Goal: Task Accomplishment & Management: Use online tool/utility

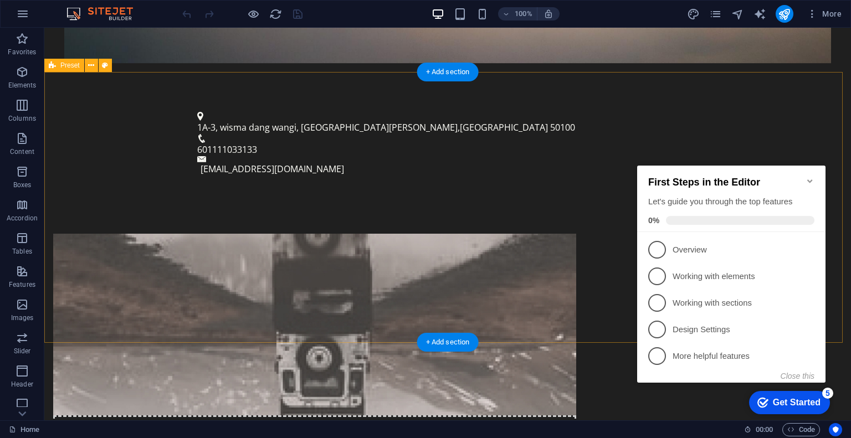
scroll to position [554, 0]
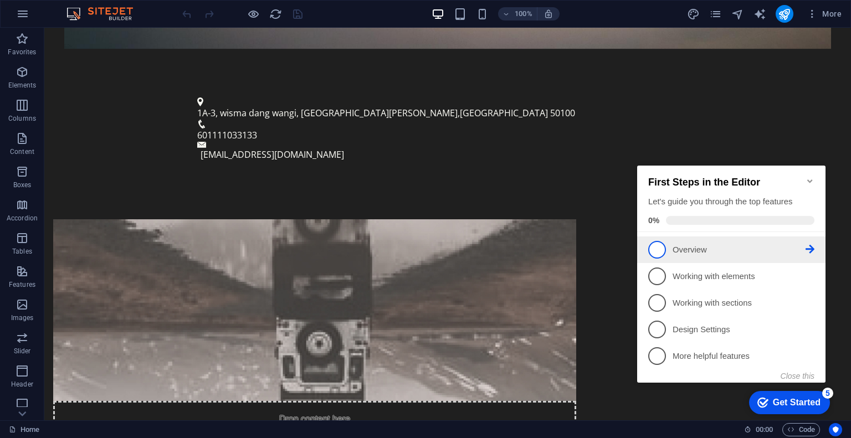
click at [729, 255] on link "1 Overview - incomplete" at bounding box center [731, 250] width 166 height 18
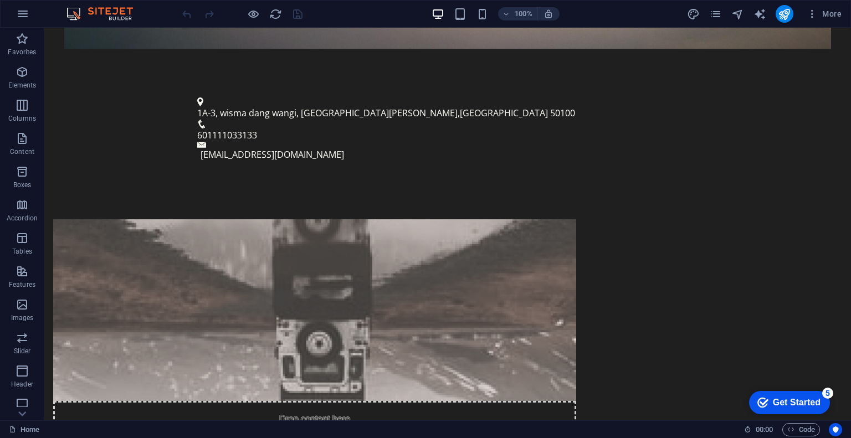
scroll to position [0, 0]
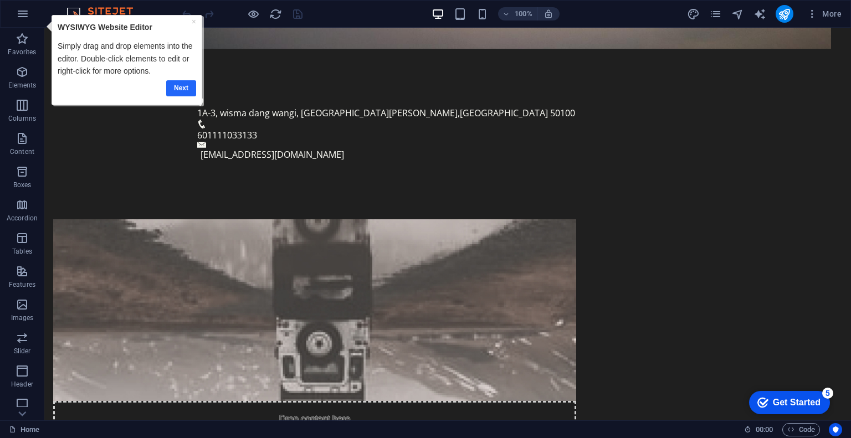
click at [186, 87] on link "Next" at bounding box center [181, 88] width 30 height 16
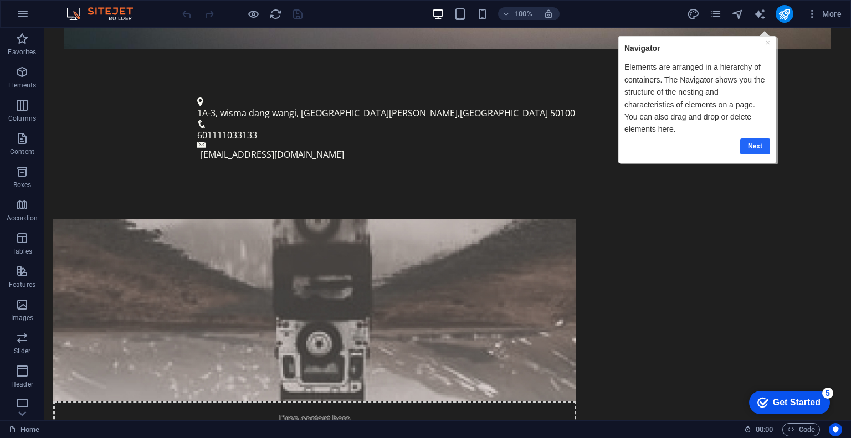
click at [755, 138] on link "Next" at bounding box center [755, 146] width 30 height 16
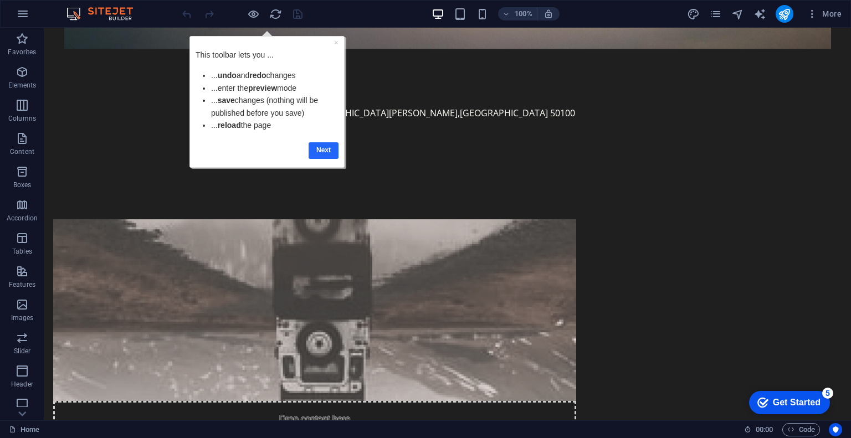
click at [319, 148] on link "Next" at bounding box center [324, 150] width 30 height 16
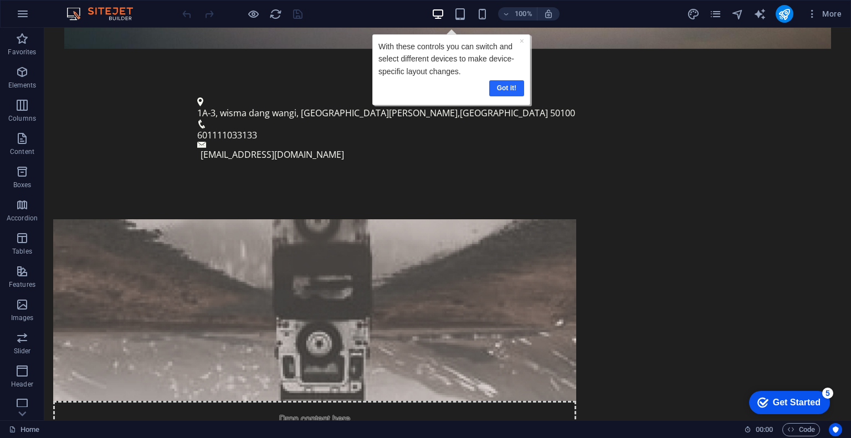
click at [516, 92] on link "Got it!" at bounding box center [506, 88] width 35 height 16
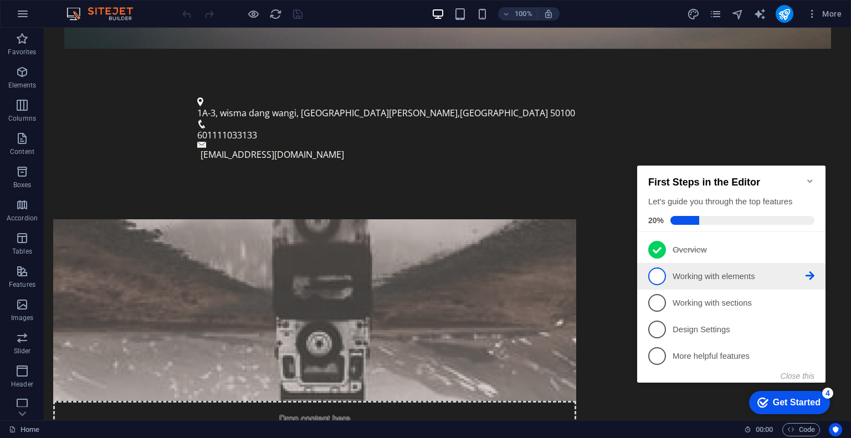
click at [692, 280] on p "Working with elements - incomplete" at bounding box center [739, 277] width 133 height 12
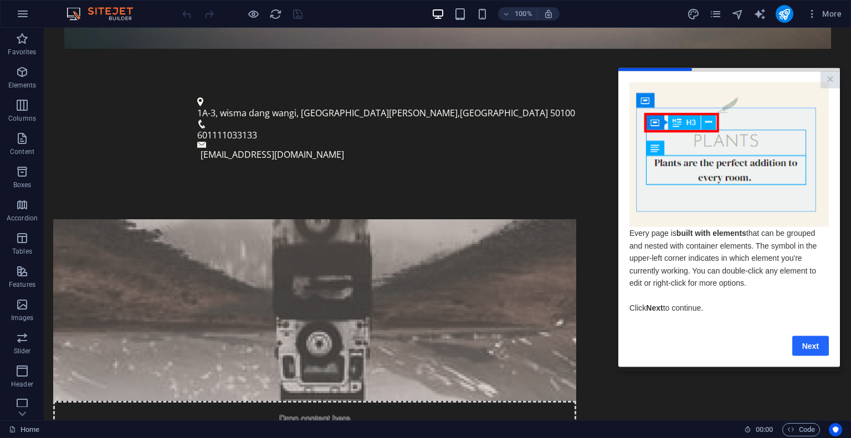
click at [801, 348] on link "Next" at bounding box center [810, 346] width 37 height 20
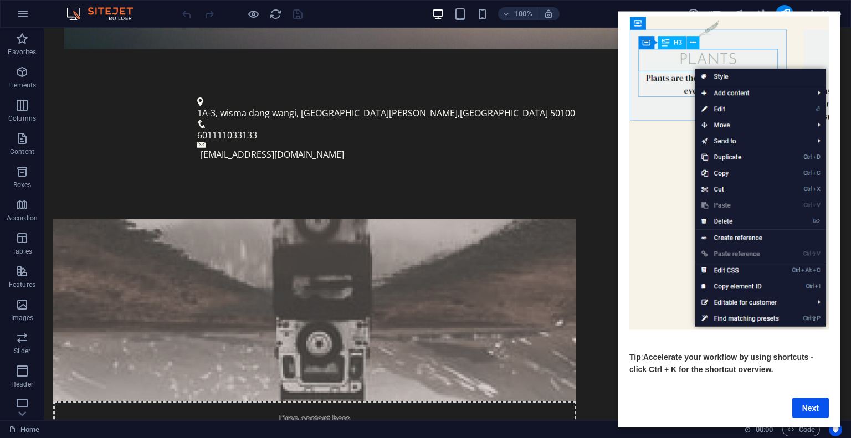
scroll to position [64, 0]
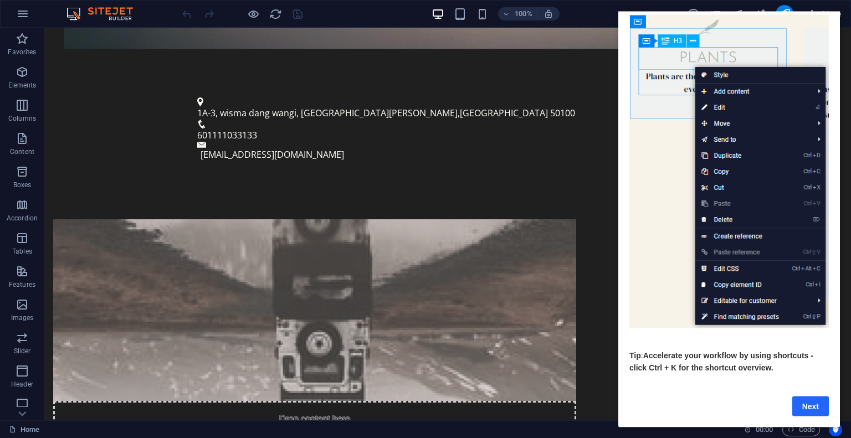
drag, startPoint x: 804, startPoint y: 395, endPoint x: 1378, endPoint y: 378, distance: 574.3
click at [804, 396] on link "Next" at bounding box center [810, 406] width 37 height 20
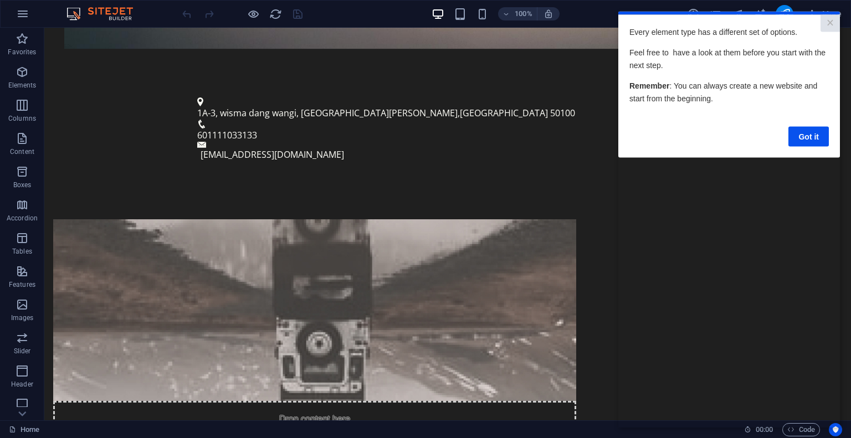
scroll to position [0, 0]
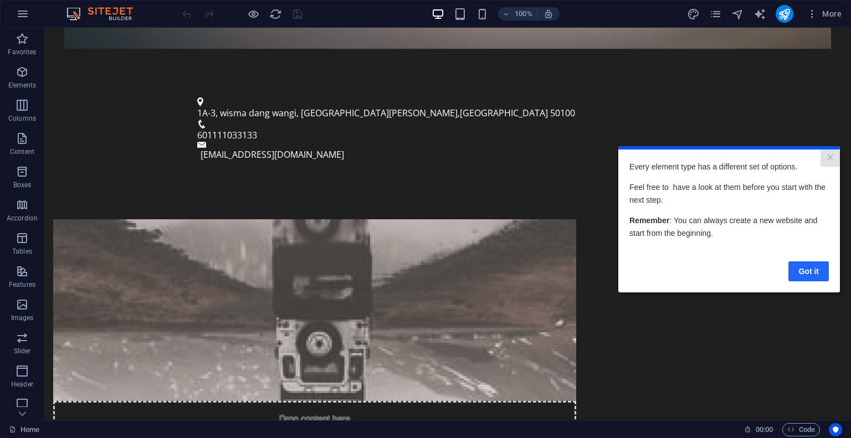
click at [816, 268] on link "Got it" at bounding box center [808, 271] width 40 height 20
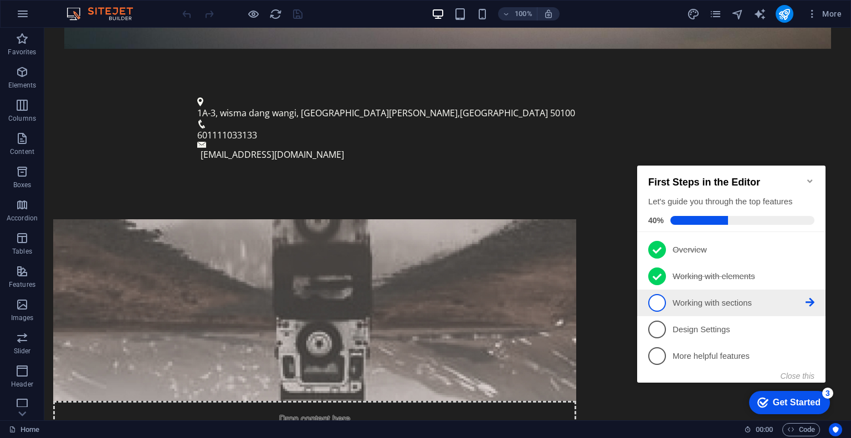
click at [763, 298] on p "Working with sections - incomplete" at bounding box center [739, 304] width 133 height 12
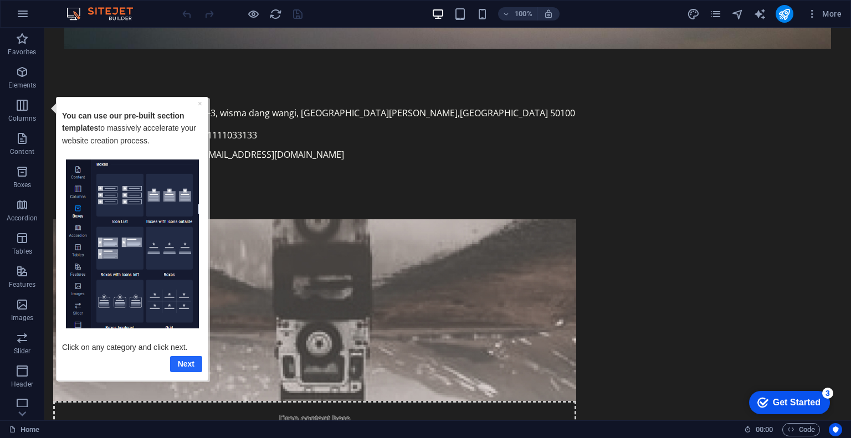
click at [183, 368] on link "Next" at bounding box center [186, 364] width 32 height 16
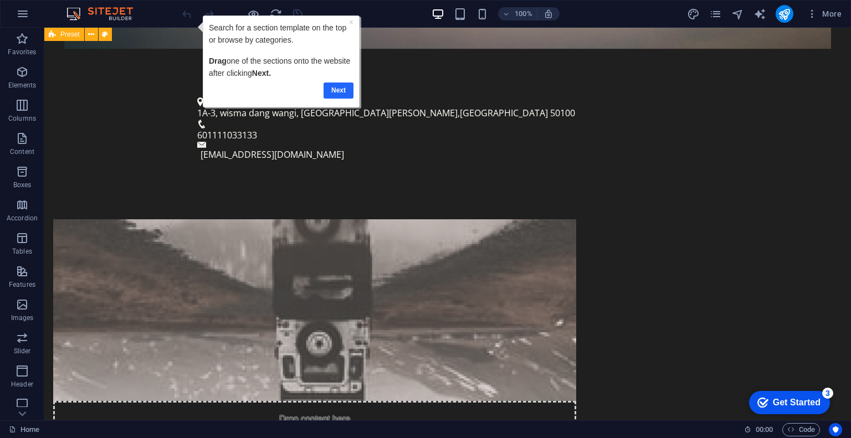
click at [339, 91] on link "Next" at bounding box center [339, 90] width 30 height 16
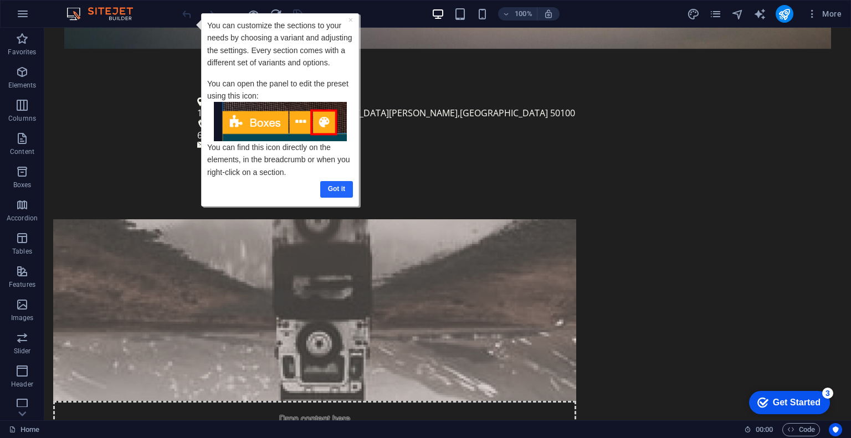
click at [344, 192] on link "Got it" at bounding box center [336, 189] width 33 height 16
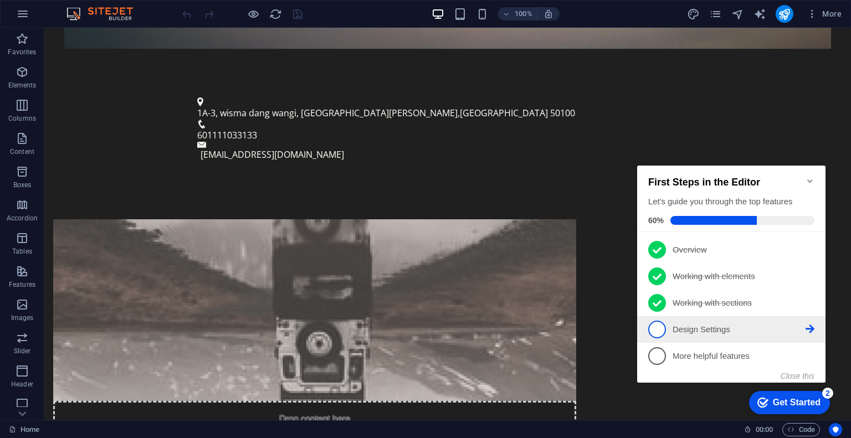
click at [723, 333] on p "Design Settings - incomplete" at bounding box center [739, 330] width 133 height 12
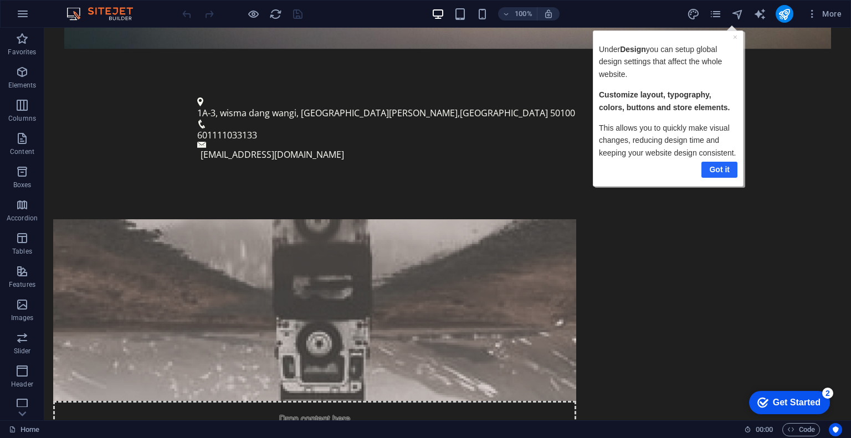
click at [721, 167] on link "Got it" at bounding box center [719, 169] width 36 height 16
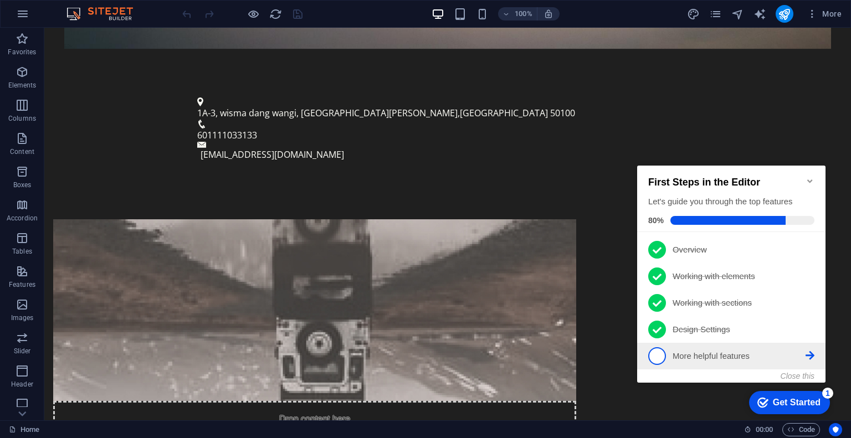
click at [744, 356] on p "More helpful features - incomplete" at bounding box center [739, 357] width 133 height 12
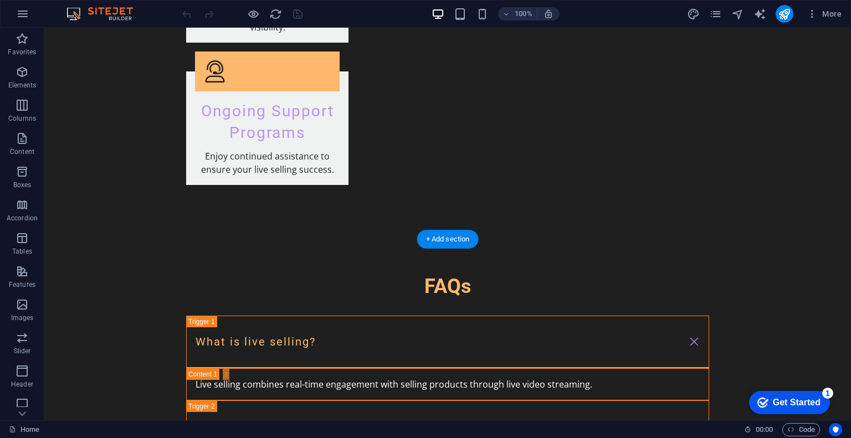
scroll to position [2081, 0]
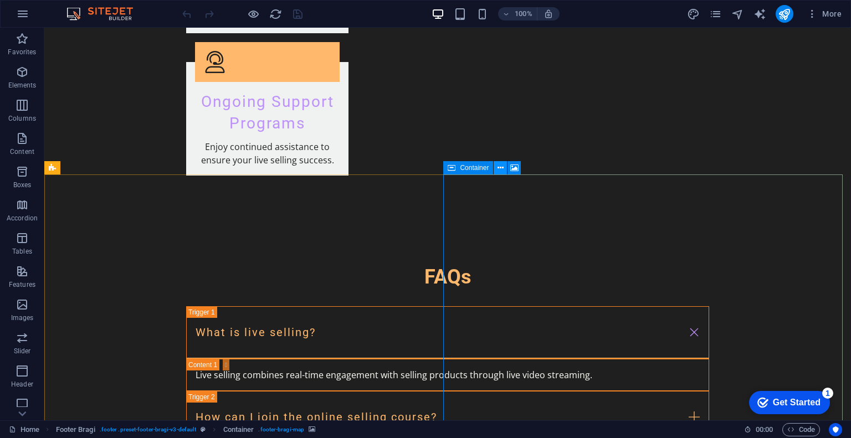
click at [501, 170] on icon at bounding box center [501, 168] width 6 height 12
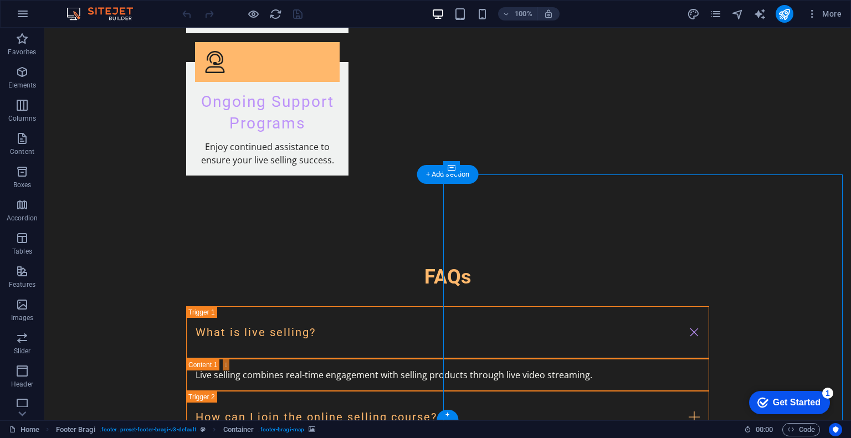
select select "px"
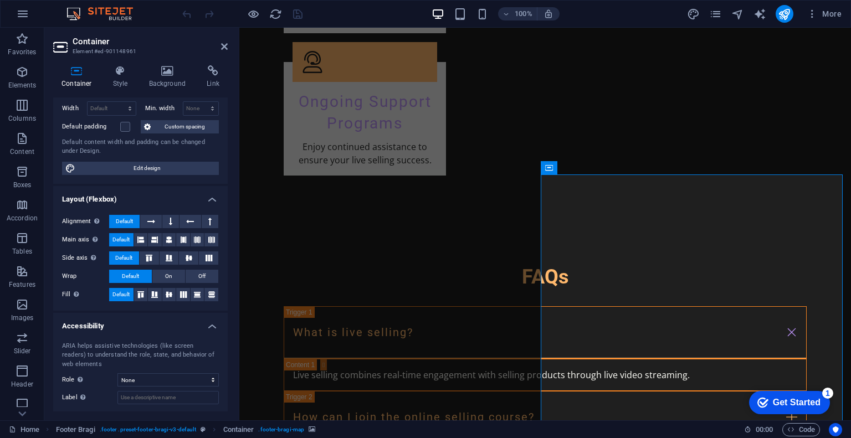
scroll to position [133, 0]
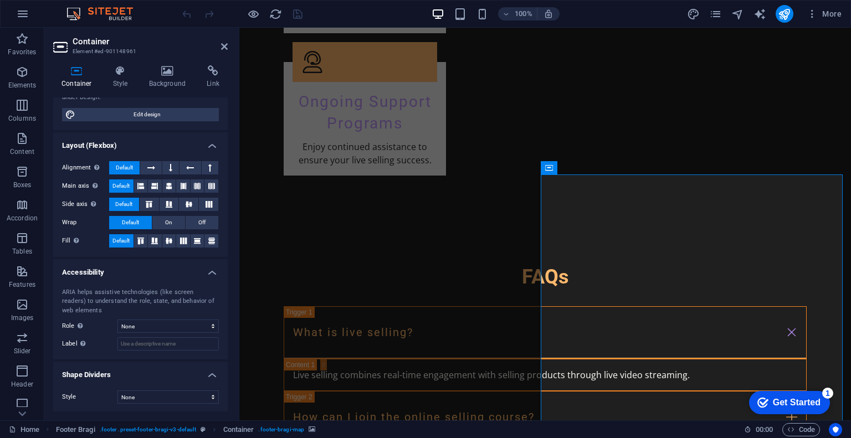
click at [168, 79] on h4 "Background" at bounding box center [170, 76] width 58 height 23
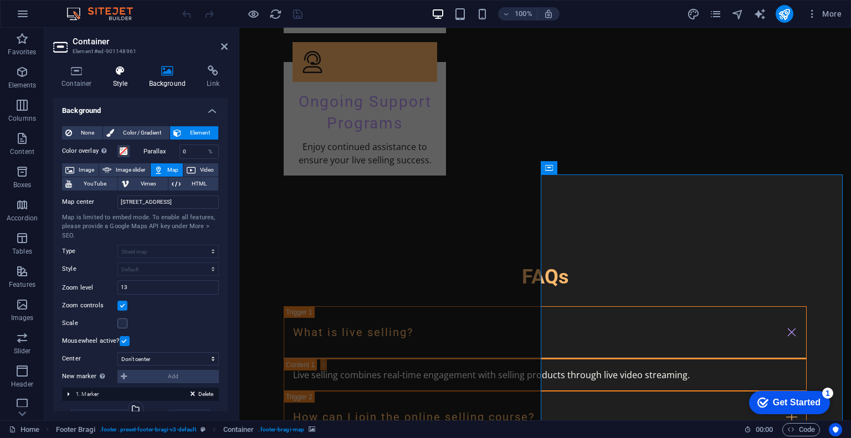
click at [133, 75] on icon at bounding box center [121, 70] width 32 height 11
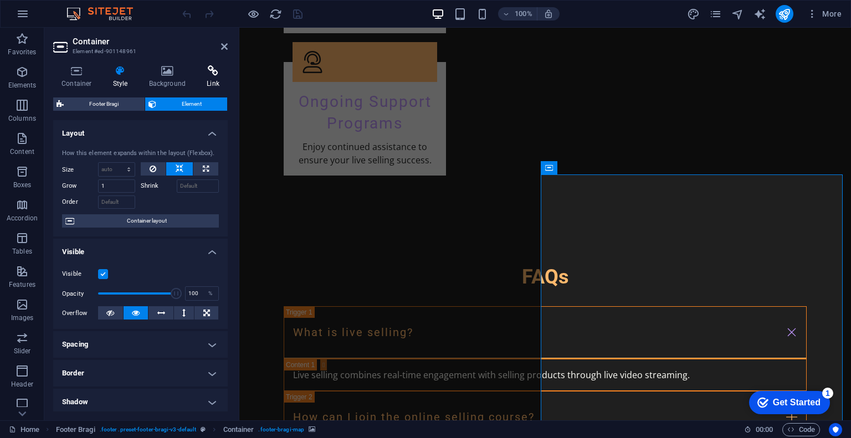
click at [219, 75] on icon at bounding box center [212, 70] width 29 height 11
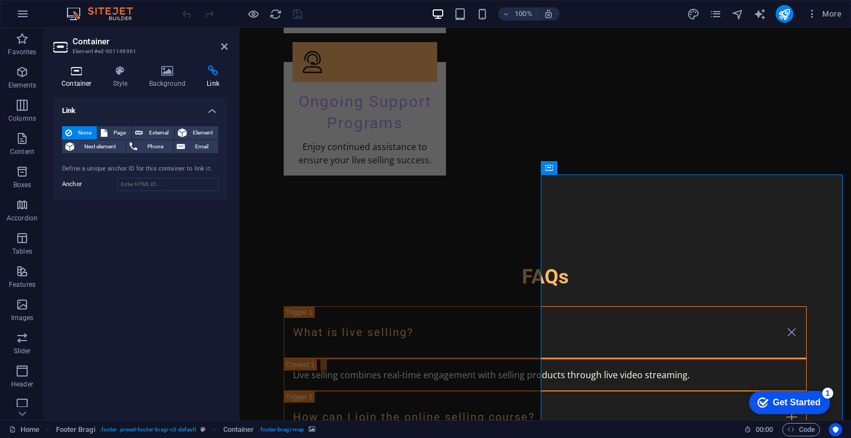
click at [77, 74] on icon at bounding box center [76, 70] width 47 height 11
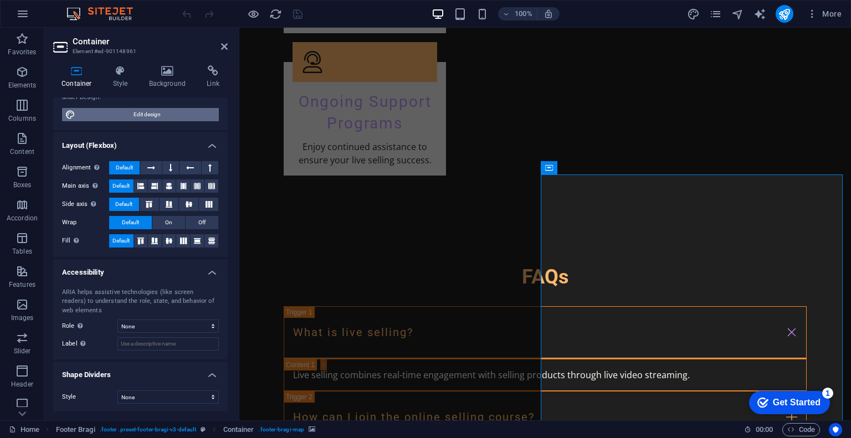
click at [137, 116] on span "Edit design" at bounding box center [147, 114] width 137 height 13
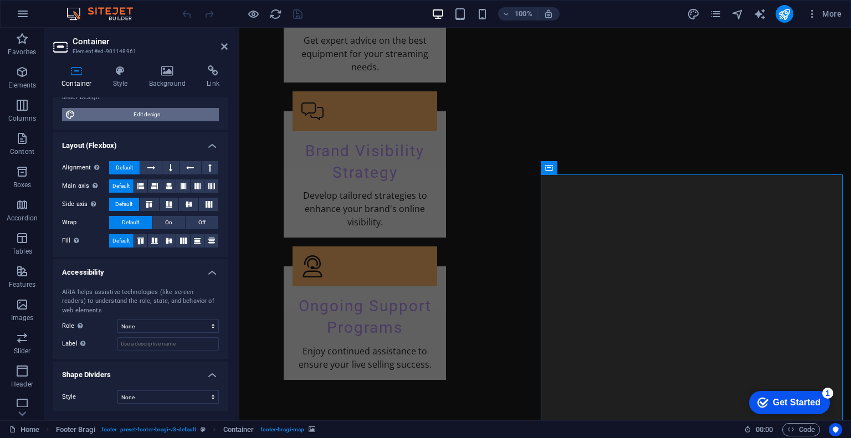
select select "rem"
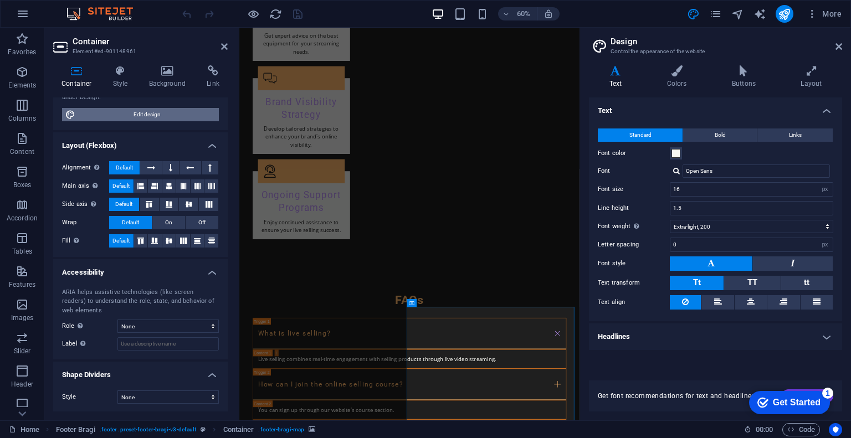
scroll to position [2042, 0]
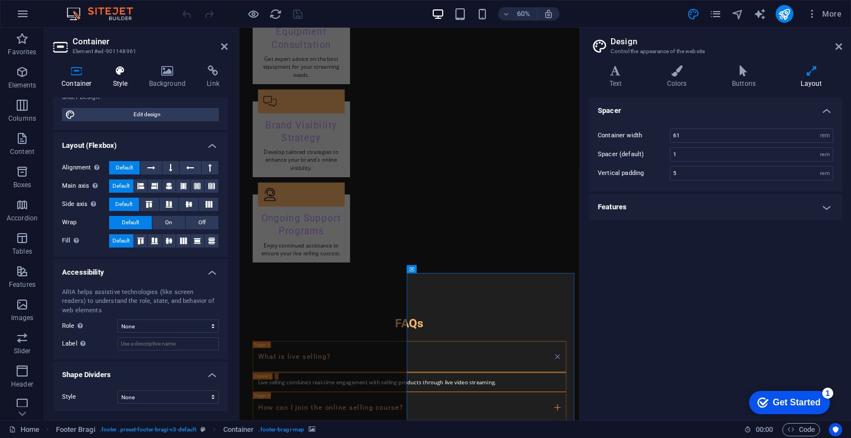
click at [124, 73] on icon at bounding box center [121, 70] width 32 height 11
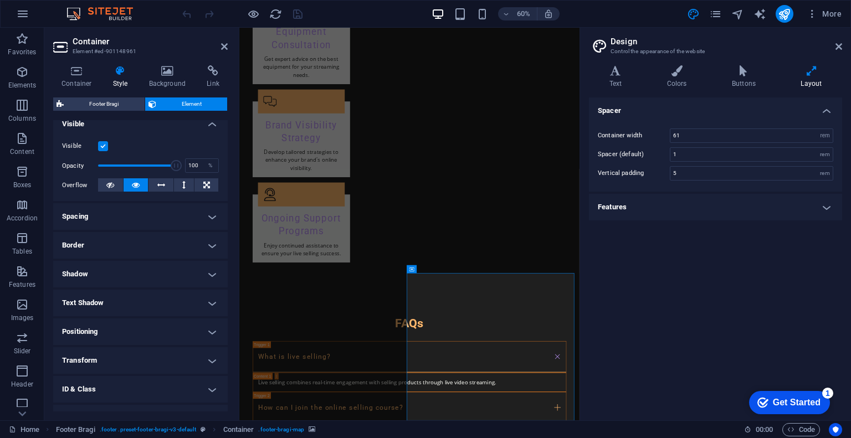
scroll to position [10, 0]
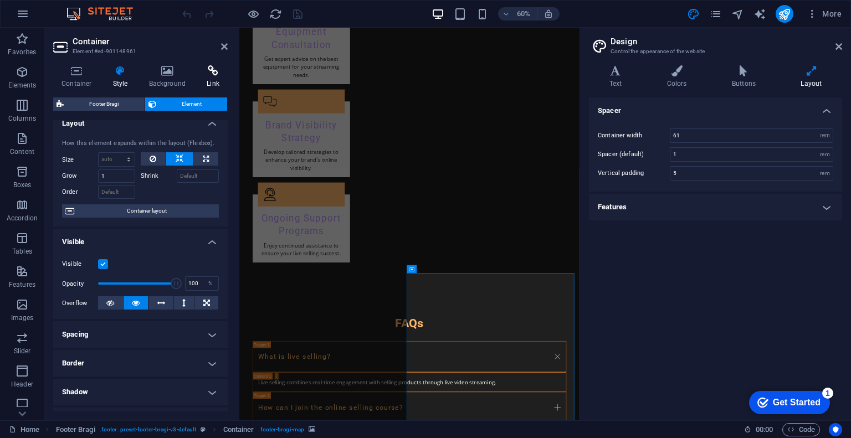
click at [215, 76] on h4 "Link" at bounding box center [212, 76] width 29 height 23
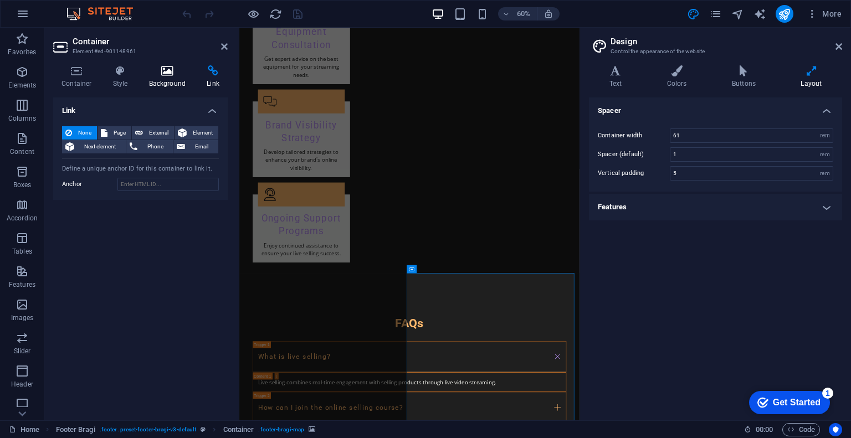
click at [171, 66] on icon at bounding box center [168, 70] width 54 height 11
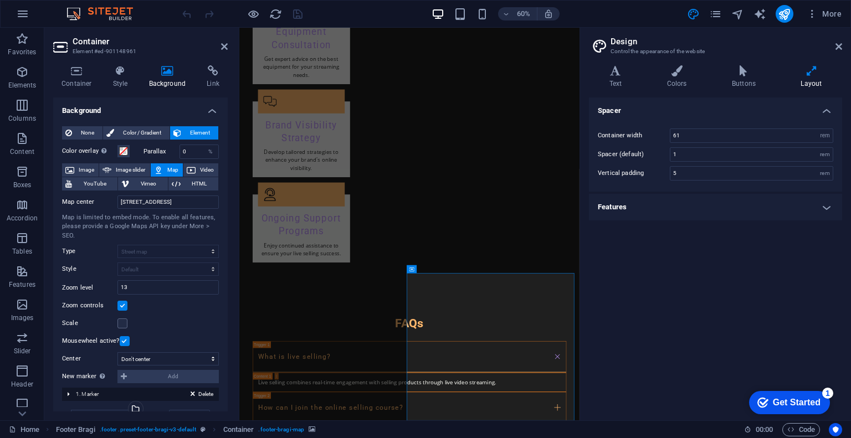
click at [163, 171] on button "Map" at bounding box center [167, 169] width 32 height 13
click at [173, 200] on input "123 Digital Road, 45678 Streamtown" at bounding box center [167, 202] width 101 height 13
click at [82, 203] on label "Map center" at bounding box center [89, 202] width 55 height 13
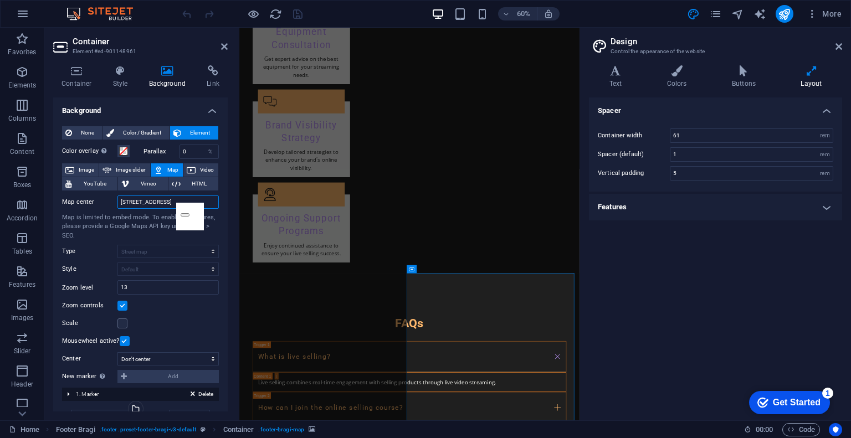
click at [117, 203] on input "123 Digital Road, 45678 Streamtown" at bounding box center [167, 202] width 101 height 13
click at [146, 203] on input "123 Digital Road, 45678 Streamtown" at bounding box center [167, 202] width 101 height 13
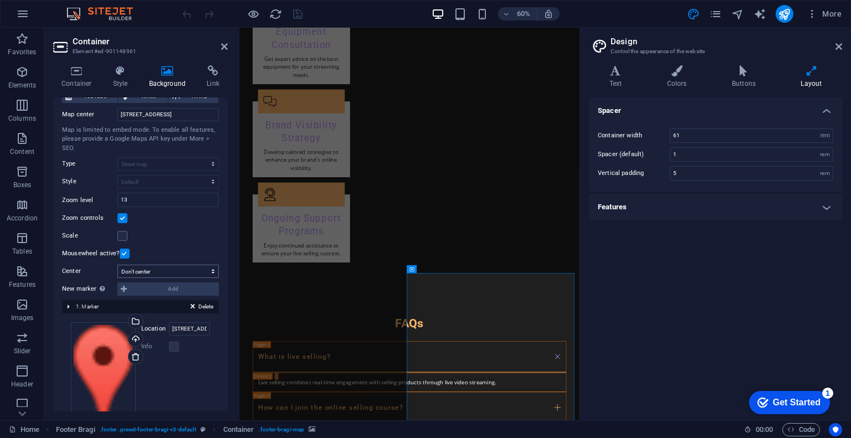
scroll to position [126, 0]
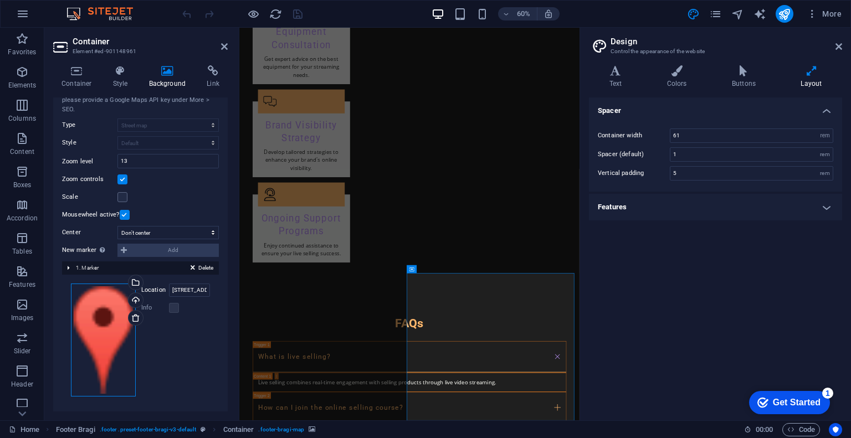
click at [95, 315] on div "Drag files here, click to choose files or select files from Files or our free s…" at bounding box center [103, 340] width 65 height 113
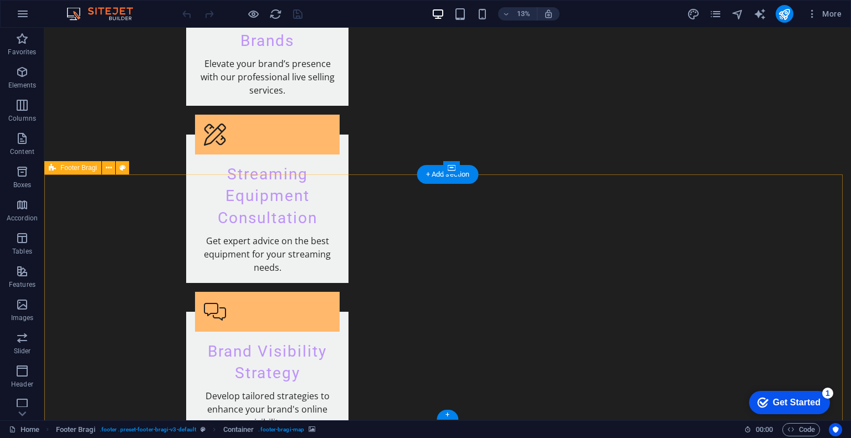
scroll to position [2081, 0]
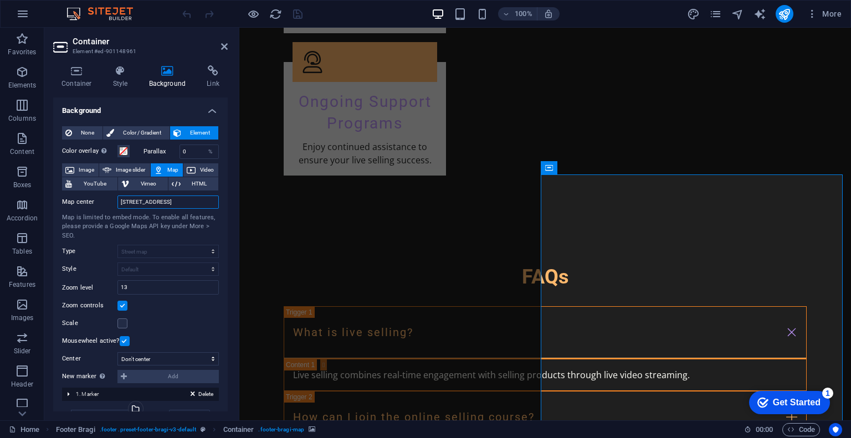
click at [152, 204] on input "123 Digital Road, 45678 Streamtown" at bounding box center [167, 202] width 101 height 13
click at [157, 202] on input "123 Digital Road, 45678 Streamtown" at bounding box center [167, 202] width 101 height 13
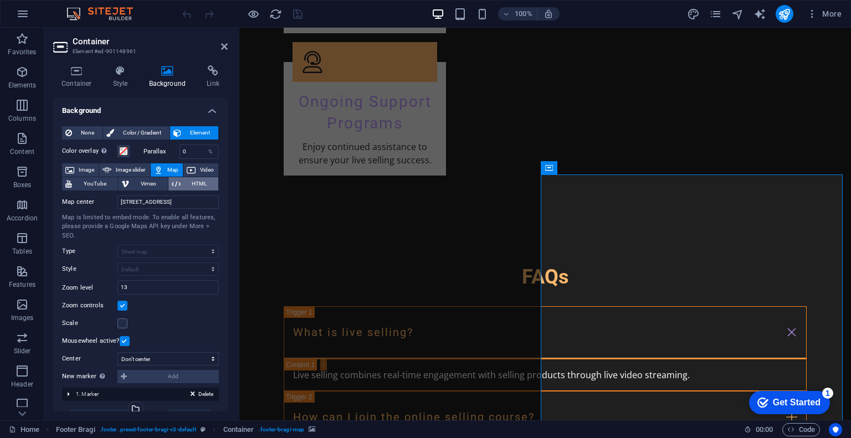
click at [203, 186] on span "HTML" at bounding box center [199, 183] width 31 height 13
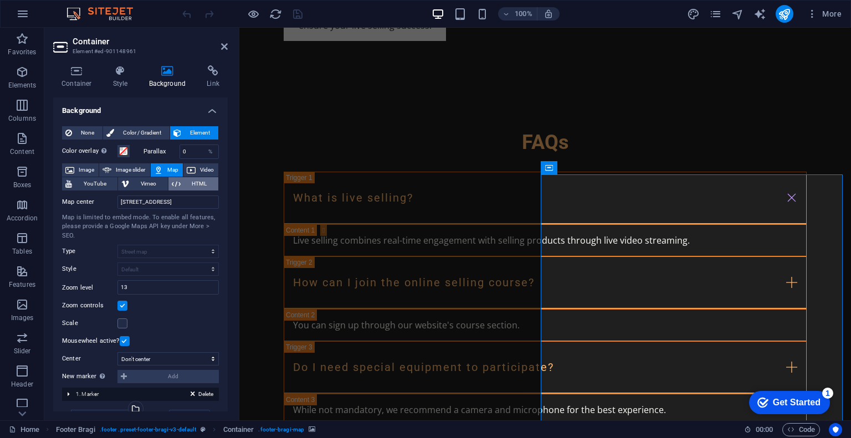
scroll to position [1986, 0]
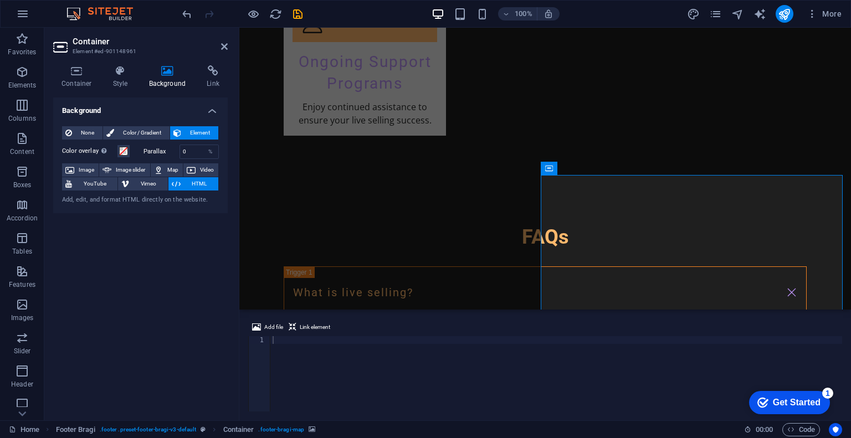
click at [166, 201] on div "Add, edit, and format HTML directly on the website." at bounding box center [140, 200] width 157 height 9
click at [188, 188] on span "HTML" at bounding box center [199, 183] width 31 height 13
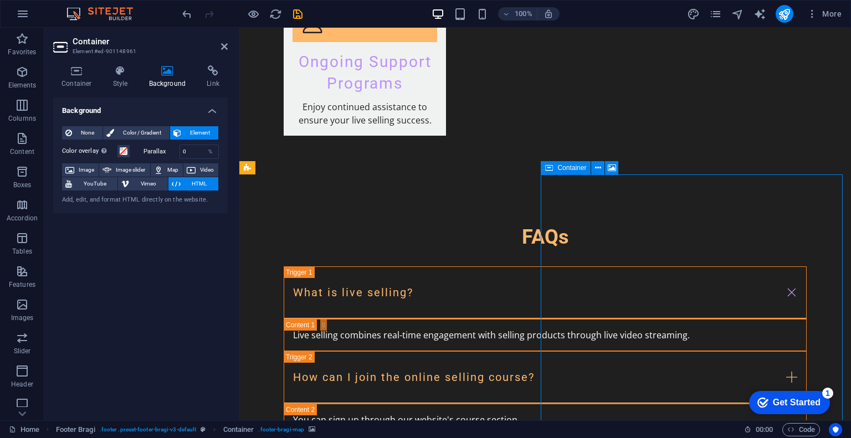
scroll to position [2081, 0]
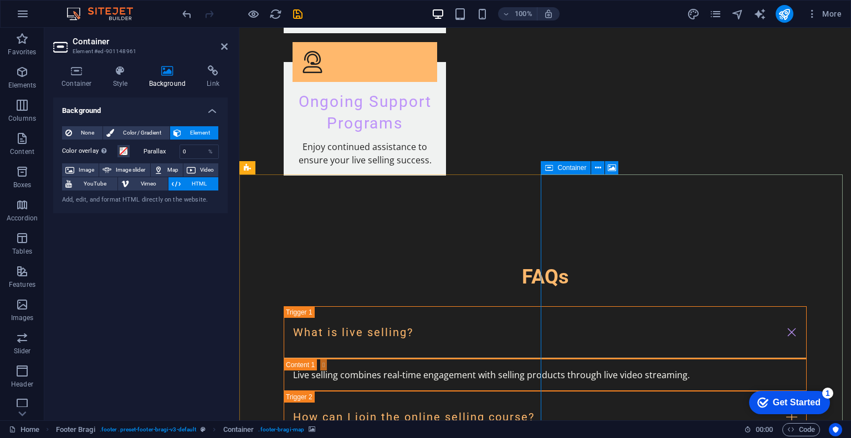
click at [179, 183] on icon at bounding box center [176, 183] width 9 height 13
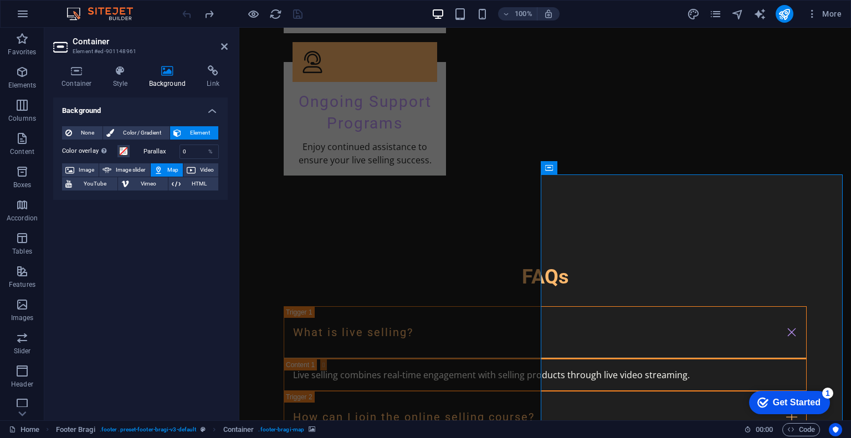
click at [164, 170] on button "Map" at bounding box center [167, 169] width 32 height 13
click at [162, 235] on div "Background None Color / Gradient Element Stretch background to full-width Color…" at bounding box center [140, 255] width 175 height 314
click at [120, 251] on div "Background None Color / Gradient Element Stretch background to full-width Color…" at bounding box center [140, 255] width 175 height 314
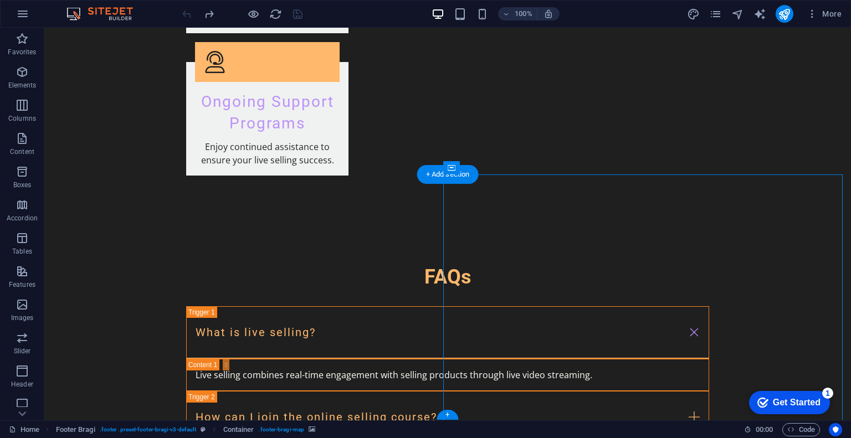
drag, startPoint x: 698, startPoint y: 303, endPoint x: 501, endPoint y: 302, distance: 197.3
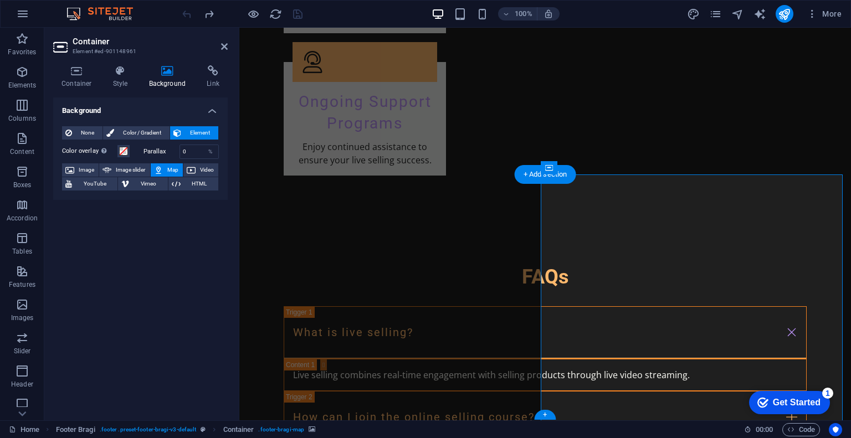
click at [157, 168] on icon at bounding box center [158, 169] width 9 height 13
click at [81, 170] on span "Image" at bounding box center [87, 169] width 18 height 13
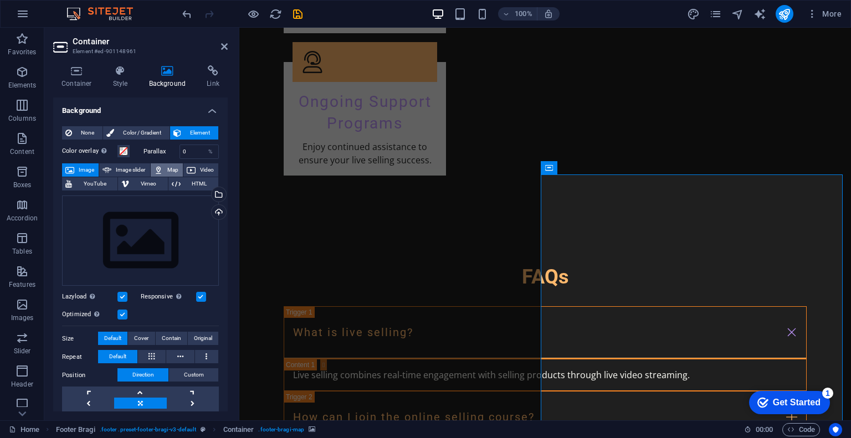
click at [166, 169] on span "Map" at bounding box center [172, 169] width 13 height 13
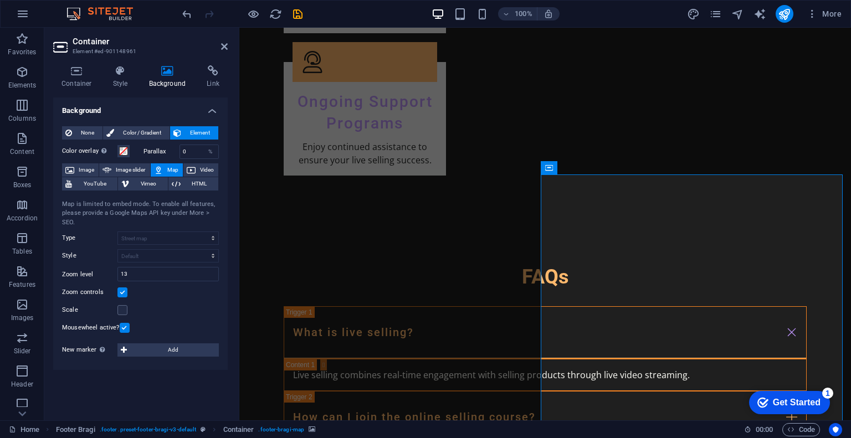
click at [197, 214] on div "Map is limited to embed mode. To enable all features, please provide a Google M…" at bounding box center [140, 214] width 157 height 28
click at [17, 13] on icon "button" at bounding box center [22, 13] width 13 height 13
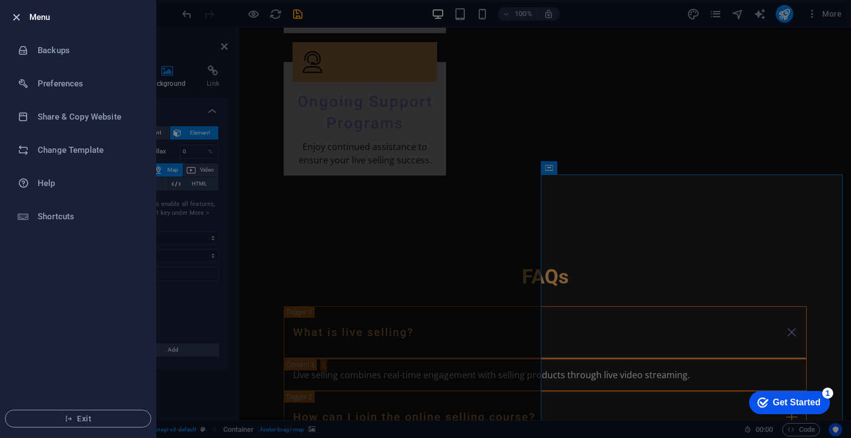
click at [18, 16] on icon "button" at bounding box center [16, 17] width 13 height 13
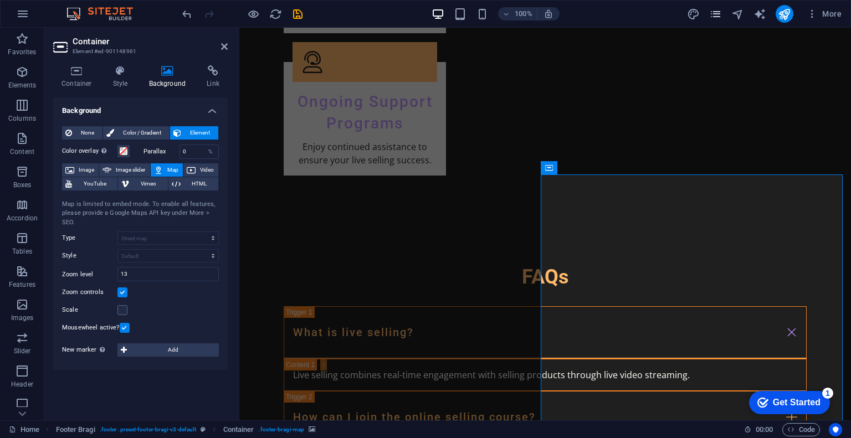
click at [718, 19] on icon "pages" at bounding box center [715, 14] width 13 height 13
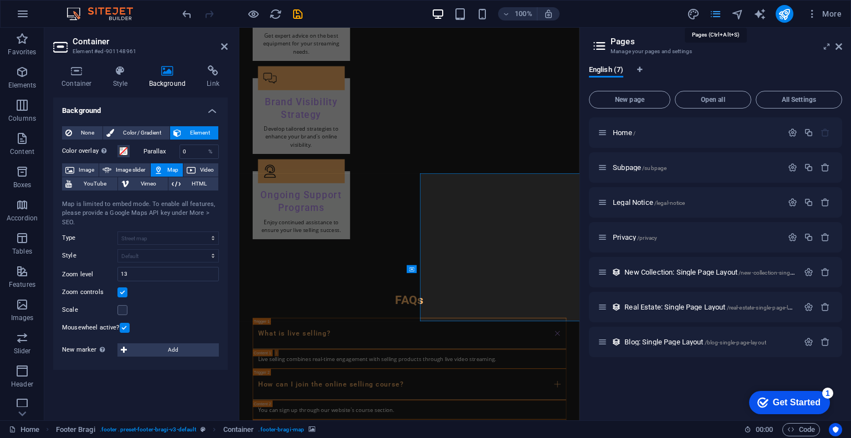
scroll to position [2042, 0]
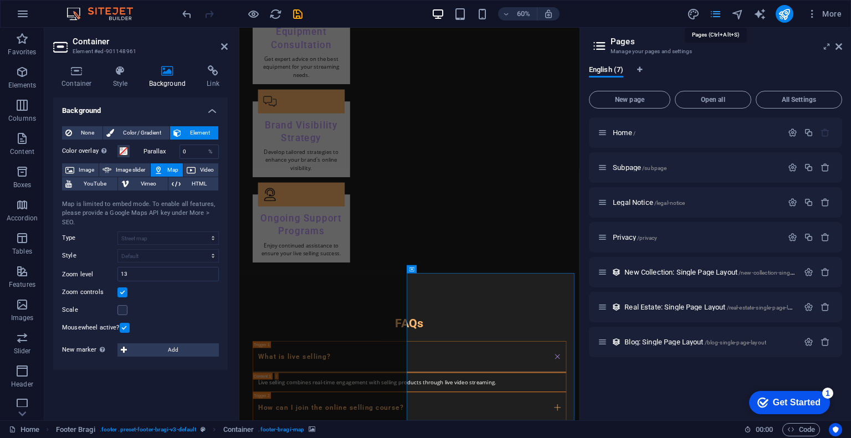
click at [718, 19] on icon "pages" at bounding box center [715, 14] width 13 height 13
click at [0, 0] on span "More" at bounding box center [0, 0] width 0 height 0
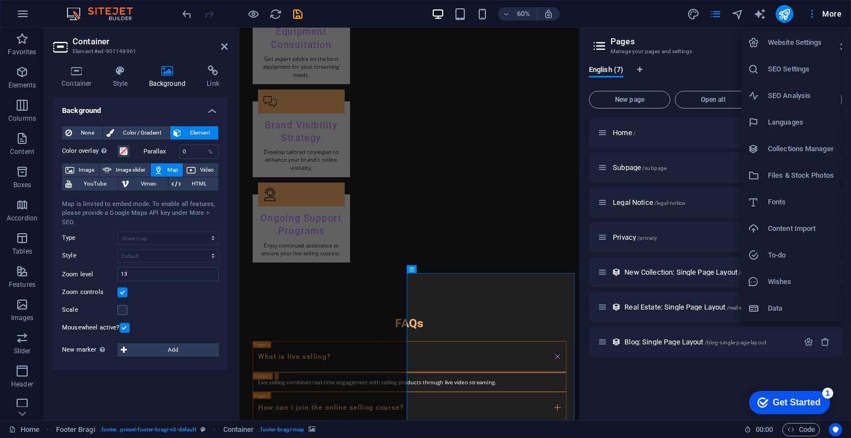
click at [798, 68] on h6 "SEO Settings" at bounding box center [801, 69] width 66 height 13
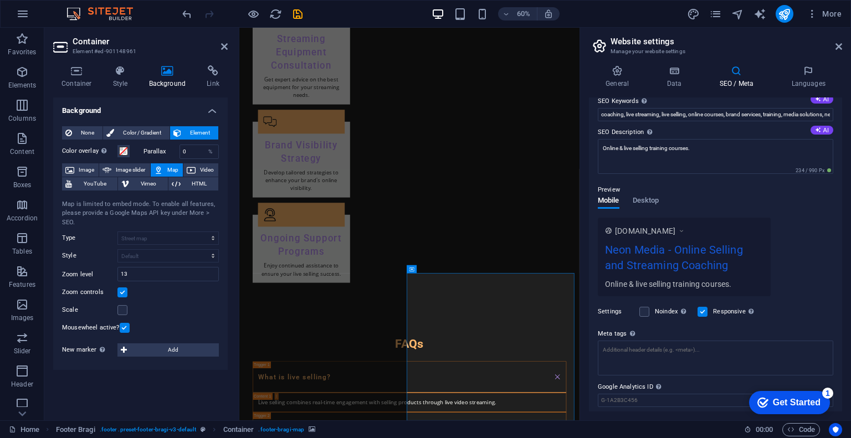
scroll to position [108, 0]
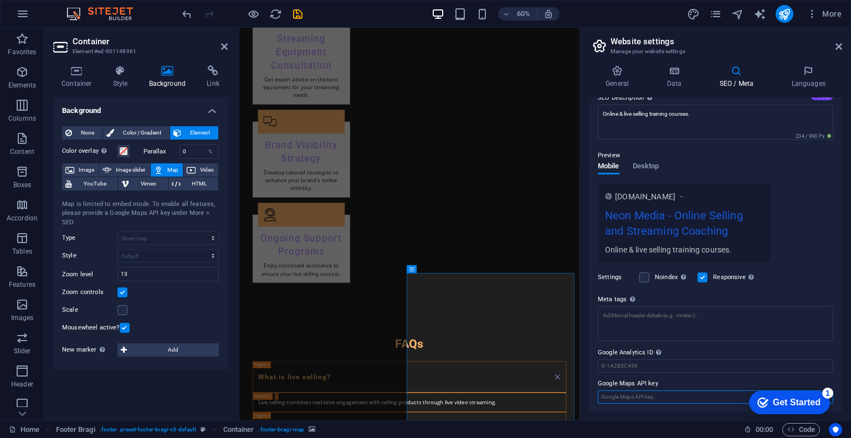
click at [687, 401] on input "Google Maps API key" at bounding box center [715, 397] width 235 height 13
click at [661, 394] on input "Google Maps API key" at bounding box center [715, 397] width 235 height 13
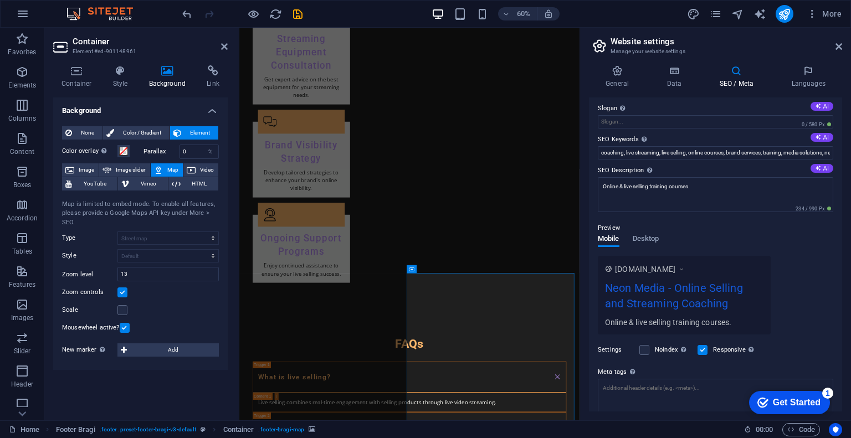
scroll to position [0, 0]
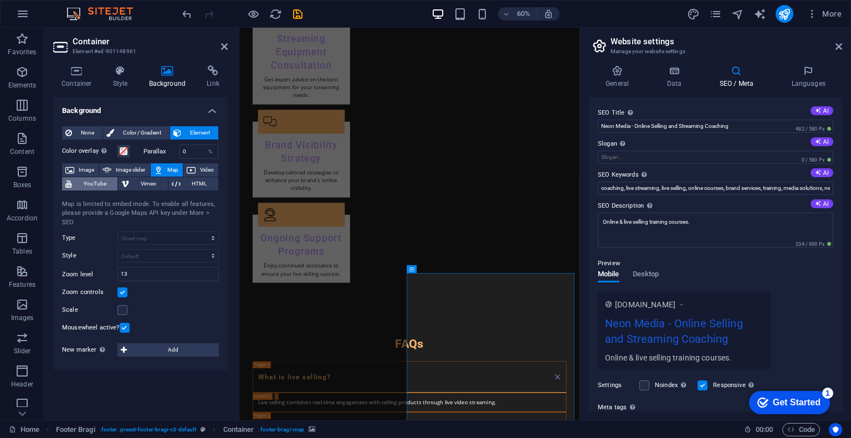
click at [90, 183] on span "YouTube" at bounding box center [94, 183] width 39 height 13
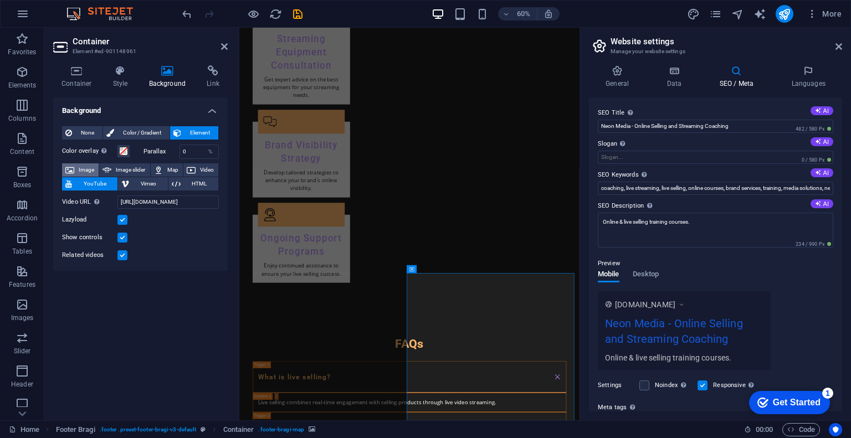
click at [91, 169] on span "Image" at bounding box center [87, 169] width 18 height 13
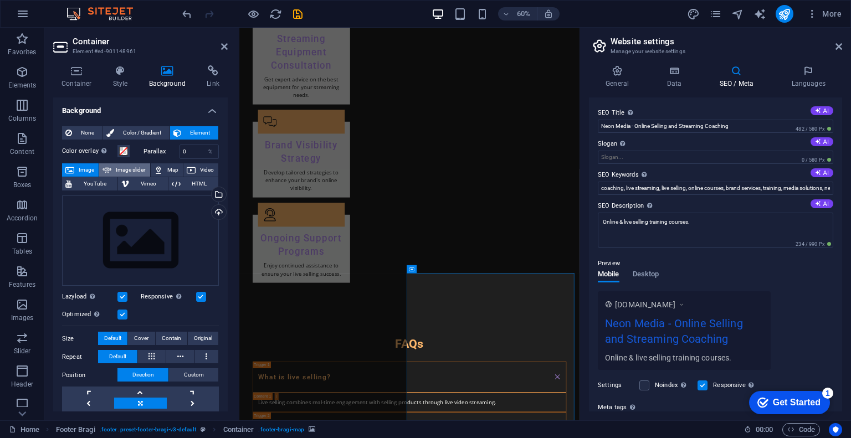
click at [122, 169] on span "Image slider" at bounding box center [131, 169] width 32 height 13
select select "ms"
select select "s"
select select "progressive"
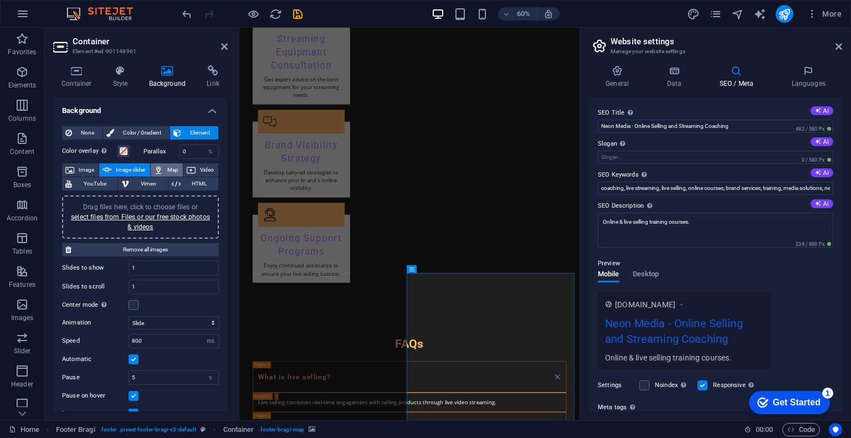
click at [158, 171] on icon at bounding box center [158, 169] width 9 height 13
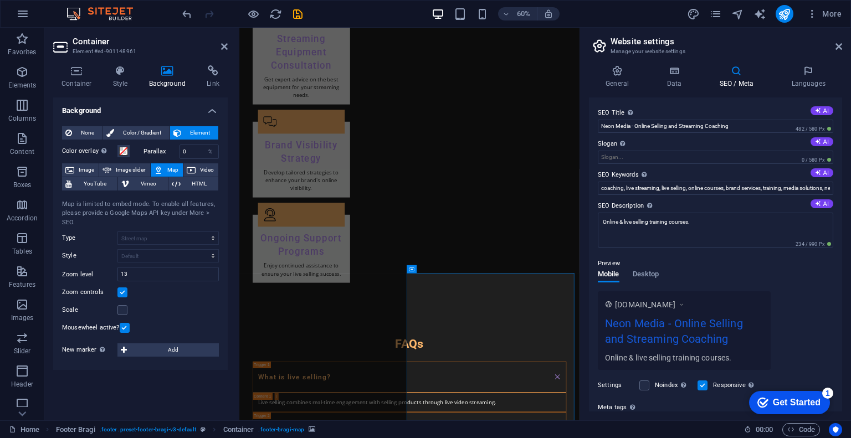
click at [146, 209] on div "Map is limited to embed mode. To enable all features, please provide a Google M…" at bounding box center [140, 214] width 157 height 28
click at [158, 208] on div "Map is limited to embed mode. To enable all features, please provide a Google M…" at bounding box center [140, 214] width 157 height 28
click at [201, 214] on div "Map is limited to embed mode. To enable all features, please provide a Google M…" at bounding box center [140, 214] width 157 height 28
click at [0, 0] on span "More" at bounding box center [0, 0] width 0 height 0
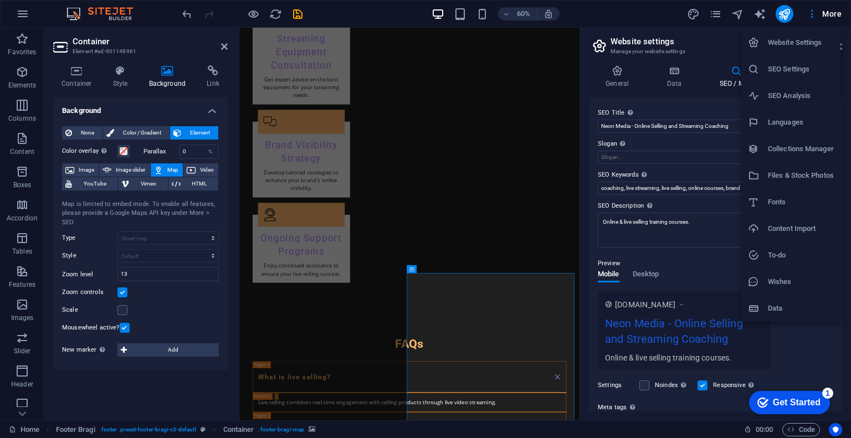
click at [811, 93] on h6 "SEO Analysis" at bounding box center [801, 95] width 66 height 13
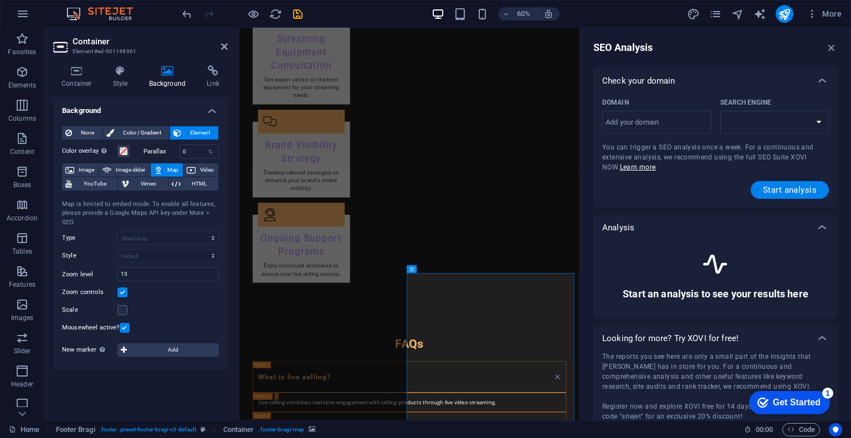
select select "google.com"
click at [0, 0] on span "More" at bounding box center [0, 0] width 0 height 0
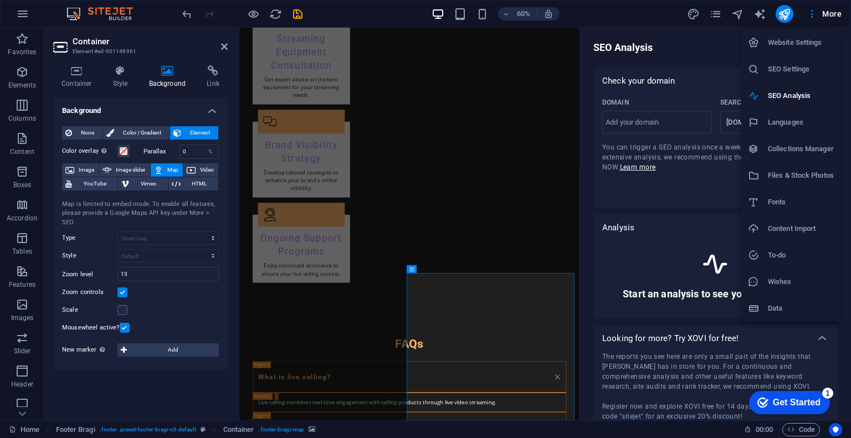
click at [796, 314] on h6 "Data" at bounding box center [801, 308] width 66 height 13
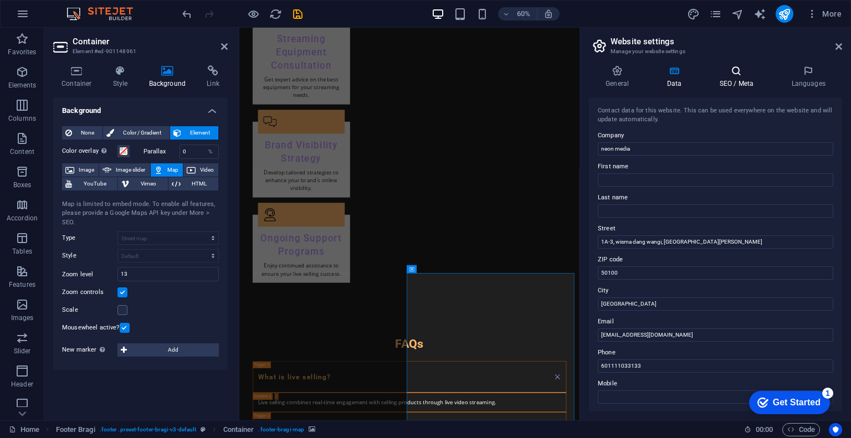
click at [740, 78] on h4 "SEO / Meta" at bounding box center [739, 76] width 72 height 23
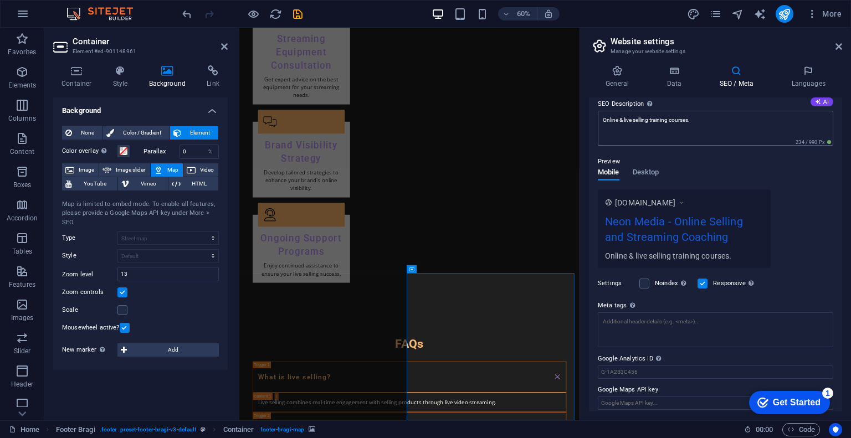
scroll to position [108, 0]
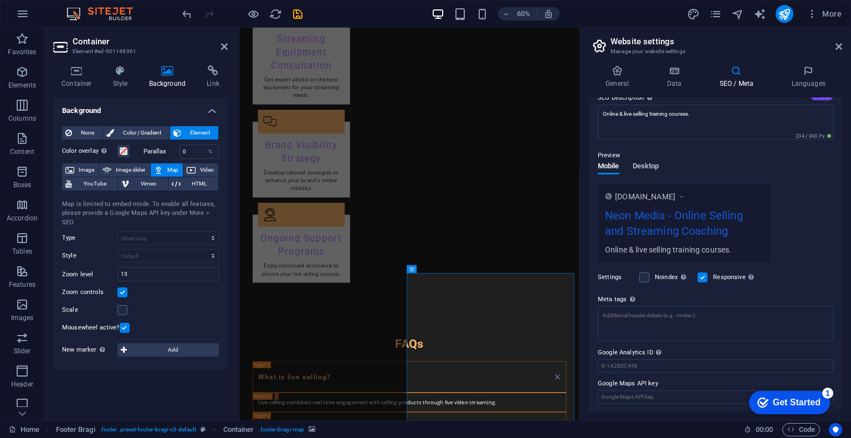
click at [648, 165] on span "Desktop" at bounding box center [646, 168] width 27 height 16
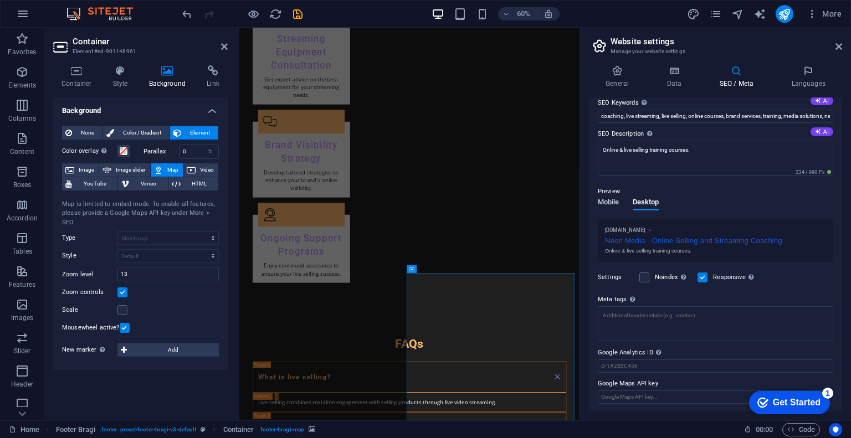
click at [602, 198] on span "Mobile" at bounding box center [609, 204] width 22 height 16
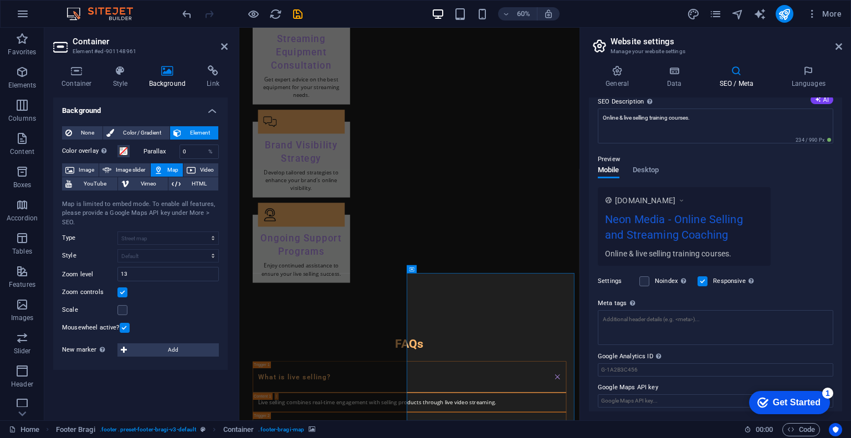
scroll to position [108, 0]
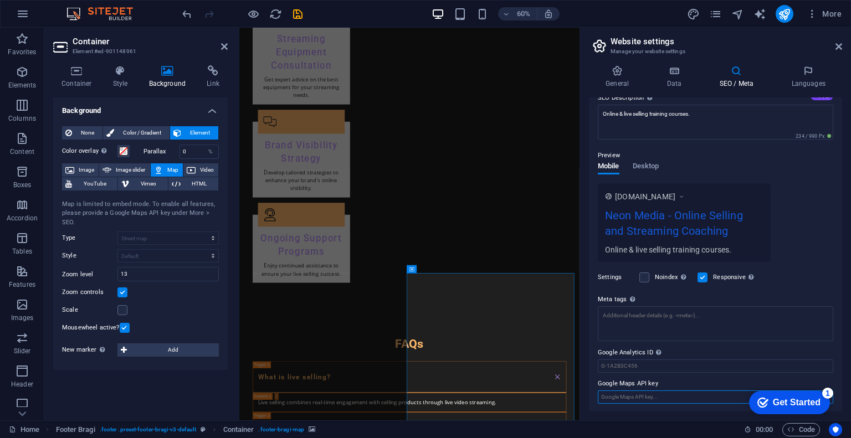
click at [676, 394] on input "Google Maps API key" at bounding box center [715, 397] width 235 height 13
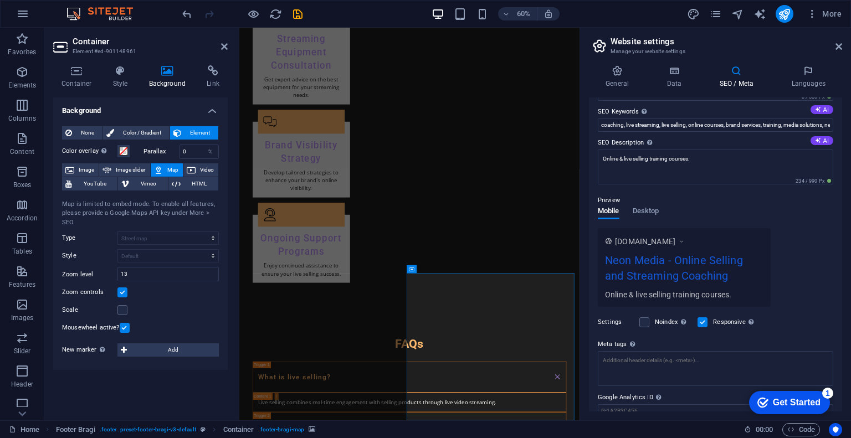
scroll to position [0, 0]
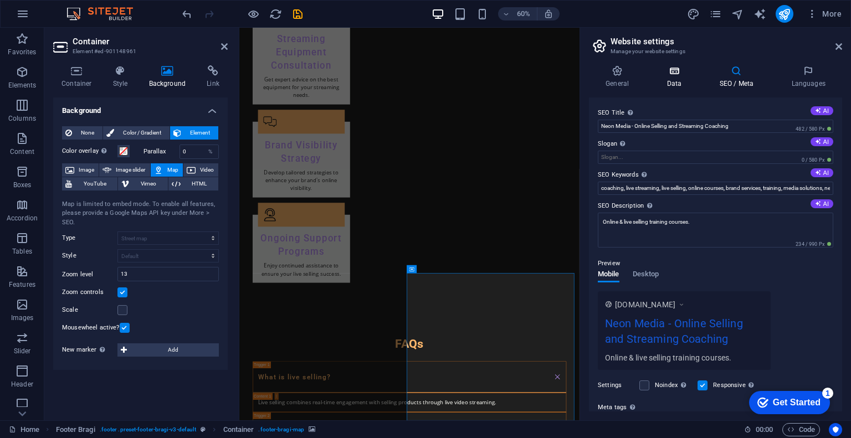
click at [682, 79] on h4 "Data" at bounding box center [676, 76] width 53 height 23
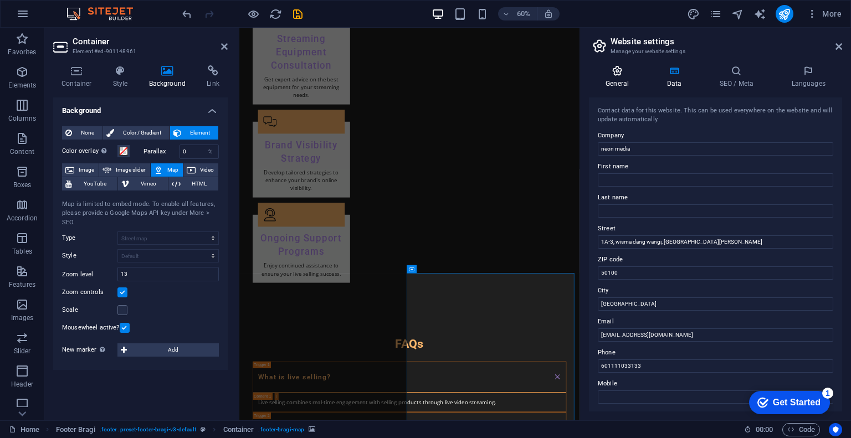
click at [626, 81] on h4 "General" at bounding box center [619, 76] width 61 height 23
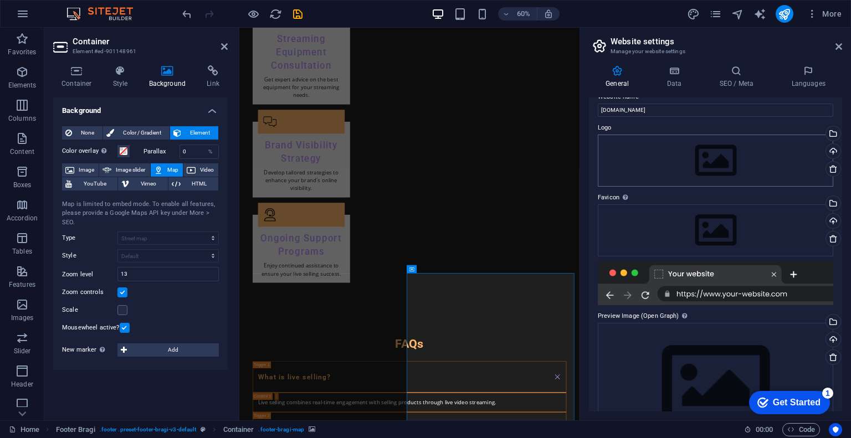
scroll to position [63, 0]
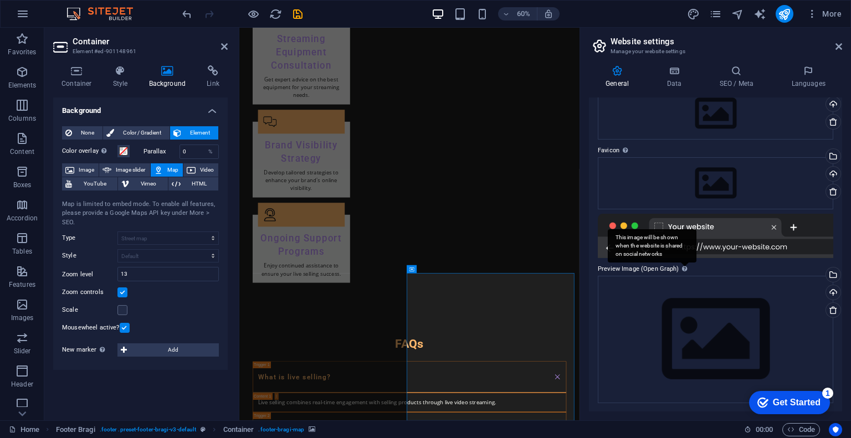
click at [685, 263] on div "This image will be shown when the website is shared on social networks" at bounding box center [652, 245] width 89 height 33
click at [683, 263] on div "This image will be shown when the website is shared on social networks" at bounding box center [652, 245] width 89 height 33
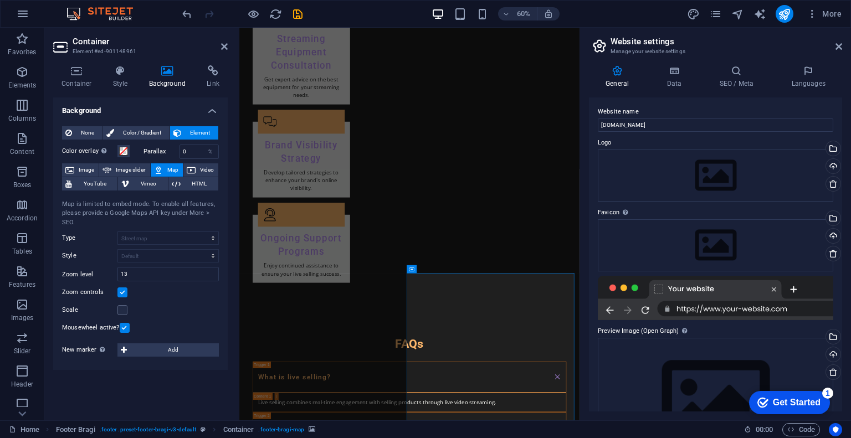
scroll to position [0, 0]
click at [658, 332] on label "Preview Image (Open Graph) This image will be shown when the website is shared …" at bounding box center [715, 332] width 235 height 13
click at [679, 73] on icon at bounding box center [674, 70] width 48 height 11
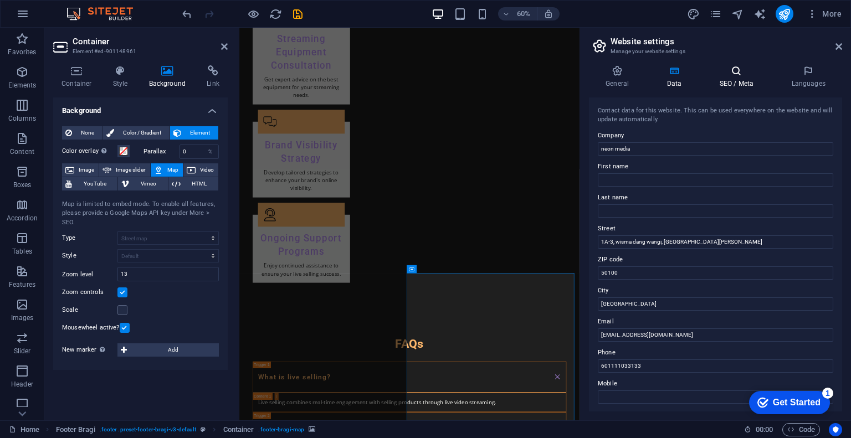
click at [742, 75] on icon at bounding box center [737, 70] width 68 height 11
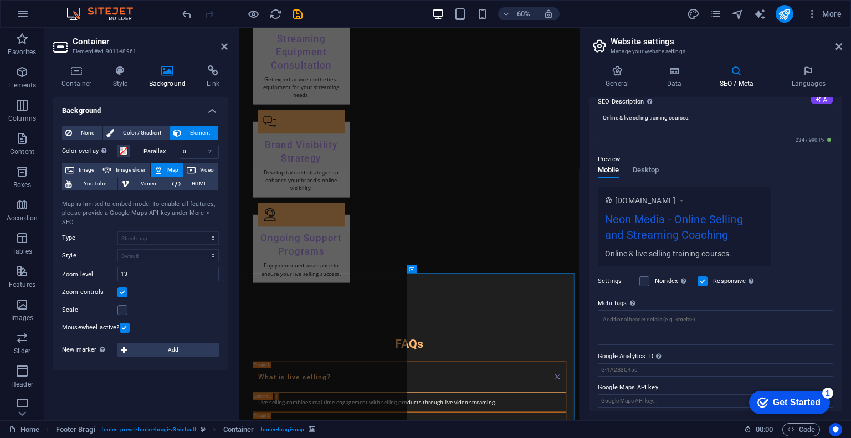
scroll to position [108, 0]
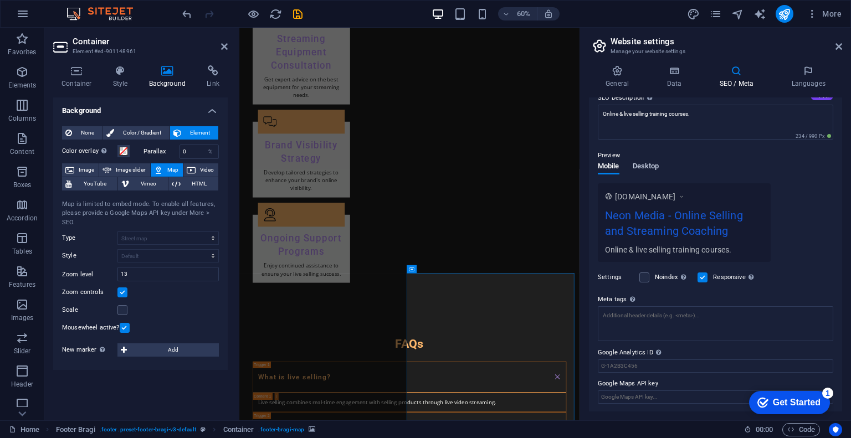
click at [644, 162] on span "Desktop" at bounding box center [646, 168] width 27 height 16
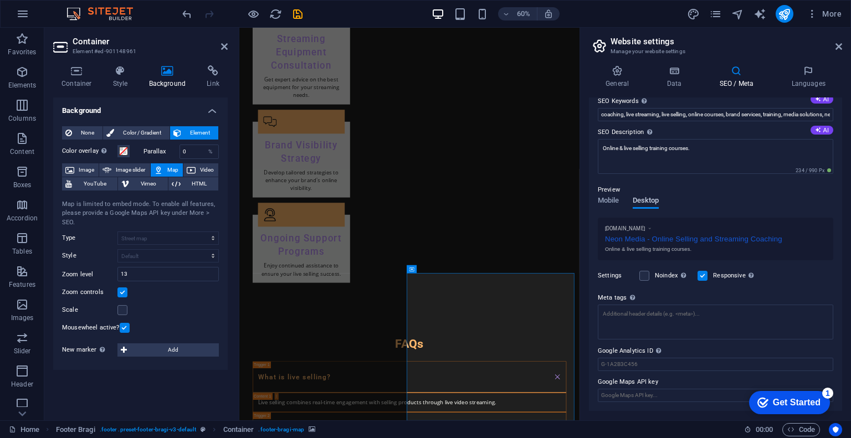
scroll to position [72, 0]
click at [189, 186] on span "HTML" at bounding box center [199, 183] width 31 height 13
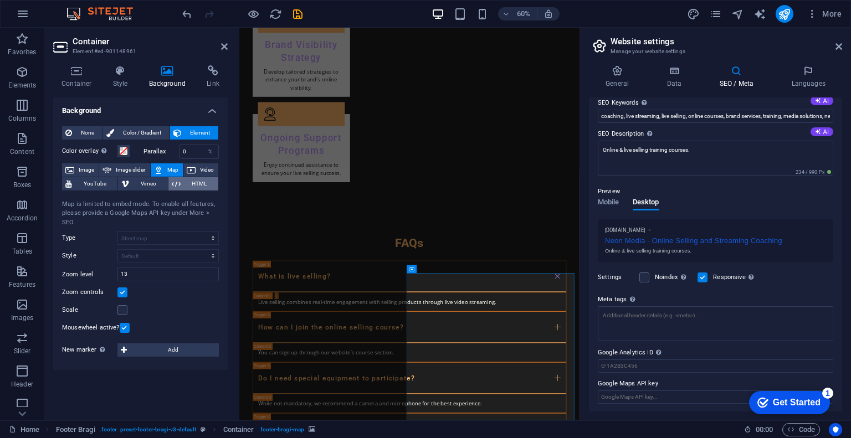
scroll to position [2070, 0]
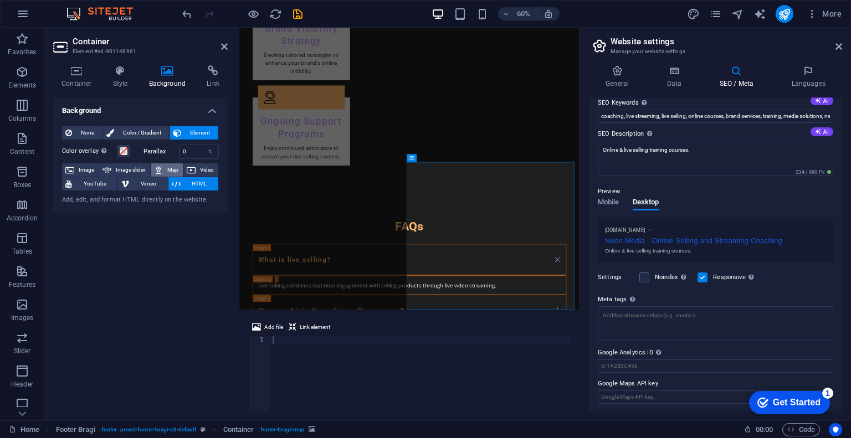
click at [170, 166] on span "Map" at bounding box center [172, 169] width 13 height 13
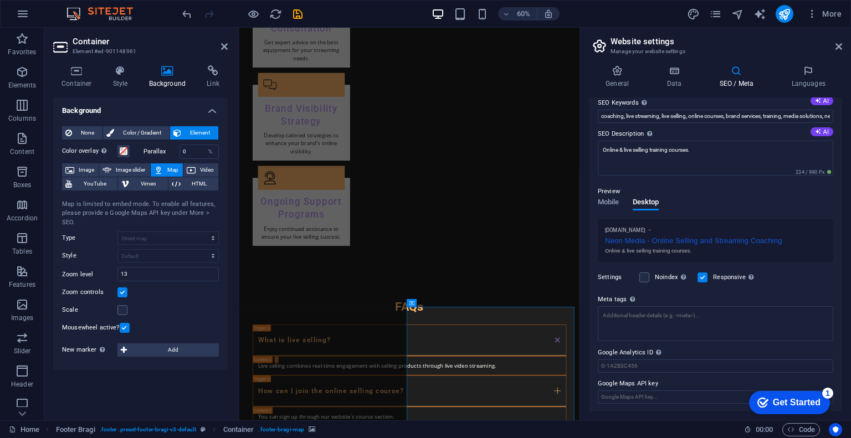
scroll to position [2042, 0]
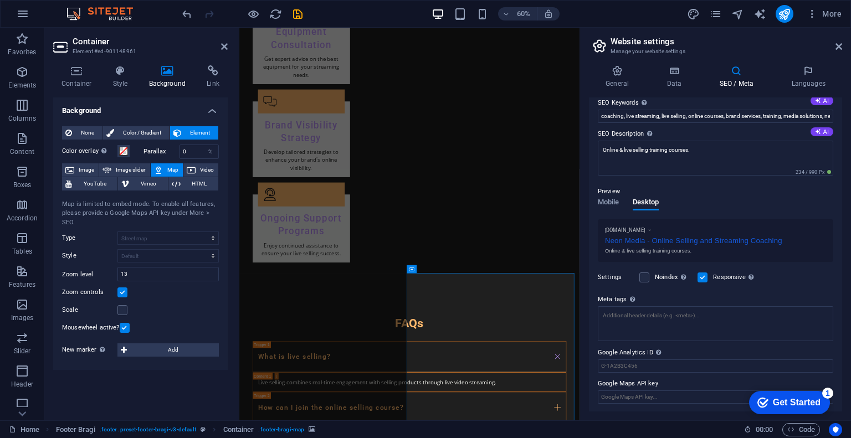
click at [165, 215] on div "Map is limited to embed mode. To enable all features, please provide a Google M…" at bounding box center [140, 214] width 157 height 28
drag, startPoint x: 222, startPoint y: 43, endPoint x: 187, endPoint y: 16, distance: 44.7
click at [222, 43] on icon at bounding box center [224, 46] width 7 height 9
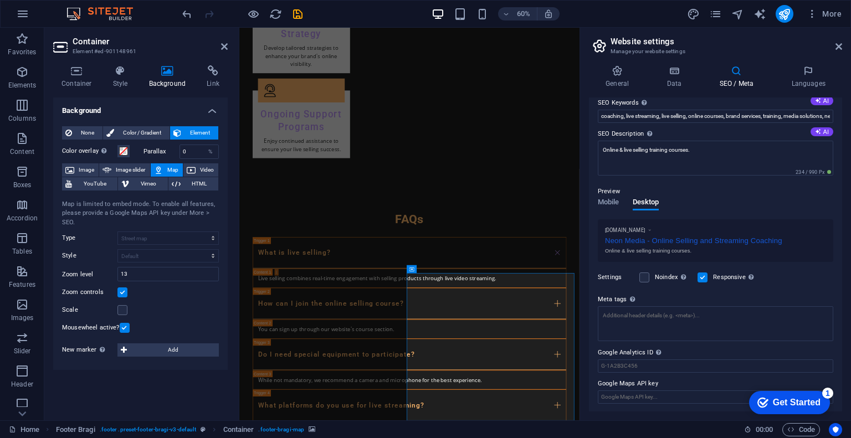
scroll to position [2078, 0]
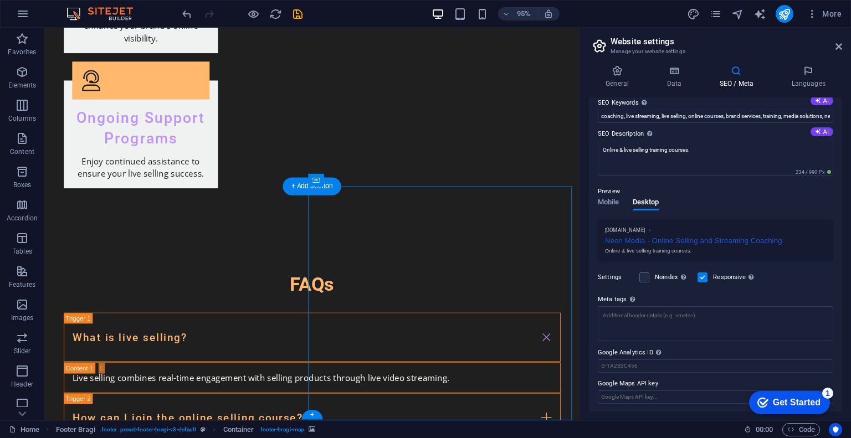
click at [840, 44] on icon at bounding box center [839, 46] width 7 height 9
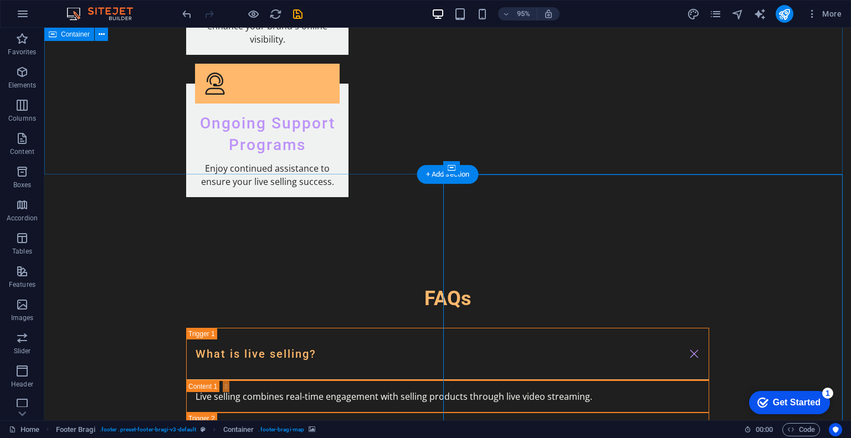
scroll to position [2081, 0]
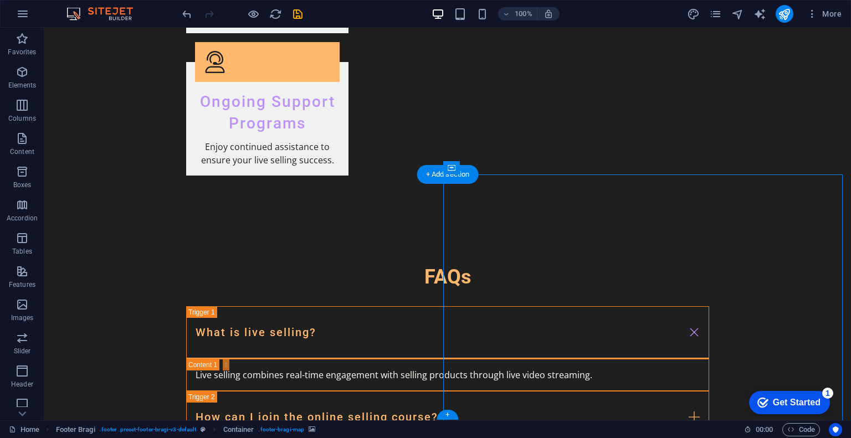
drag, startPoint x: 653, startPoint y: 274, endPoint x: 459, endPoint y: 273, distance: 194.5
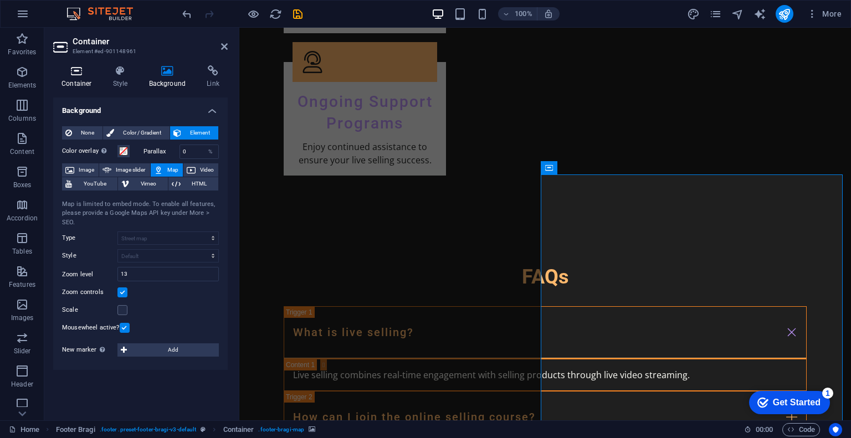
click at [78, 75] on icon at bounding box center [76, 70] width 47 height 11
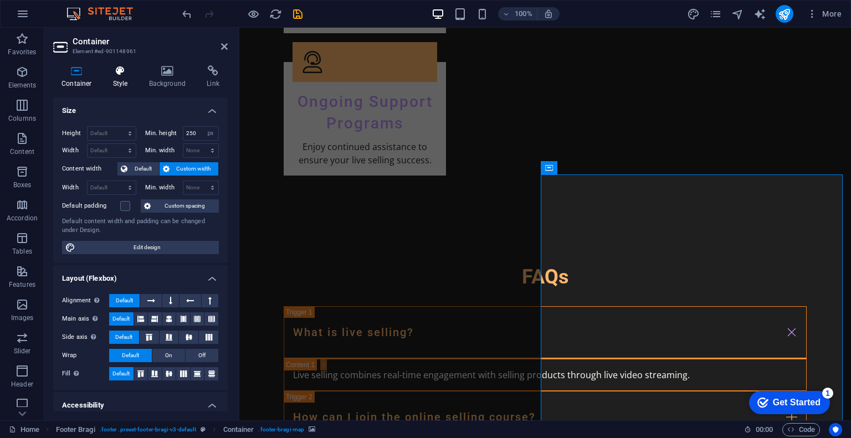
click at [121, 74] on icon at bounding box center [121, 70] width 32 height 11
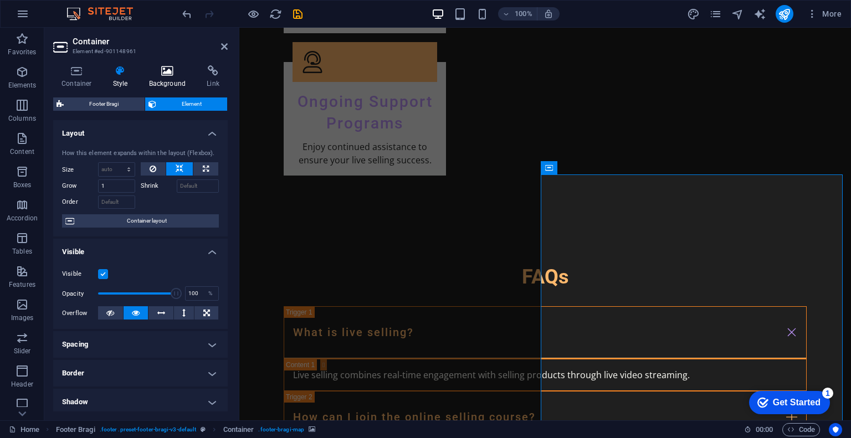
click at [171, 70] on icon at bounding box center [168, 70] width 54 height 11
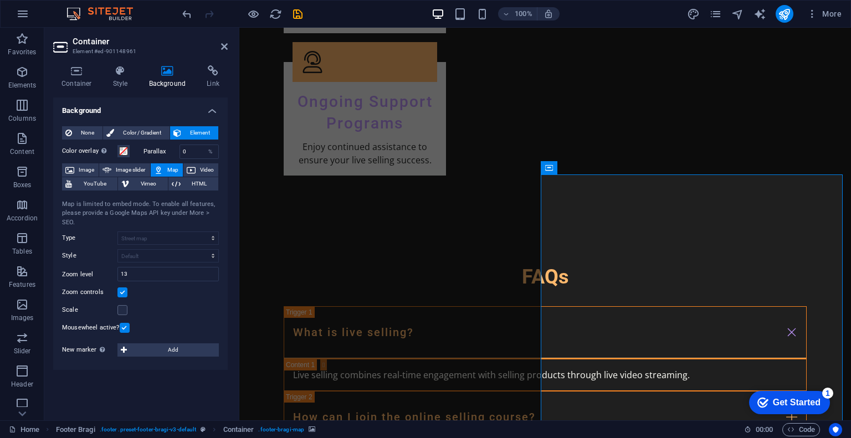
click at [169, 169] on span "Map" at bounding box center [172, 169] width 13 height 13
click at [168, 169] on span "Map" at bounding box center [172, 169] width 13 height 13
click at [209, 78] on h4 "Link" at bounding box center [212, 76] width 29 height 23
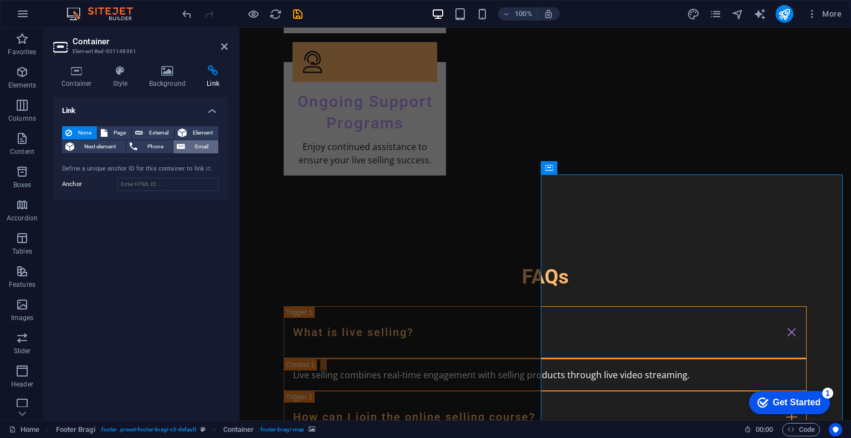
click at [204, 146] on span "Email" at bounding box center [201, 146] width 27 height 13
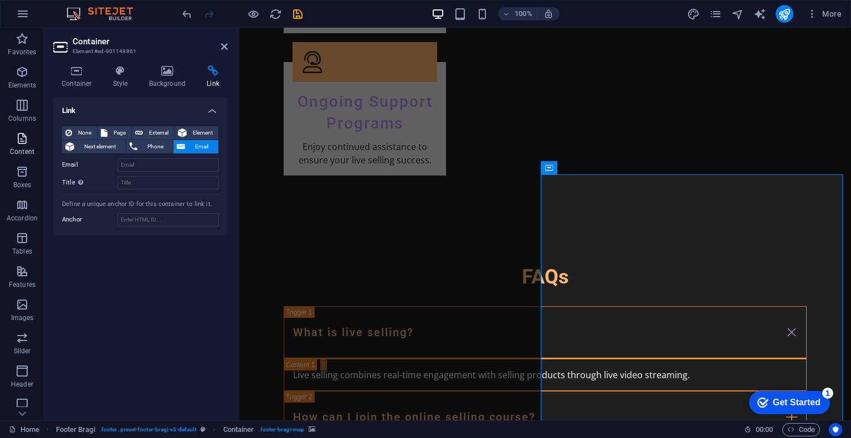
click at [29, 139] on icon "button" at bounding box center [22, 138] width 13 height 13
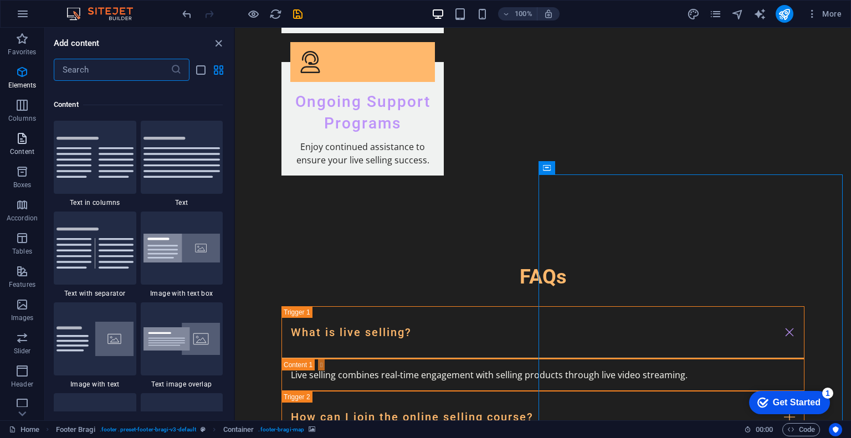
scroll to position [1939, 0]
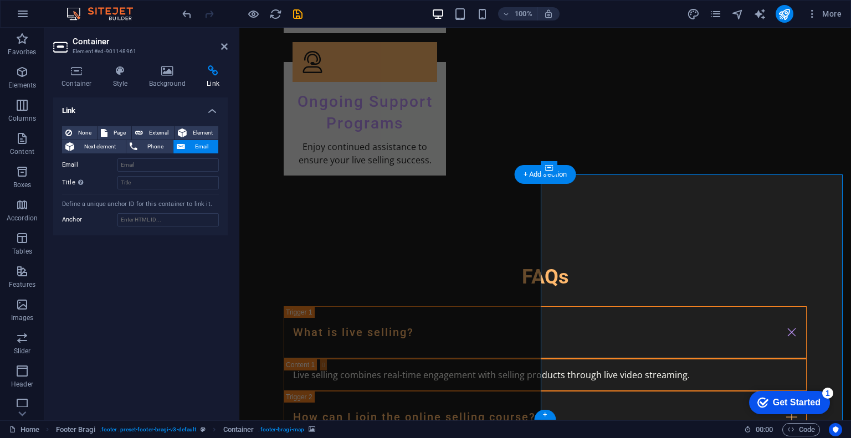
click at [180, 74] on icon at bounding box center [168, 70] width 54 height 11
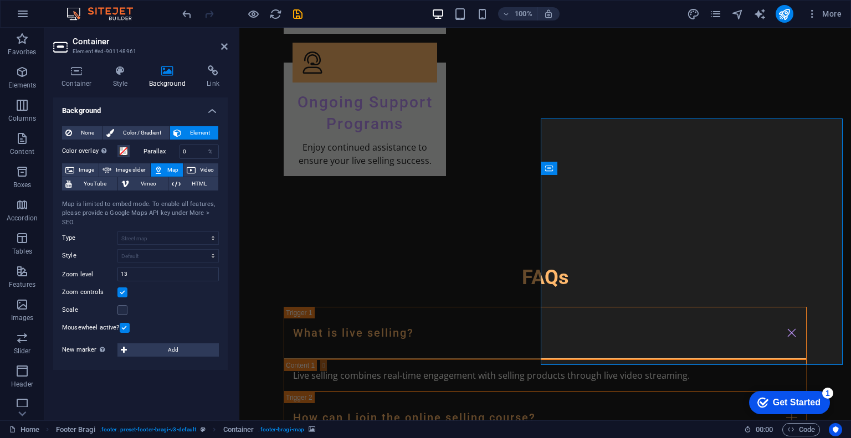
scroll to position [2081, 0]
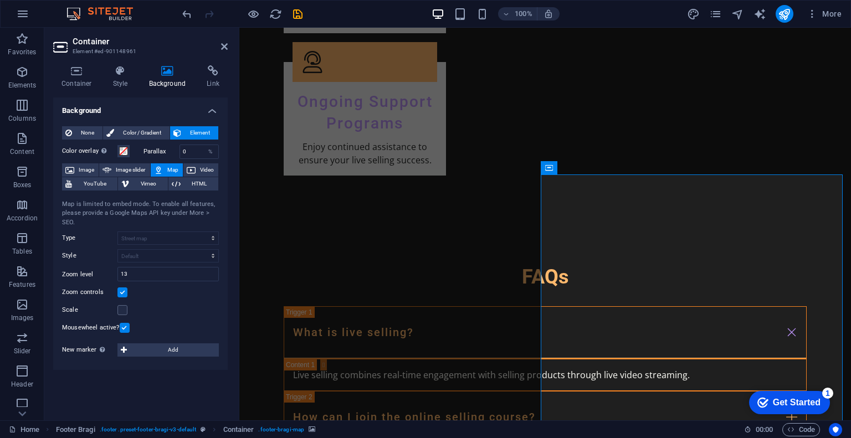
click at [172, 169] on span "Map" at bounding box center [172, 169] width 13 height 13
click at [186, 207] on div "Map is limited to embed mode. To enable all features, please provide a Google M…" at bounding box center [140, 214] width 157 height 28
click at [0, 0] on span "More" at bounding box center [0, 0] width 0 height 0
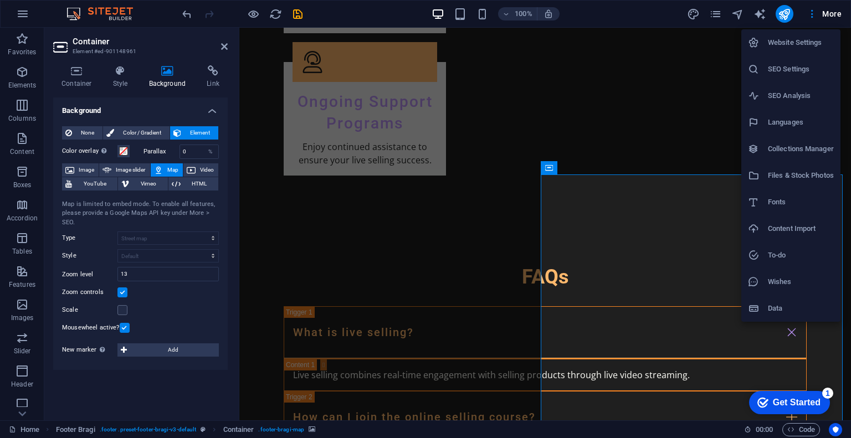
click at [796, 68] on h6 "SEO Settings" at bounding box center [801, 69] width 66 height 13
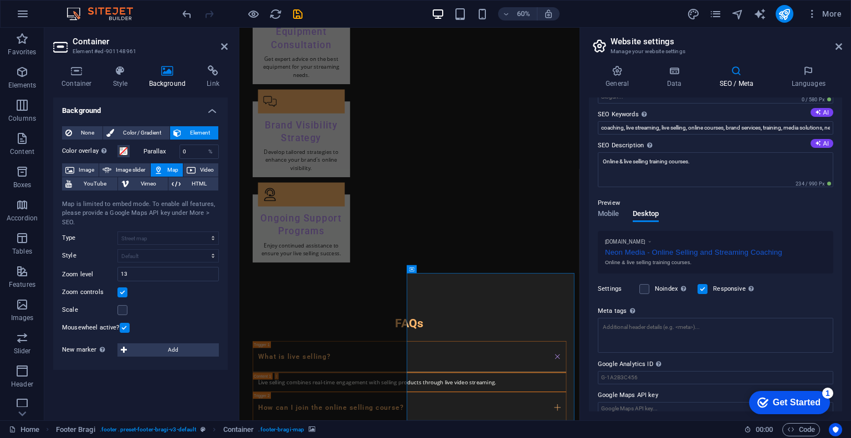
scroll to position [72, 0]
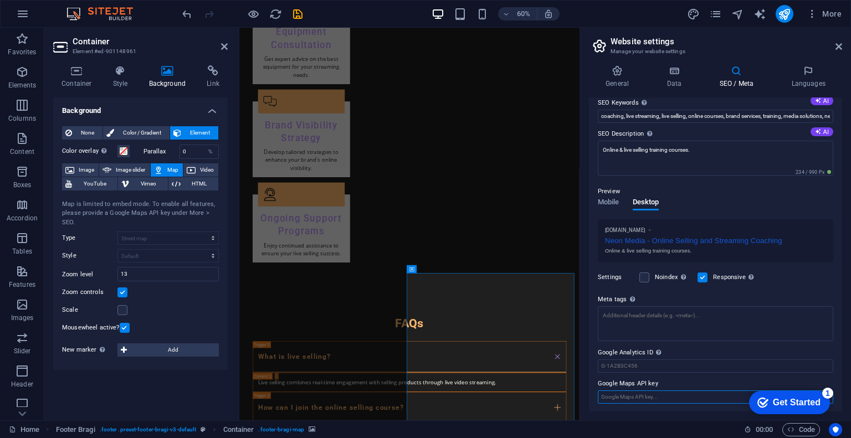
click at [669, 393] on input "Google Maps API key" at bounding box center [715, 397] width 235 height 13
drag, startPoint x: 801, startPoint y: 405, endPoint x: 905, endPoint y: 642, distance: 258.7
click at [800, 405] on div "Get Started" at bounding box center [797, 403] width 48 height 10
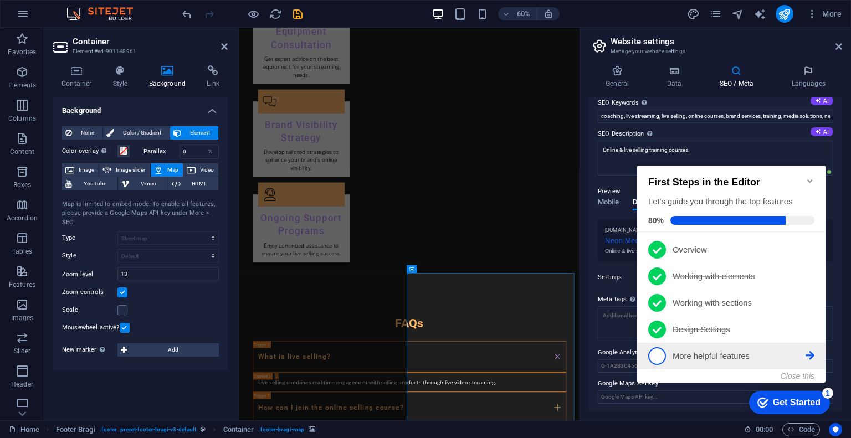
click at [731, 362] on link "5 More helpful features - incomplete" at bounding box center [731, 356] width 166 height 18
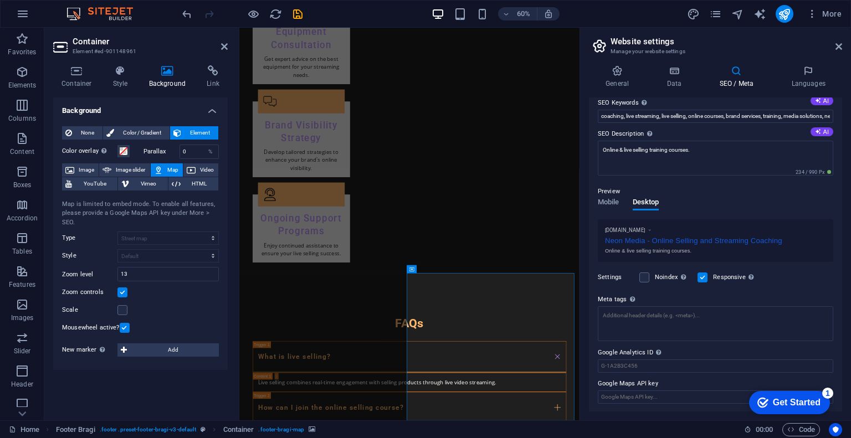
click at [803, 401] on div "Get Started" at bounding box center [797, 403] width 48 height 10
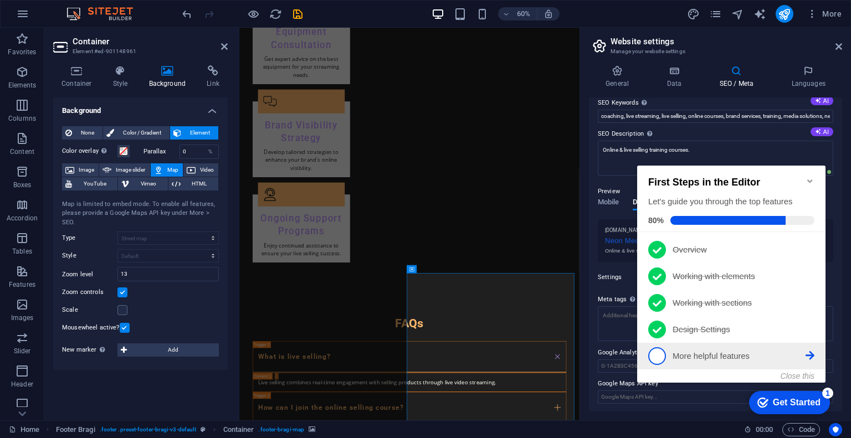
click at [660, 355] on span "5" at bounding box center [657, 356] width 18 height 18
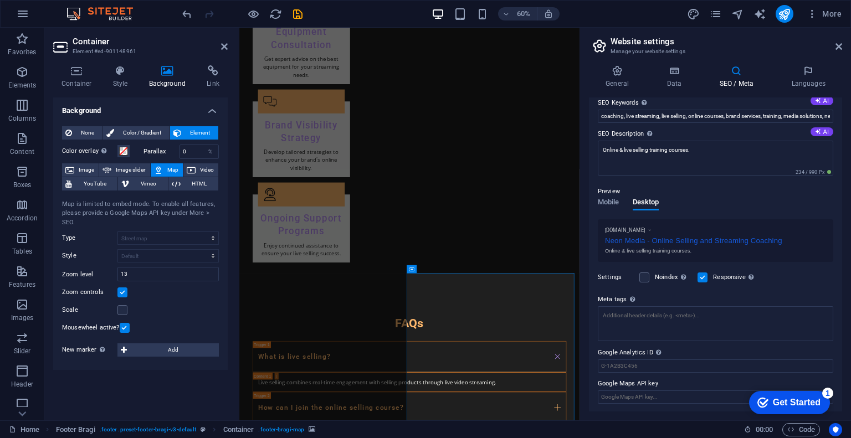
click at [821, 408] on div "Get Started" at bounding box center [797, 403] width 48 height 10
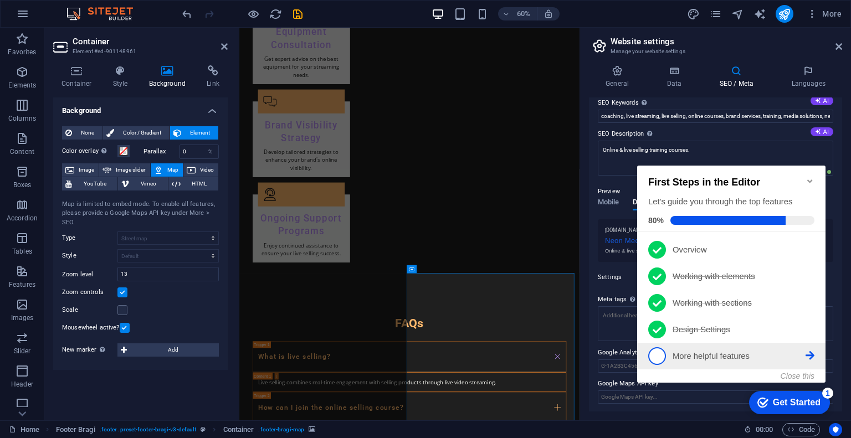
click at [815, 356] on li "5 More helpful features - incomplete" at bounding box center [731, 356] width 188 height 27
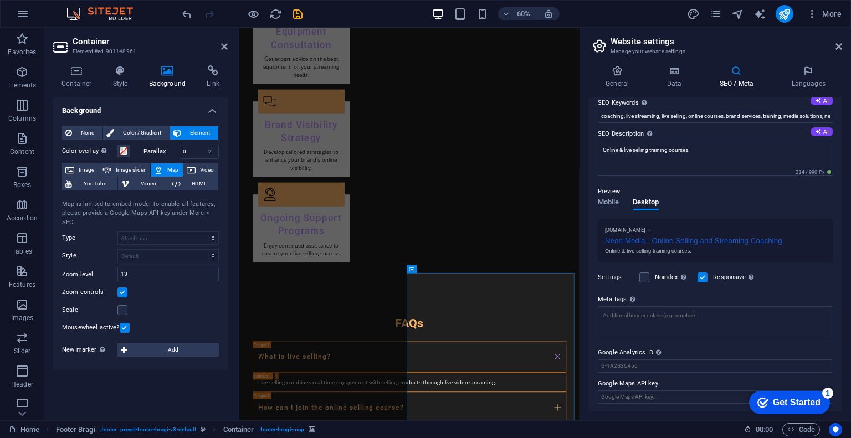
click at [828, 392] on div "1" at bounding box center [827, 393] width 11 height 11
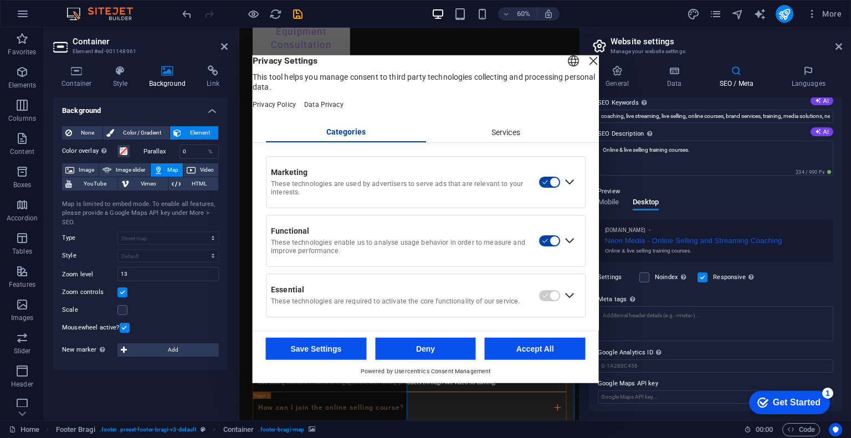
click at [509, 137] on div "Services" at bounding box center [506, 132] width 160 height 19
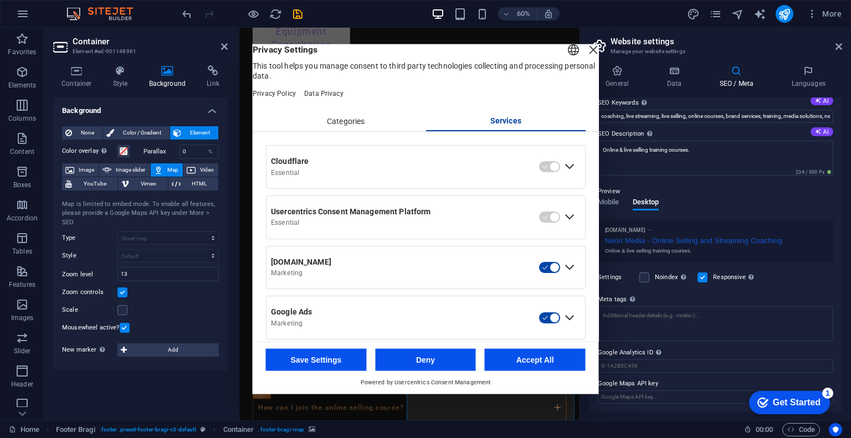
click at [511, 131] on div "Services" at bounding box center [506, 121] width 160 height 20
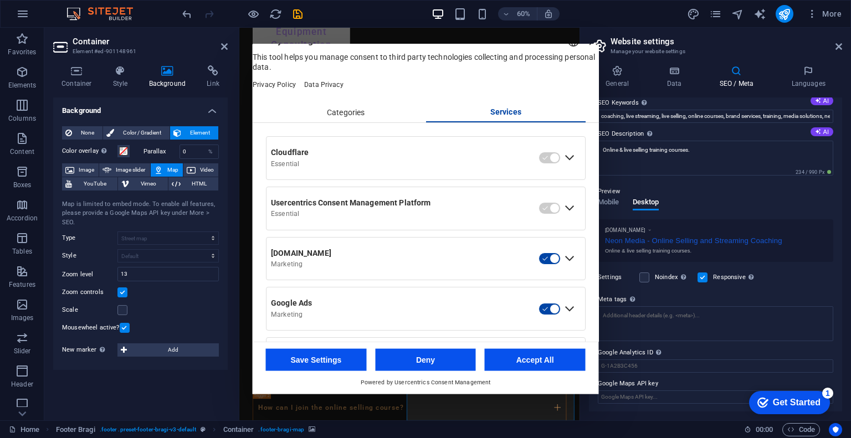
scroll to position [0, 0]
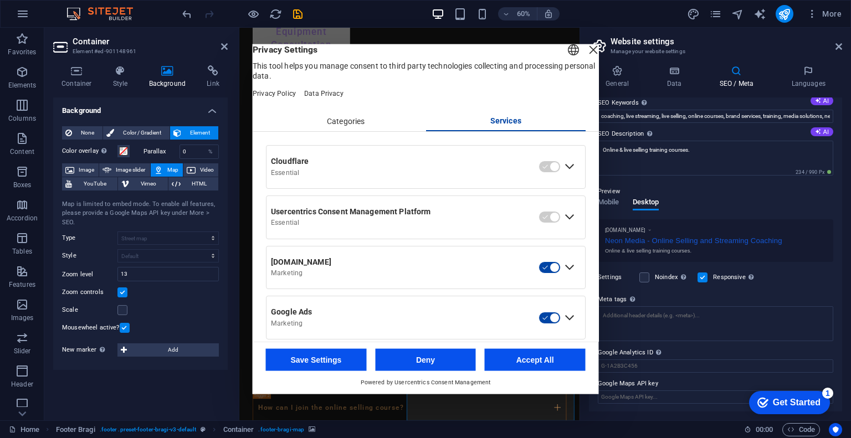
click at [569, 176] on div "Expand Cloudflare" at bounding box center [570, 167] width 18 height 18
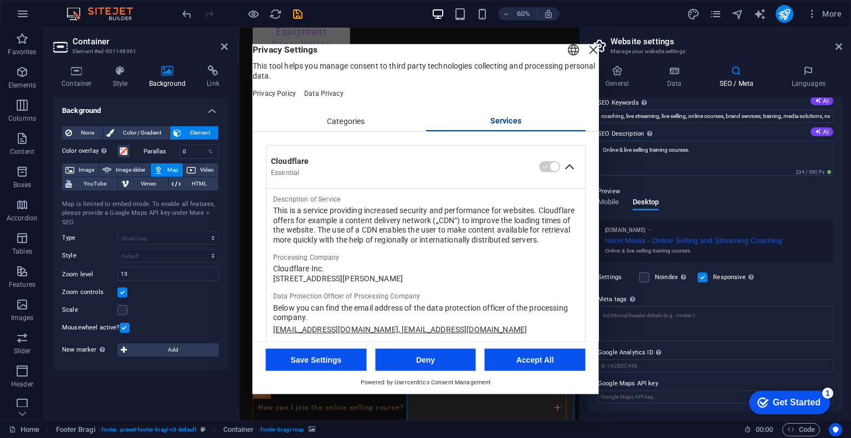
click at [563, 176] on div "Collapse Cloudflare" at bounding box center [570, 167] width 18 height 18
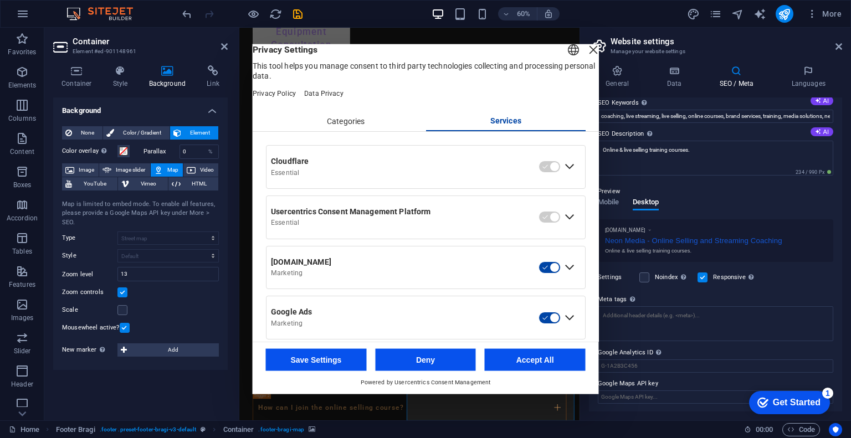
click at [562, 226] on div "Expand Usercentrics Consent Management Platform" at bounding box center [570, 217] width 18 height 18
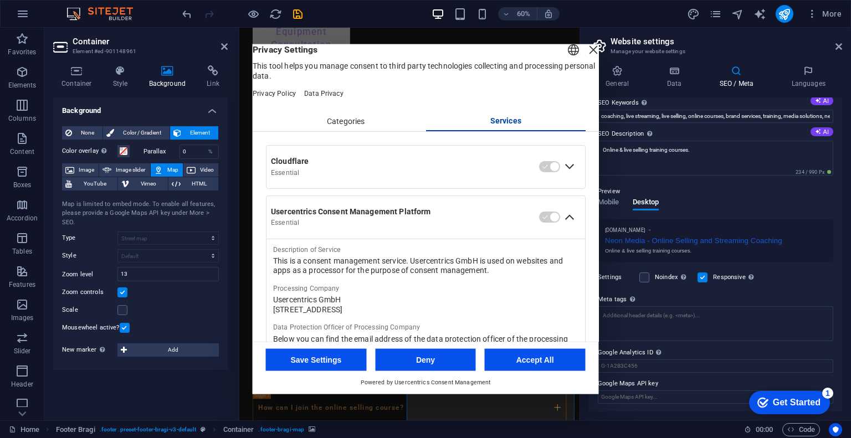
click at [564, 226] on div "Collapse Usercentrics Consent Management Platform" at bounding box center [570, 217] width 18 height 18
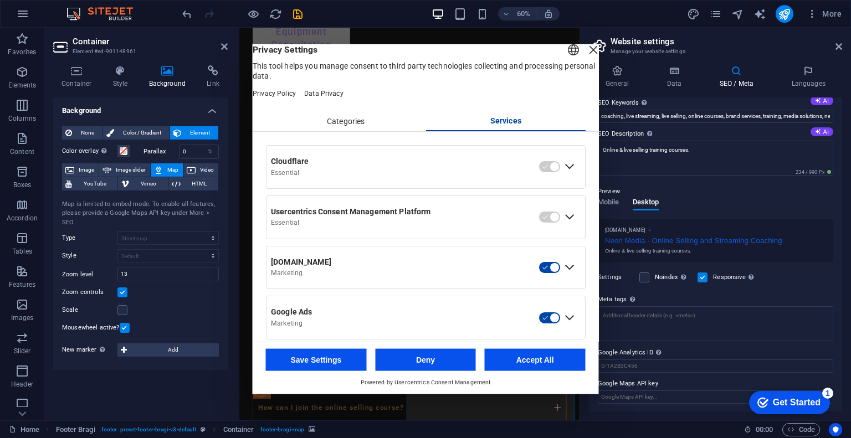
click at [324, 362] on button "Save Settings" at bounding box center [316, 360] width 101 height 22
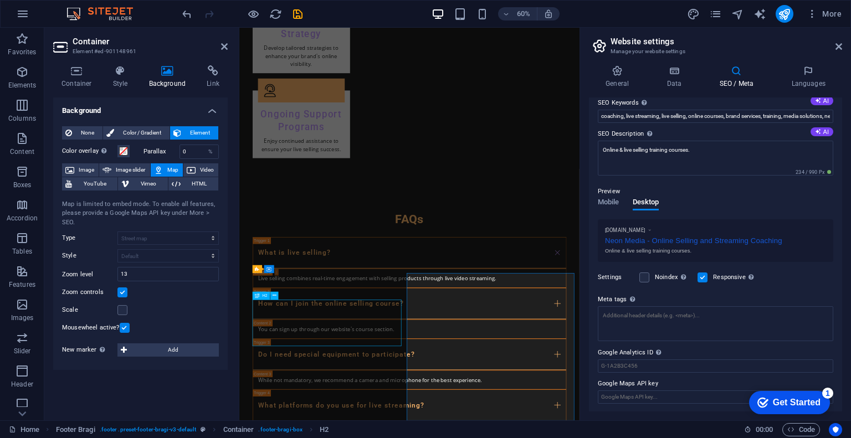
scroll to position [2078, 0]
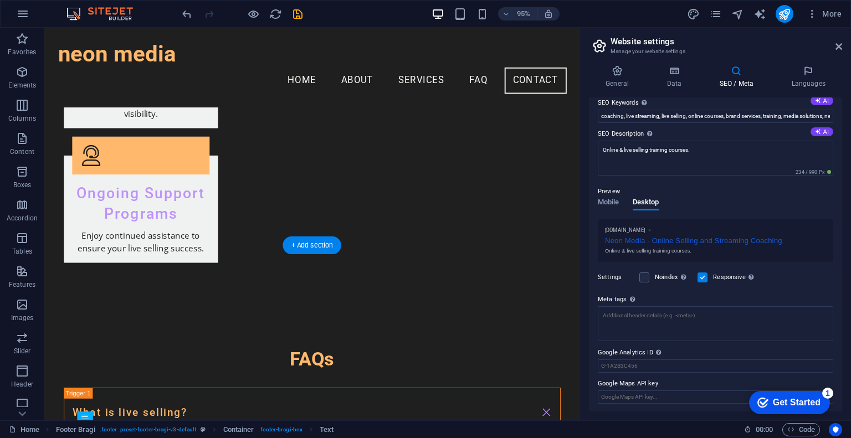
scroll to position [1966, 0]
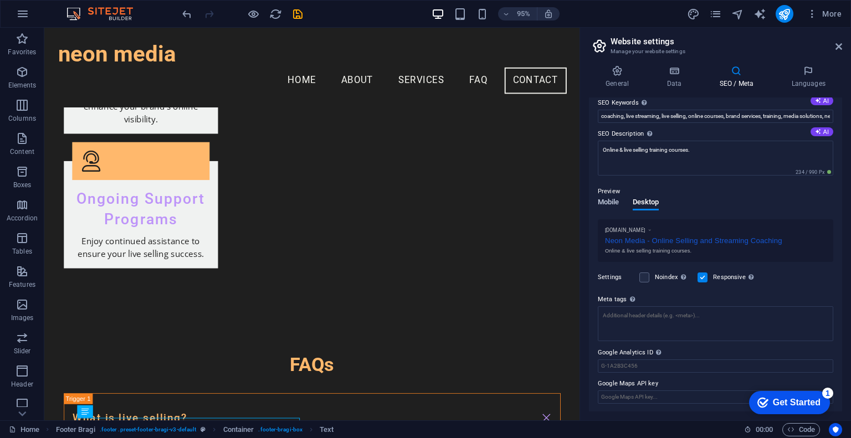
click at [607, 201] on span "Mobile" at bounding box center [609, 204] width 22 height 16
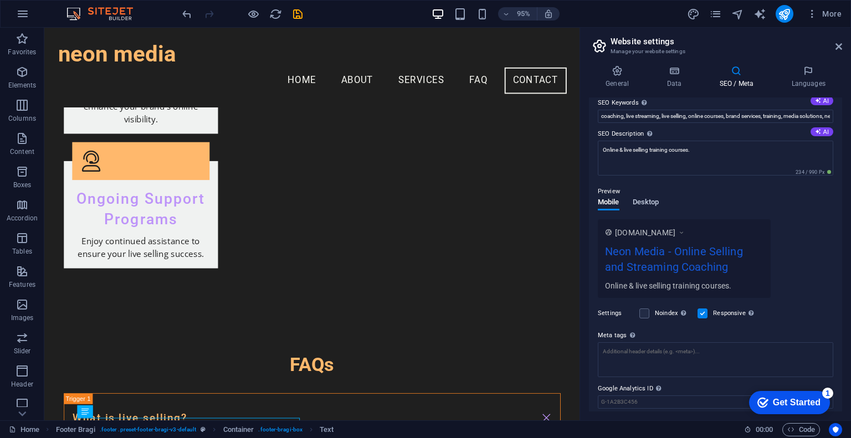
click at [647, 206] on span "Desktop" at bounding box center [646, 204] width 27 height 16
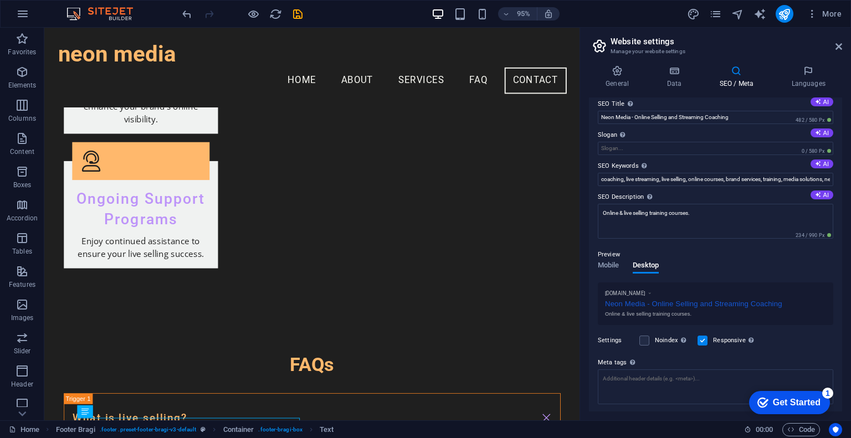
scroll to position [0, 0]
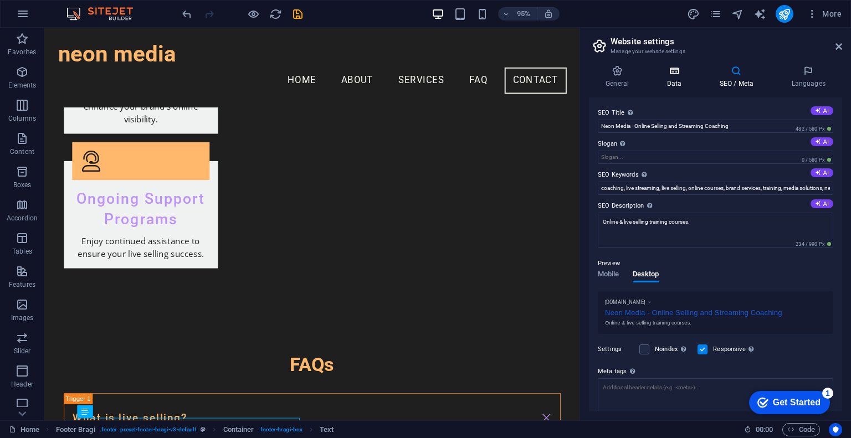
click at [671, 82] on h4 "Data" at bounding box center [676, 76] width 53 height 23
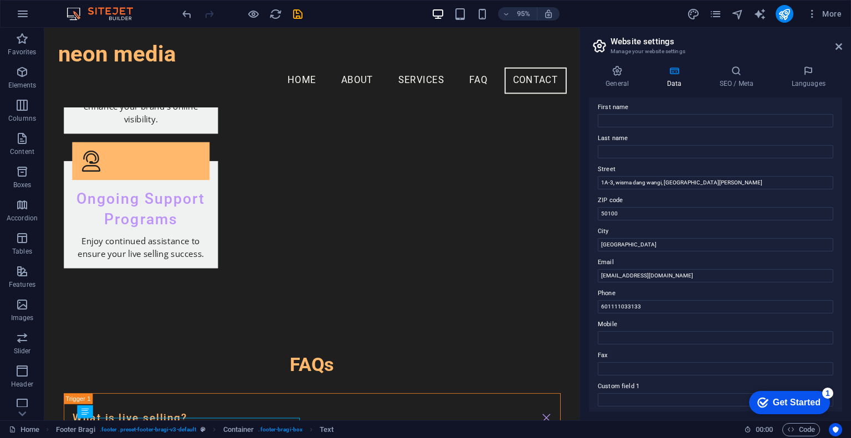
scroll to position [55, 0]
click at [614, 72] on icon at bounding box center [617, 70] width 57 height 11
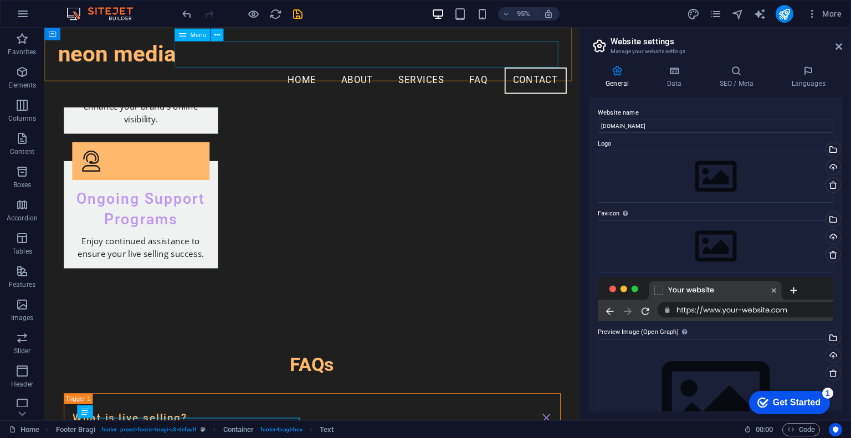
click at [313, 70] on nav "Home About Services FAQ Contact" at bounding box center [325, 84] width 535 height 28
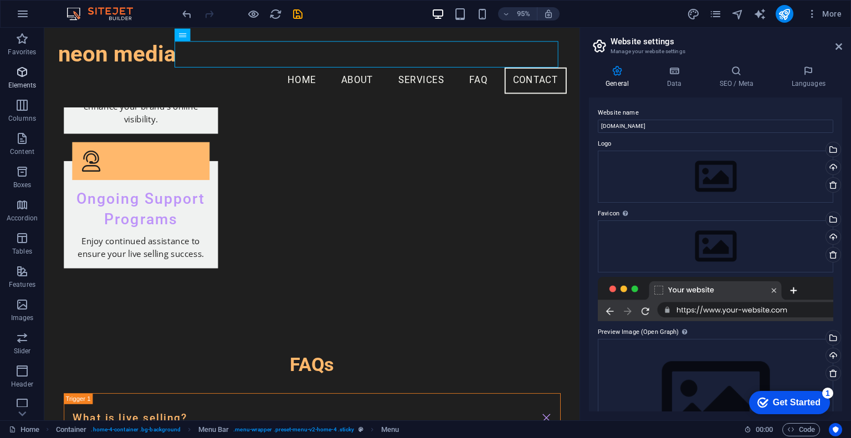
click at [20, 84] on p "Elements" at bounding box center [22, 85] width 28 height 9
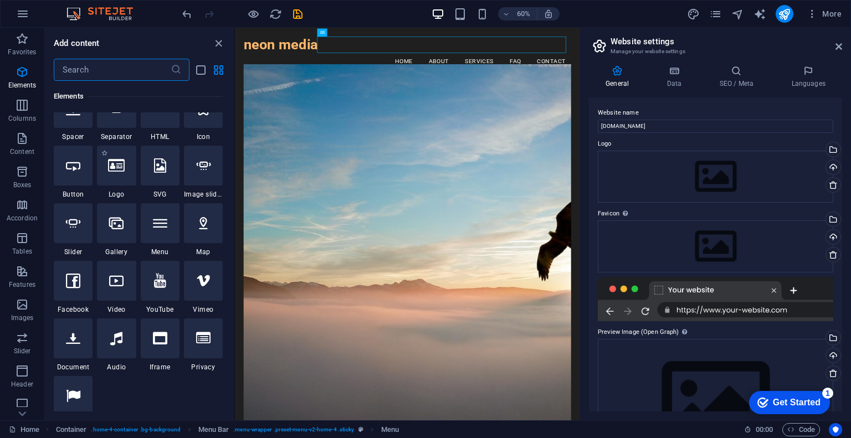
scroll to position [228, 0]
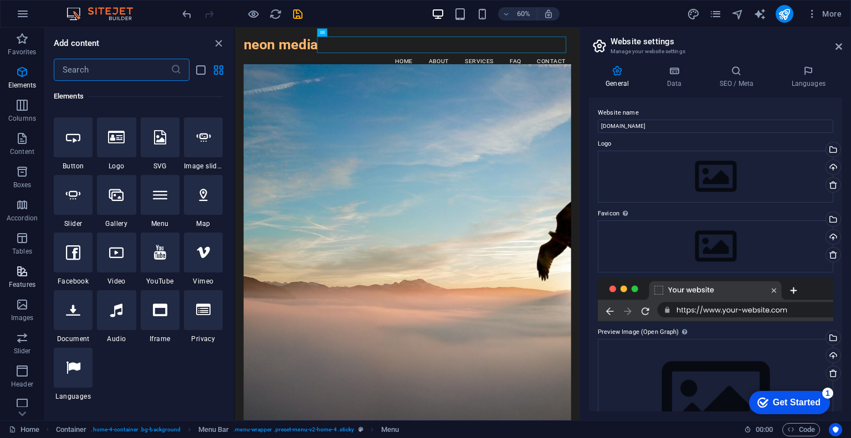
click at [29, 273] on icon "button" at bounding box center [22, 271] width 13 height 13
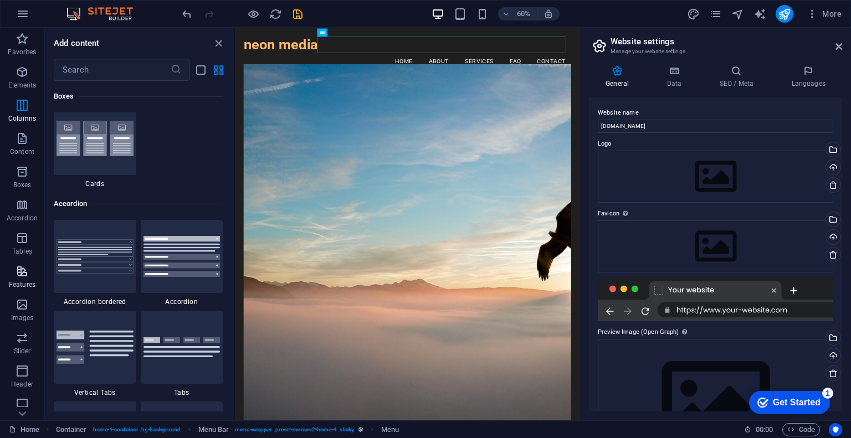
scroll to position [4319, 0]
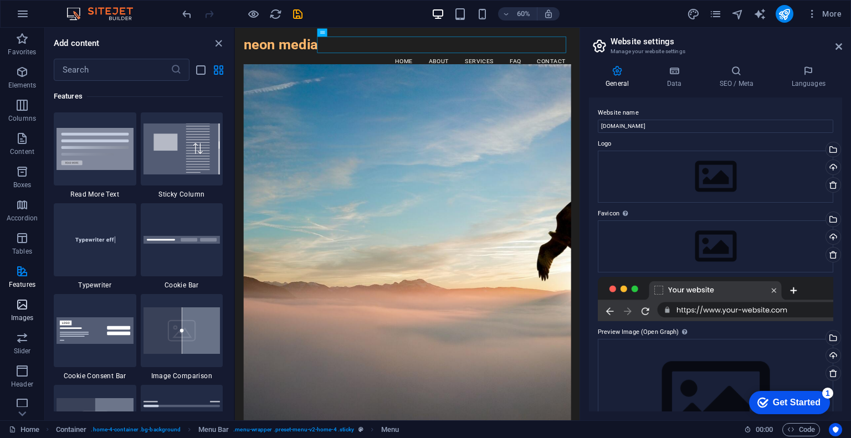
click at [26, 310] on icon "button" at bounding box center [22, 304] width 13 height 13
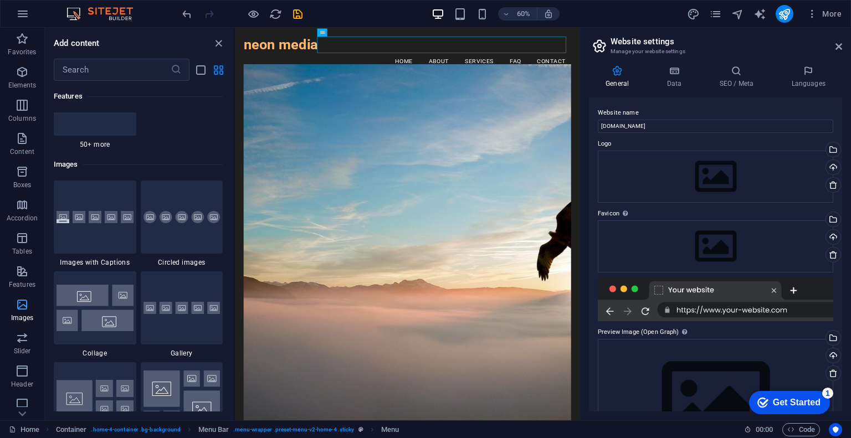
scroll to position [5618, 0]
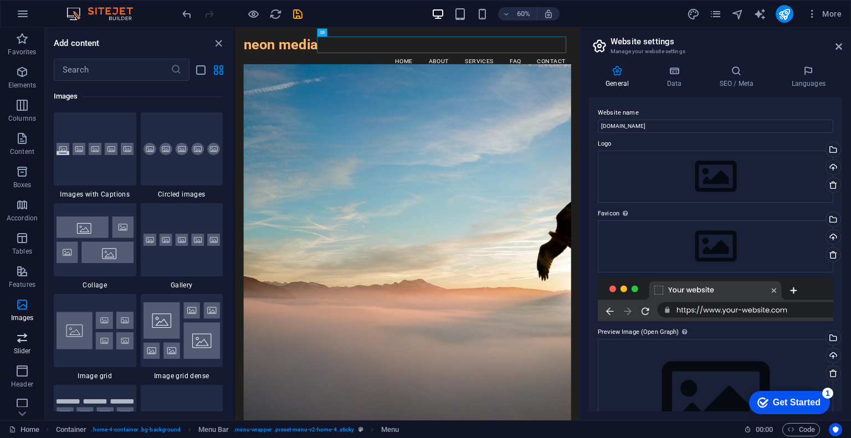
click at [26, 339] on icon "button" at bounding box center [22, 337] width 13 height 13
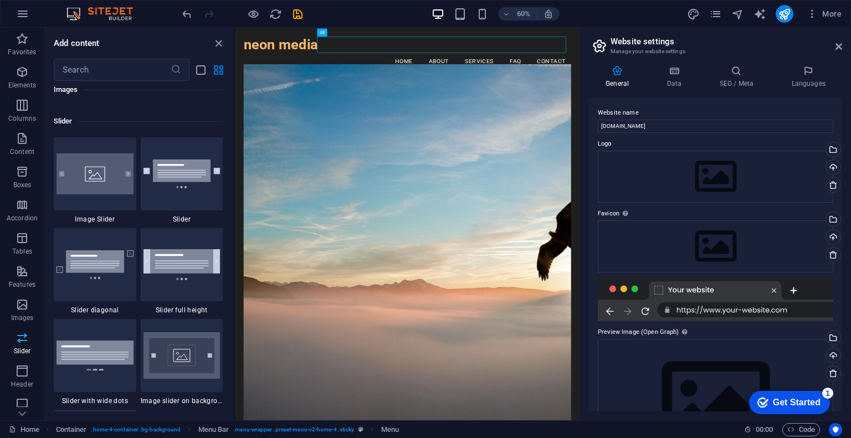
scroll to position [6281, 0]
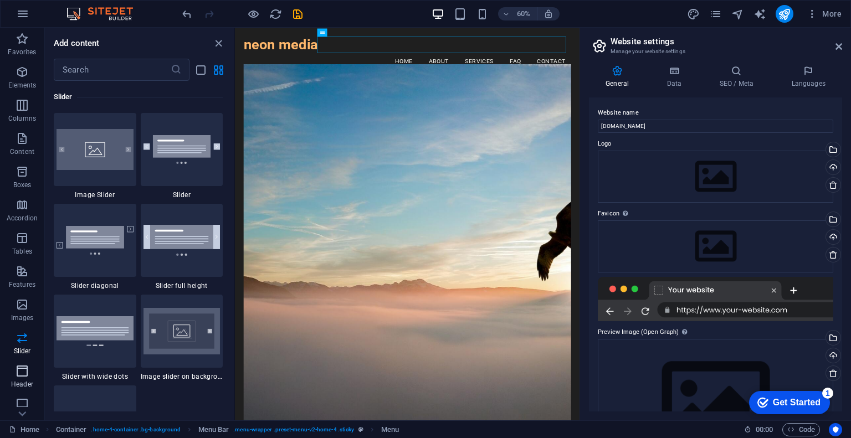
click at [25, 372] on icon "button" at bounding box center [22, 371] width 13 height 13
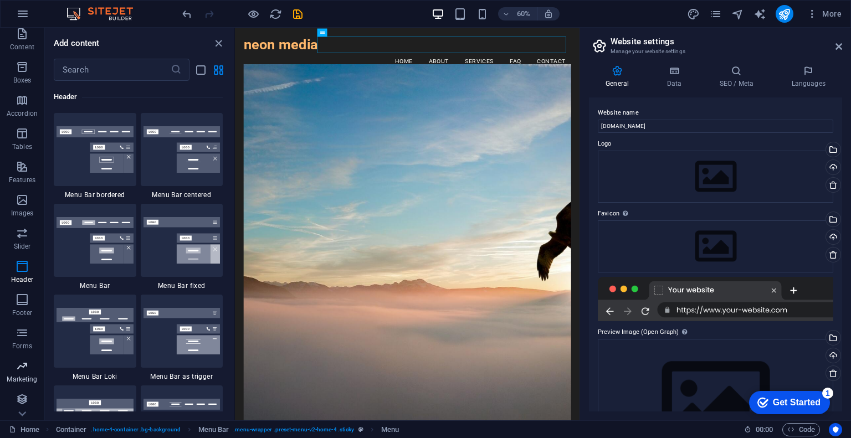
scroll to position [105, 0]
click at [25, 362] on icon "button" at bounding box center [22, 365] width 13 height 13
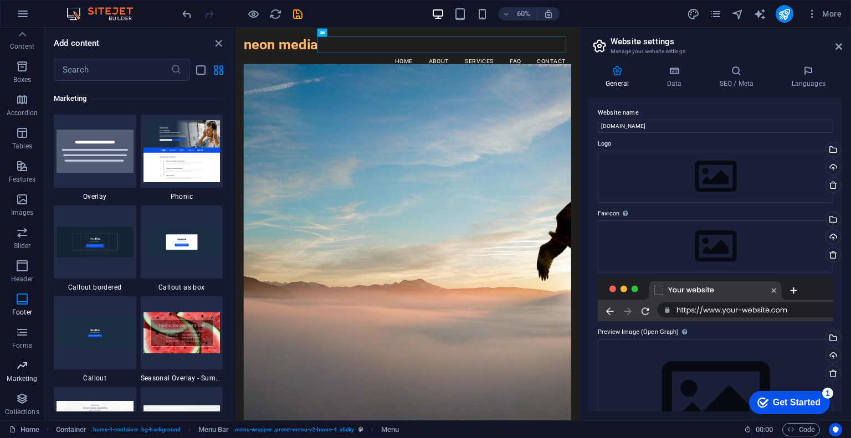
scroll to position [9025, 0]
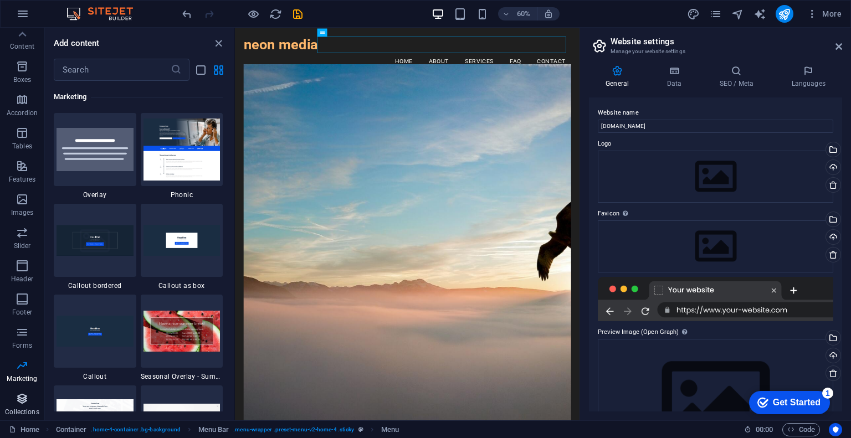
click at [26, 401] on icon "button" at bounding box center [22, 398] width 13 height 13
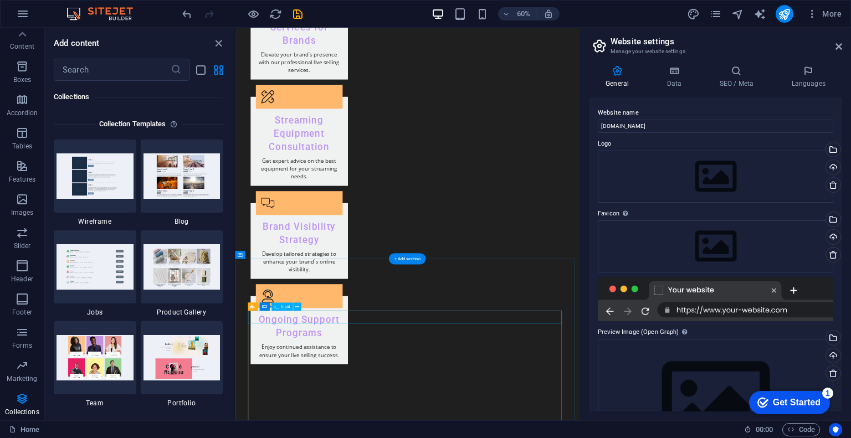
scroll to position [1939, 0]
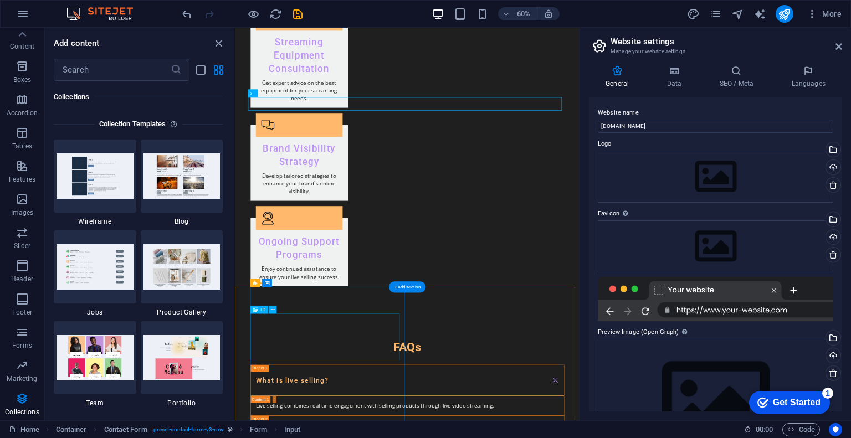
scroll to position [2042, 0]
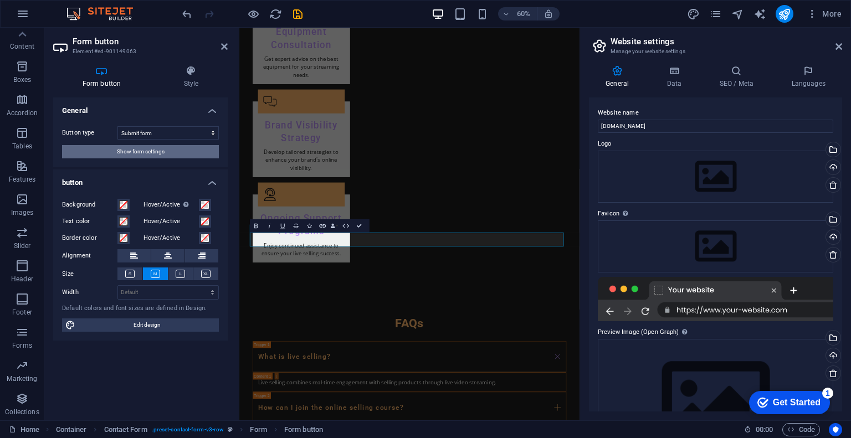
click at [99, 151] on button "Show form settings" at bounding box center [140, 151] width 157 height 13
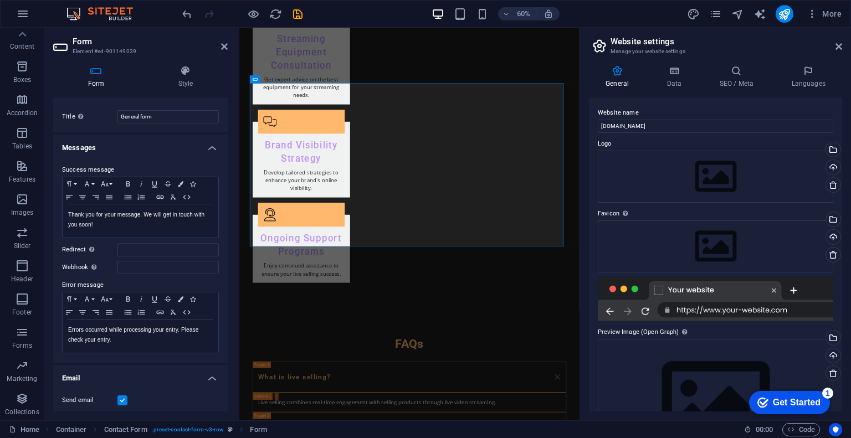
scroll to position [0, 0]
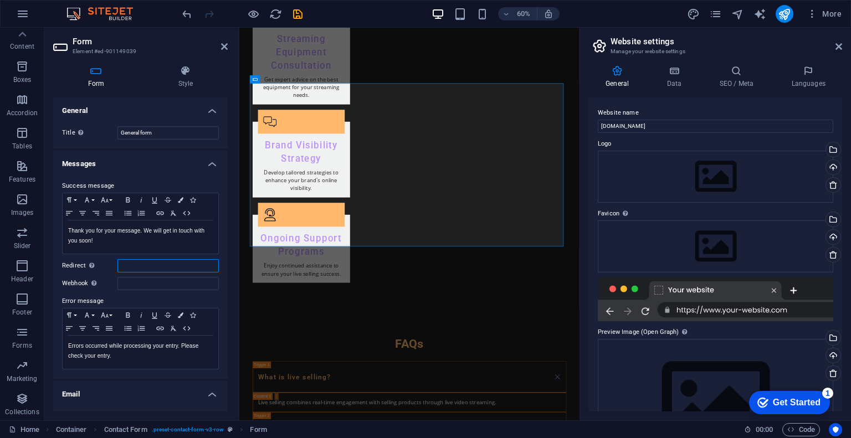
click at [137, 264] on input "Redirect Define a redirect target upon successful form submission; for example,…" at bounding box center [167, 265] width 101 height 13
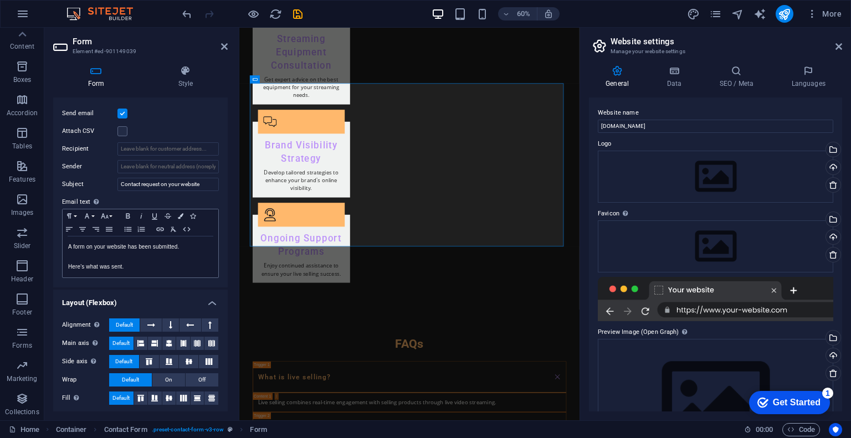
scroll to position [304, 0]
click at [160, 261] on p "Here's what was sent." at bounding box center [140, 266] width 145 height 10
click at [158, 245] on p "A form on your website has been submitted." at bounding box center [140, 246] width 145 height 10
click at [164, 147] on input "Recipient" at bounding box center [167, 147] width 101 height 13
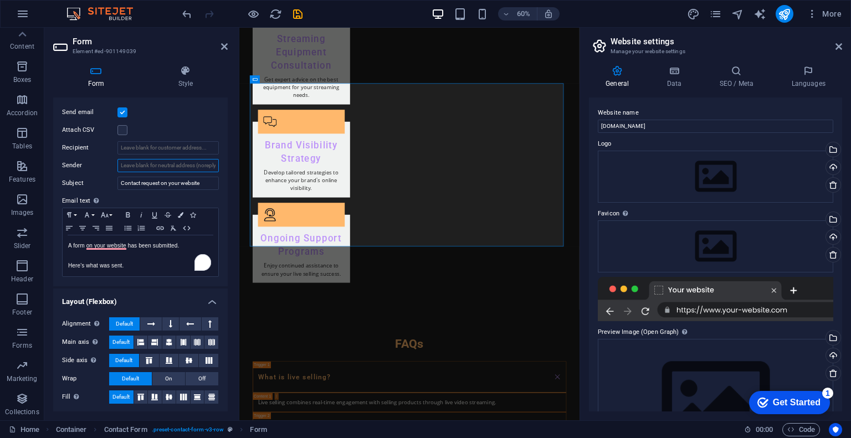
click at [192, 168] on input "Sender" at bounding box center [167, 165] width 101 height 13
drag, startPoint x: 202, startPoint y: 165, endPoint x: 186, endPoint y: 163, distance: 16.1
click at [186, 163] on input "Sender" at bounding box center [167, 165] width 101 height 13
click at [263, 429] on span "Form" at bounding box center [258, 429] width 17 height 13
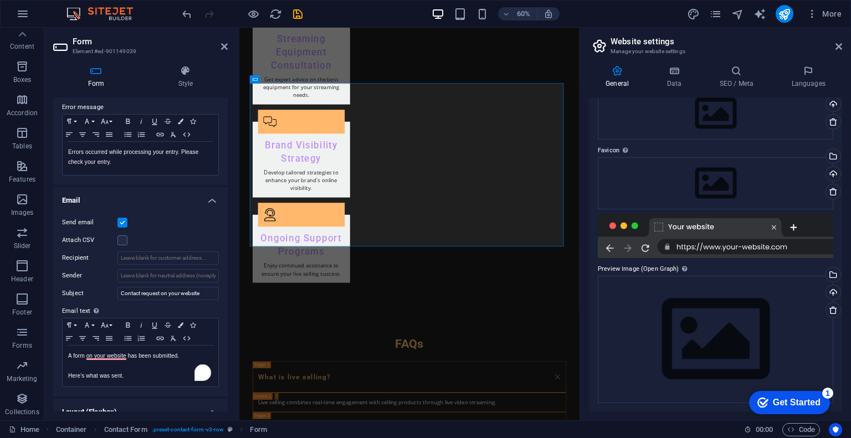
scroll to position [0, 0]
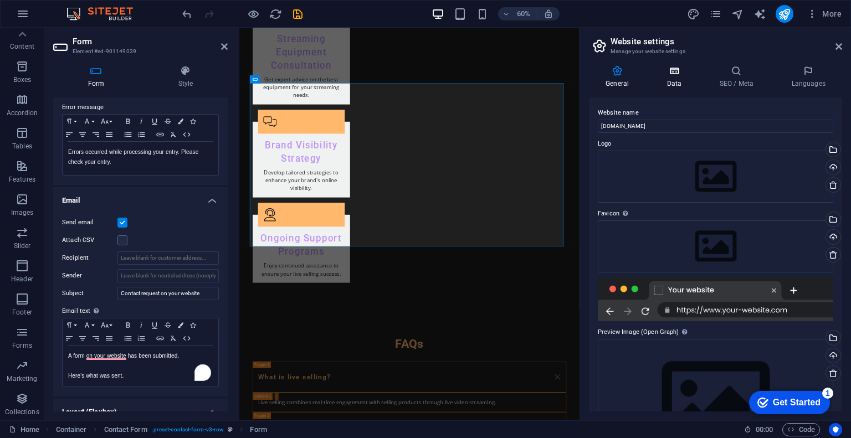
click at [672, 83] on h4 "Data" at bounding box center [676, 76] width 53 height 23
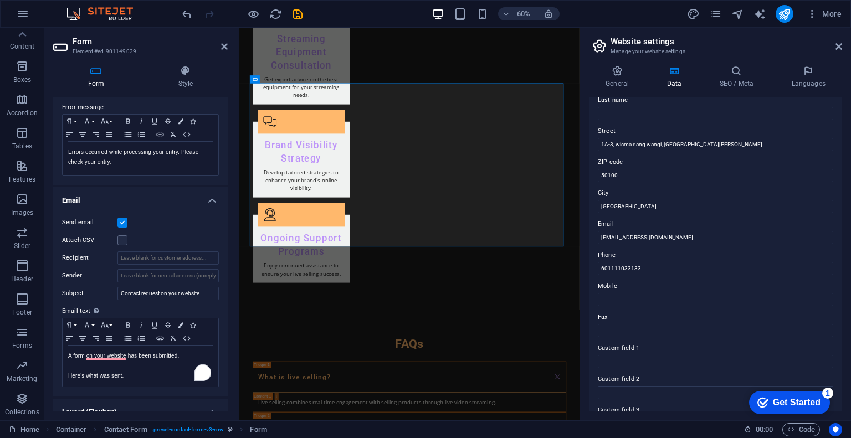
scroll to position [51, 0]
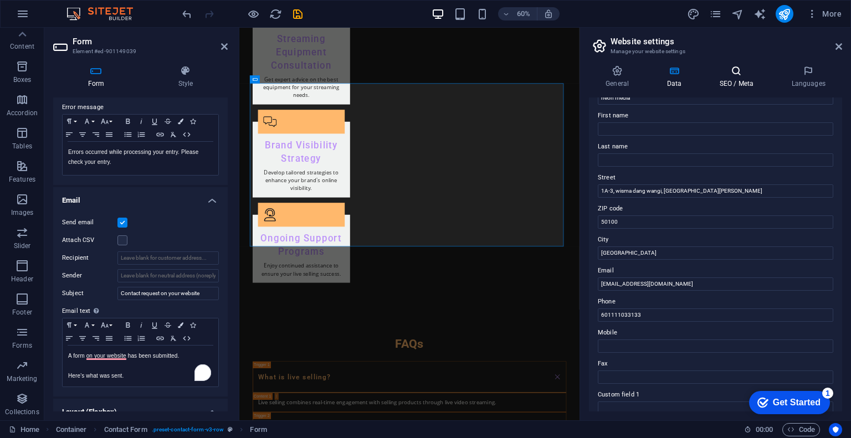
click at [740, 71] on icon at bounding box center [737, 70] width 68 height 11
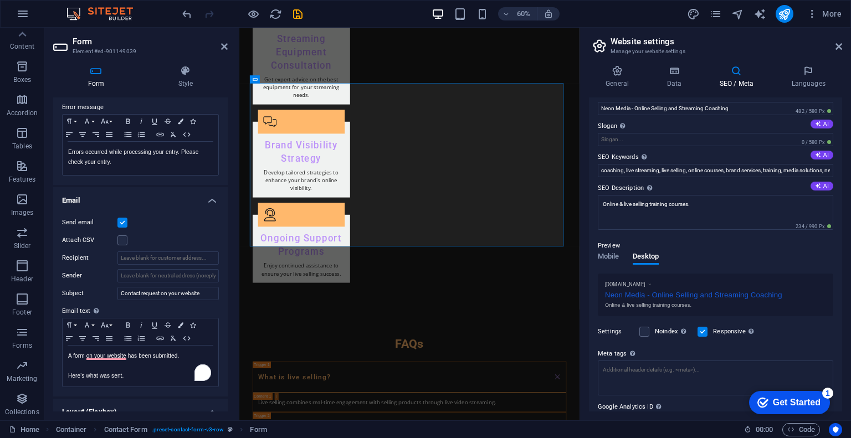
scroll to position [72, 0]
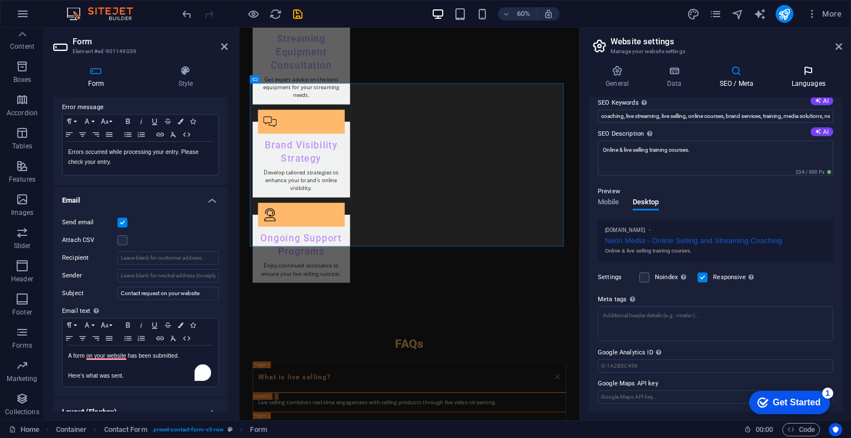
click at [810, 69] on icon at bounding box center [809, 70] width 68 height 11
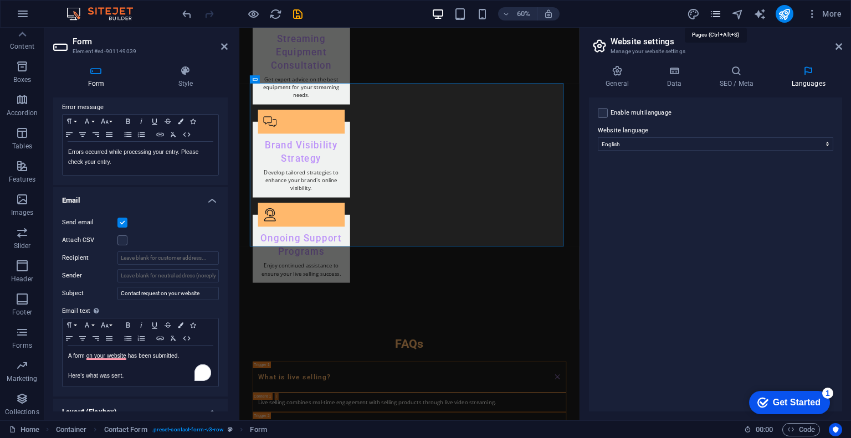
click at [721, 13] on icon "pages" at bounding box center [715, 14] width 13 height 13
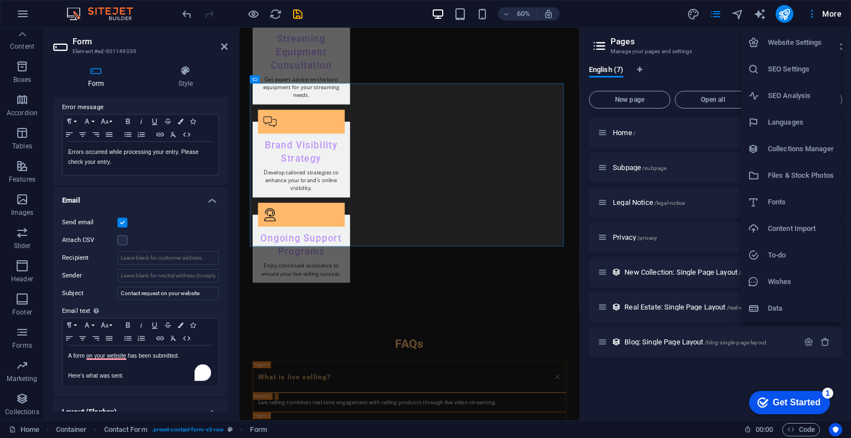
click at [188, 73] on div at bounding box center [425, 219] width 851 height 438
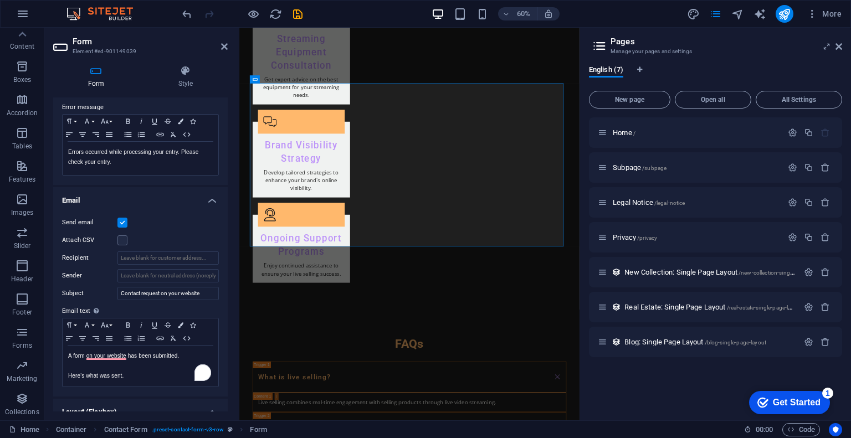
click at [103, 76] on h4 "Form" at bounding box center [98, 76] width 90 height 23
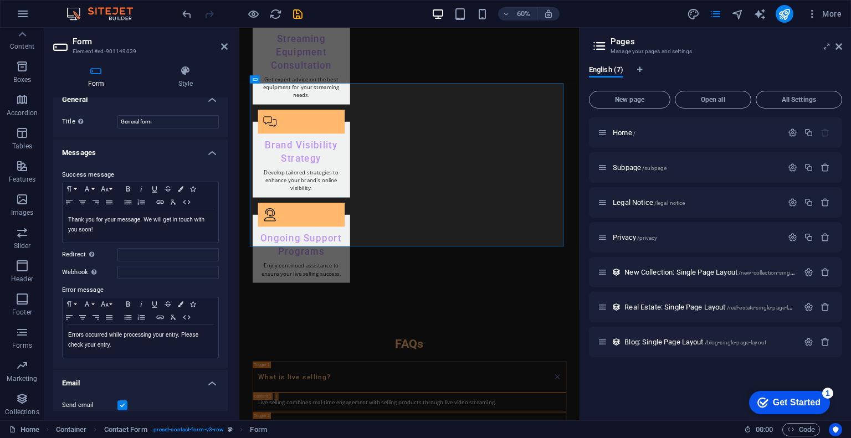
scroll to position [0, 0]
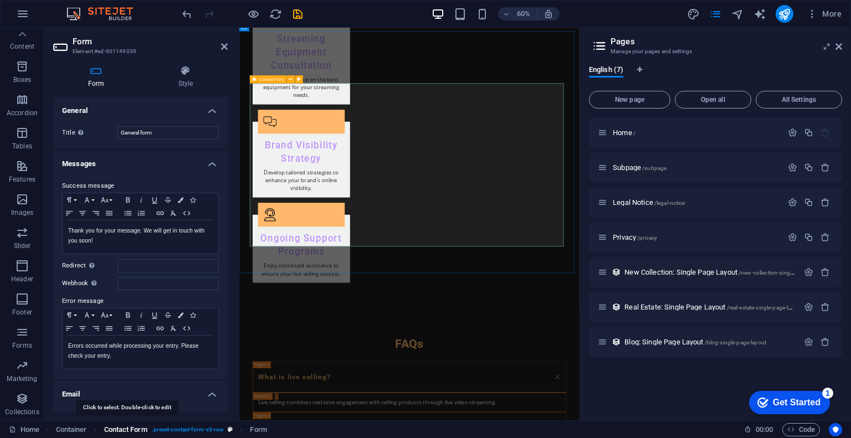
click at [130, 428] on span "Contact Form" at bounding box center [125, 429] width 43 height 13
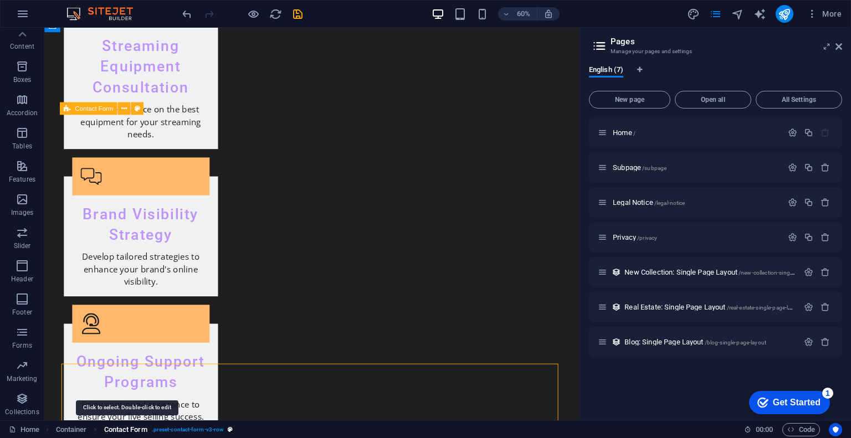
scroll to position [1837, 0]
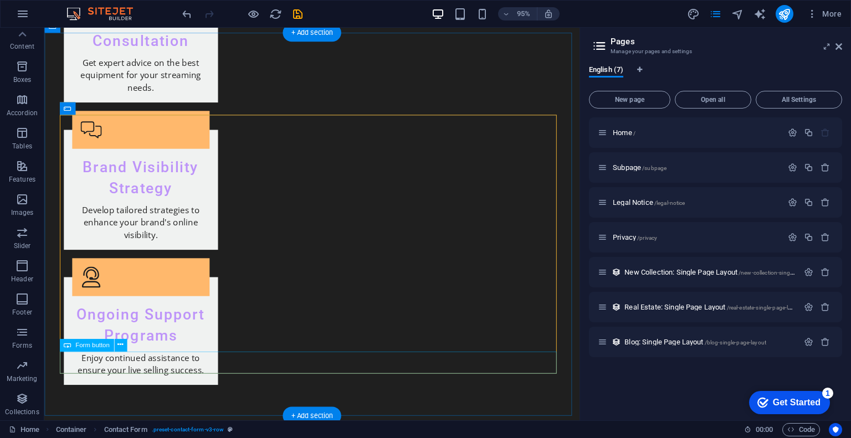
click at [124, 344] on button at bounding box center [120, 345] width 13 height 13
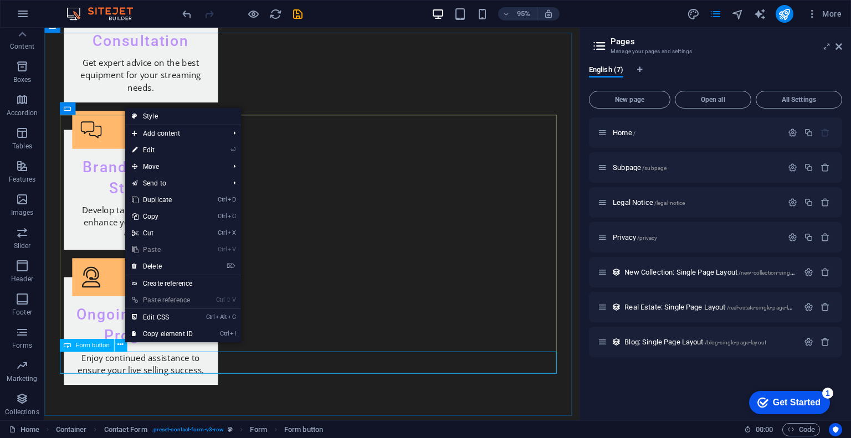
click at [95, 349] on span "Form button" at bounding box center [92, 345] width 34 height 6
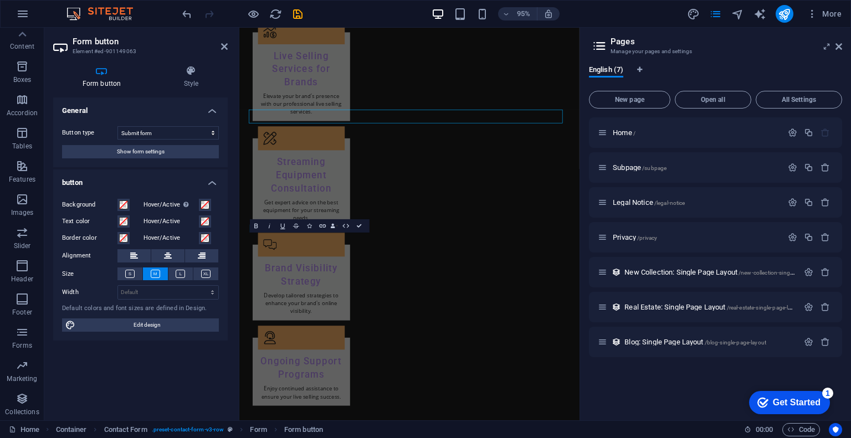
scroll to position [2042, 0]
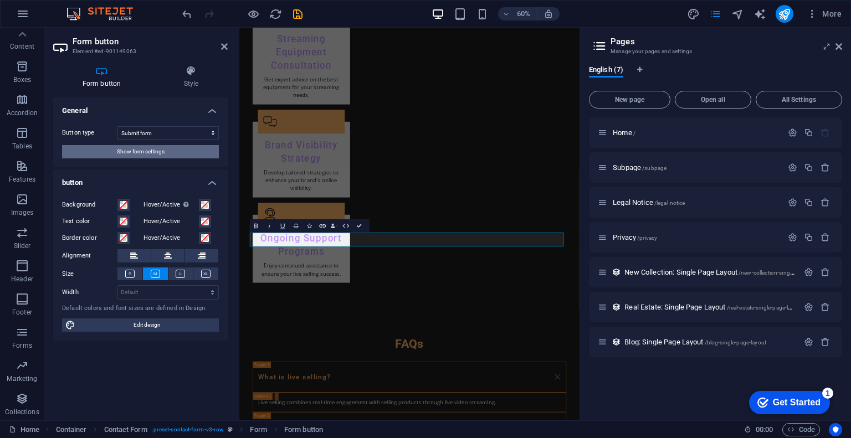
click at [184, 148] on button "Show form settings" at bounding box center [140, 151] width 157 height 13
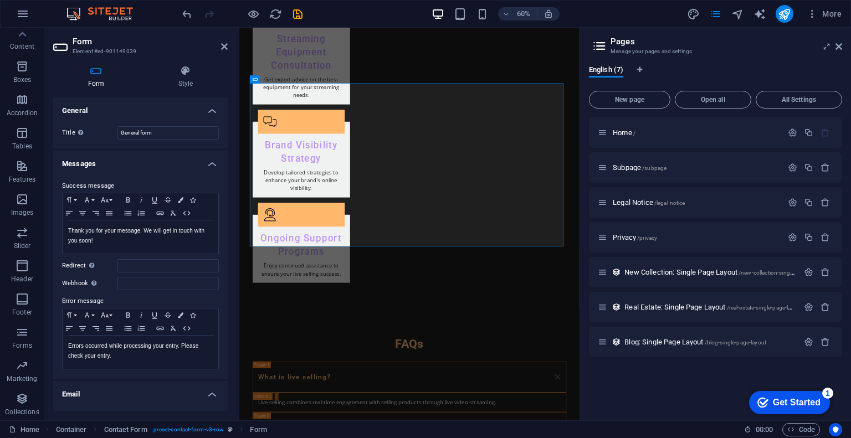
drag, startPoint x: 164, startPoint y: 160, endPoint x: 165, endPoint y: 166, distance: 6.1
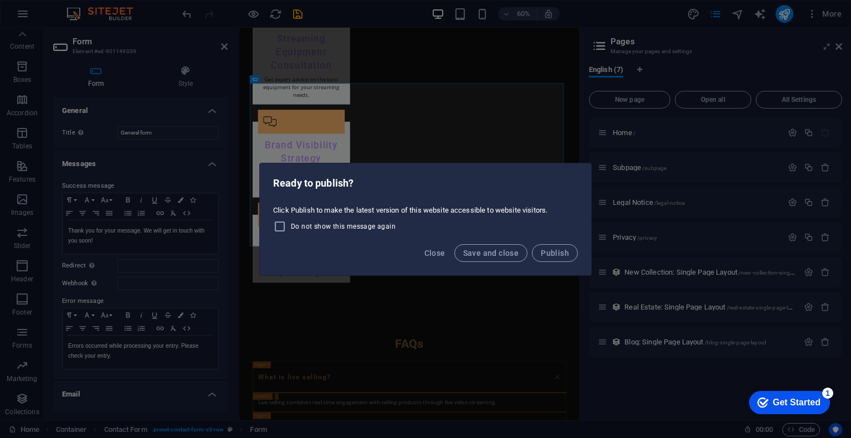
drag, startPoint x: 481, startPoint y: 256, endPoint x: 332, endPoint y: 309, distance: 157.7
click at [479, 257] on button "Save and close" at bounding box center [491, 253] width 74 height 18
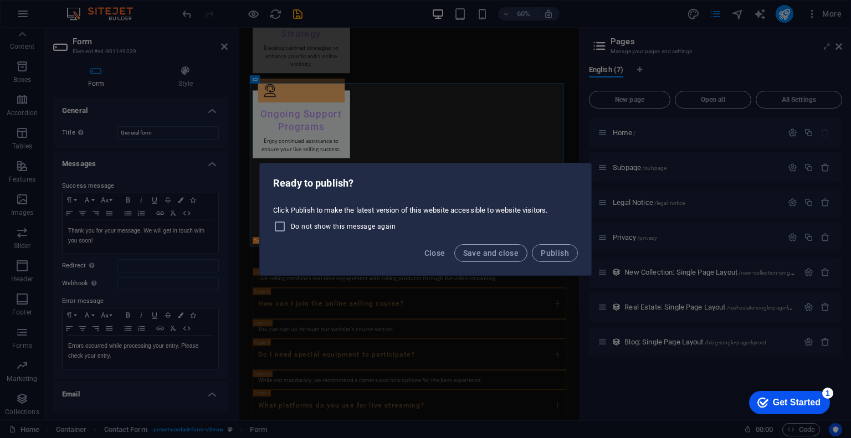
scroll to position [1820, 0]
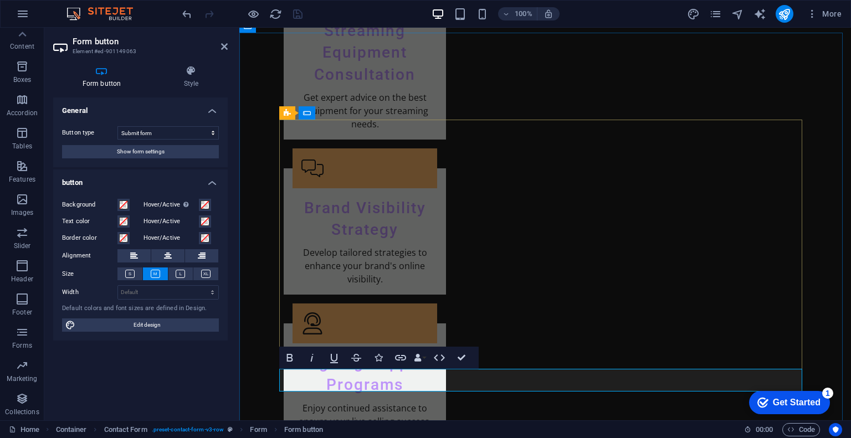
click at [417, 387] on div at bounding box center [417, 387] width 0 height 0
click at [342, 112] on icon at bounding box center [343, 113] width 6 height 12
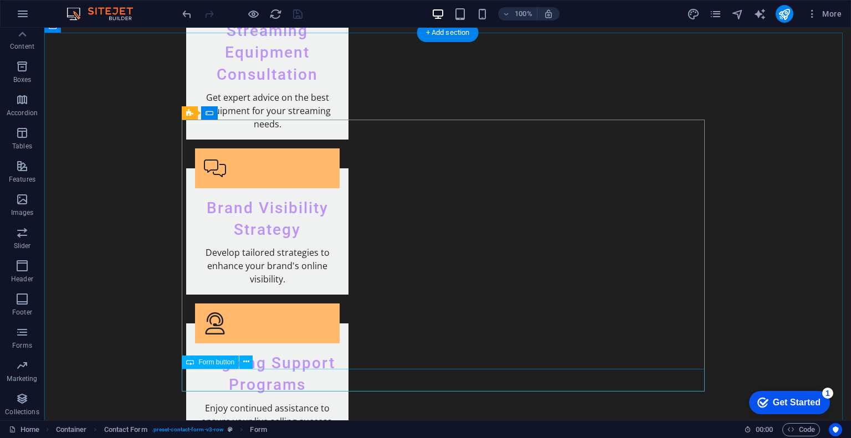
click at [248, 363] on icon at bounding box center [246, 362] width 6 height 12
click at [250, 361] on button at bounding box center [245, 362] width 13 height 13
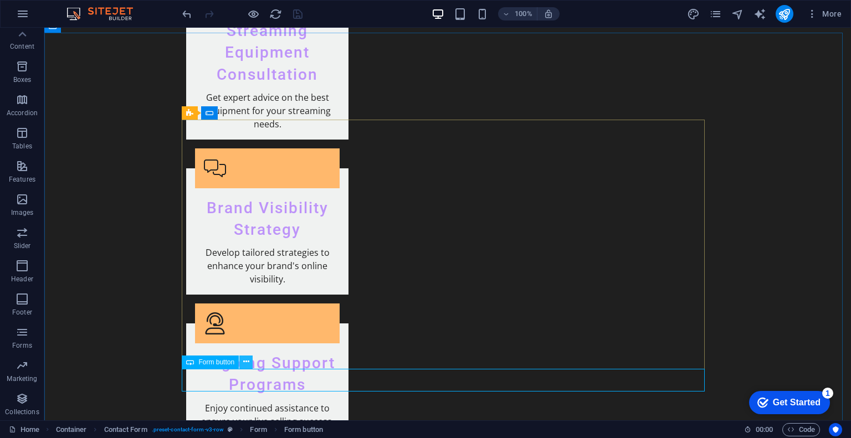
click at [244, 363] on icon at bounding box center [246, 362] width 6 height 12
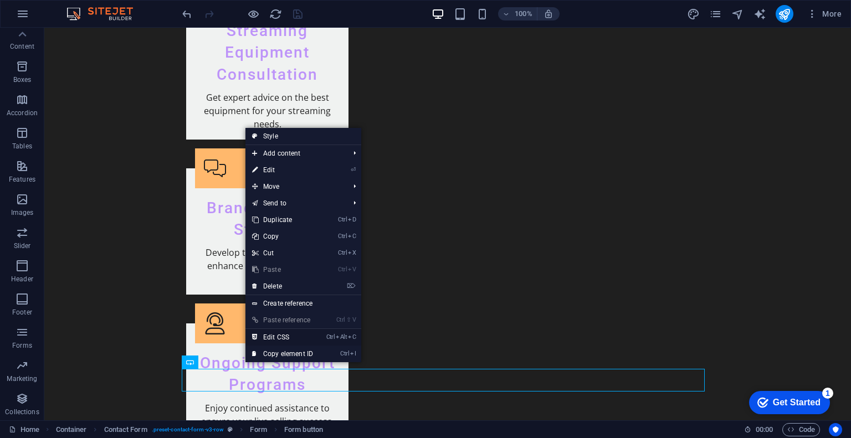
click at [297, 335] on link "Ctrl Alt C Edit CSS" at bounding box center [282, 337] width 74 height 17
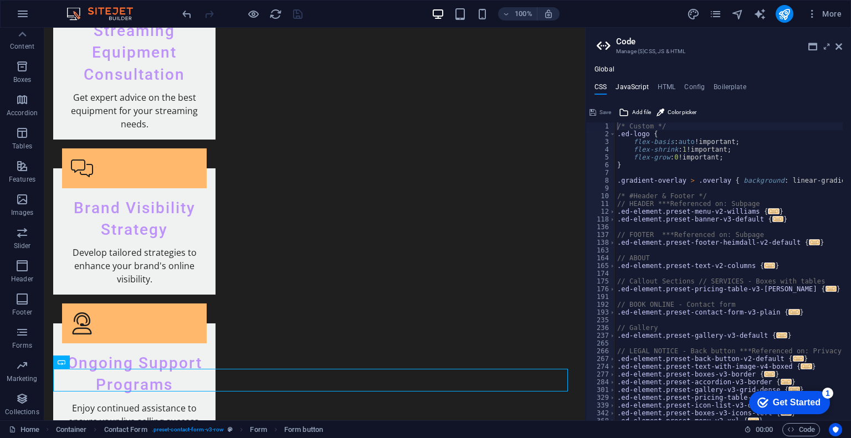
click at [634, 86] on h4 "JavaScript" at bounding box center [632, 89] width 33 height 12
type textarea "/* JS for preset "Menu V2" */"
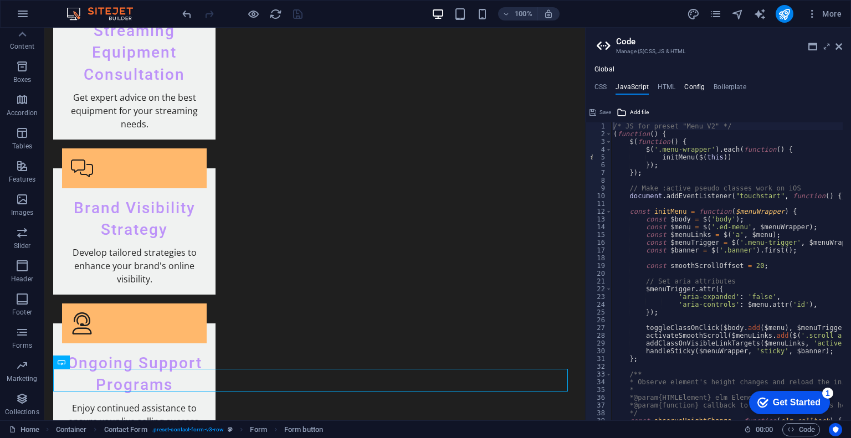
click at [688, 88] on h4 "Config" at bounding box center [694, 89] width 21 height 12
type textarea "$color-background: #1F1F1F;"
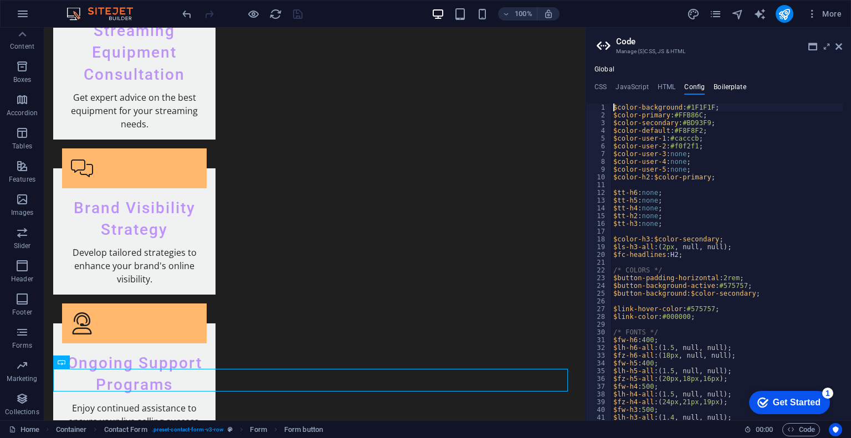
drag, startPoint x: 731, startPoint y: 89, endPoint x: 723, endPoint y: 88, distance: 7.8
click at [729, 88] on h4 "Boilerplate" at bounding box center [730, 89] width 33 height 12
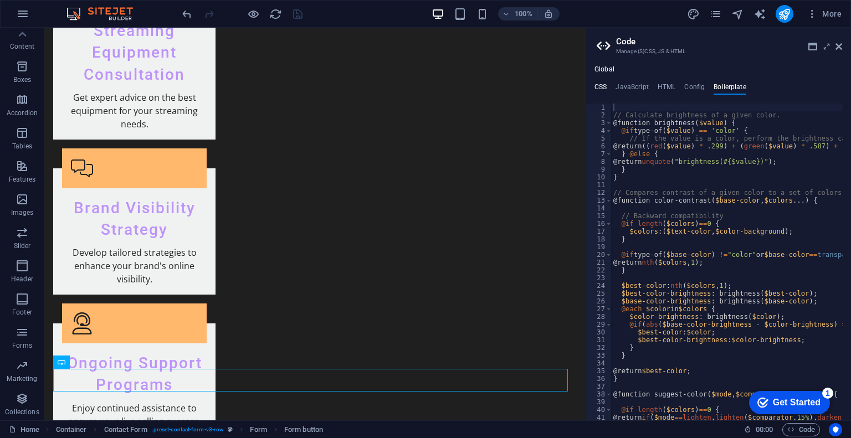
drag, startPoint x: 596, startPoint y: 91, endPoint x: 605, endPoint y: 91, distance: 8.3
click at [605, 91] on h4 "CSS" at bounding box center [601, 89] width 12 height 12
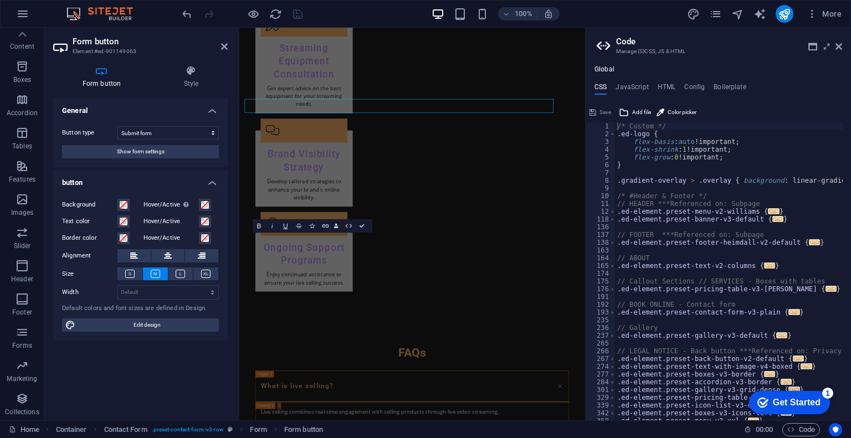
scroll to position [2042, 0]
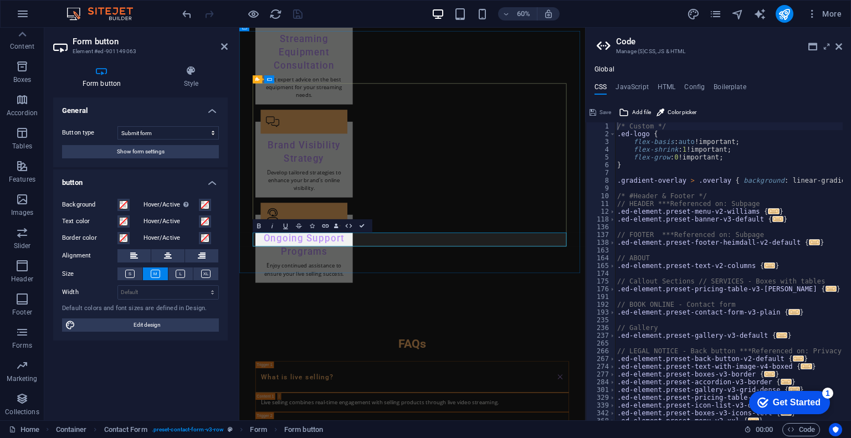
click at [209, 134] on select "Submit form Reset form No action" at bounding box center [167, 132] width 101 height 13
click at [204, 134] on select "Submit form Reset form No action" at bounding box center [167, 132] width 101 height 13
click at [191, 75] on icon at bounding box center [191, 70] width 73 height 11
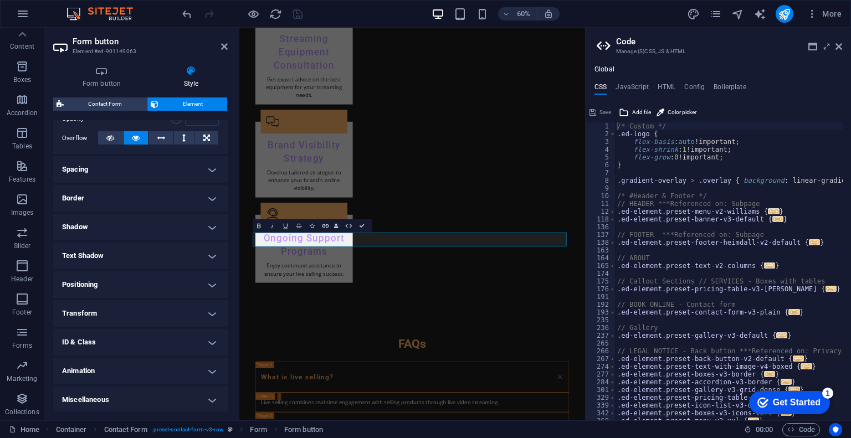
scroll to position [176, 0]
click at [163, 344] on h4 "ID & Class" at bounding box center [140, 341] width 175 height 27
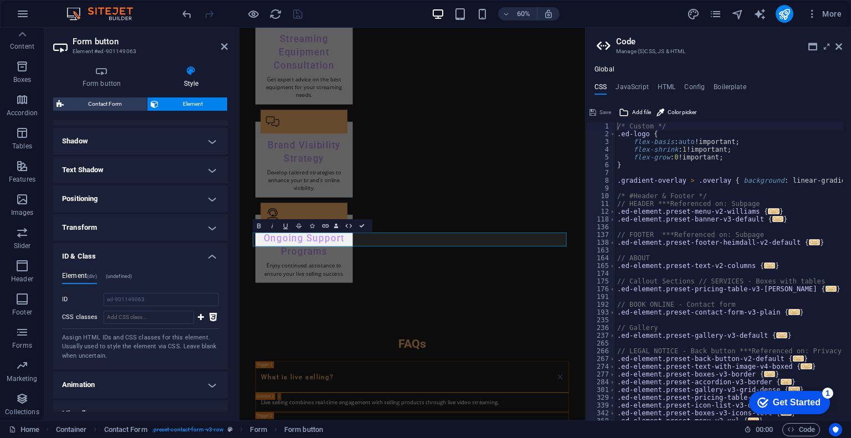
scroll to position [276, 0]
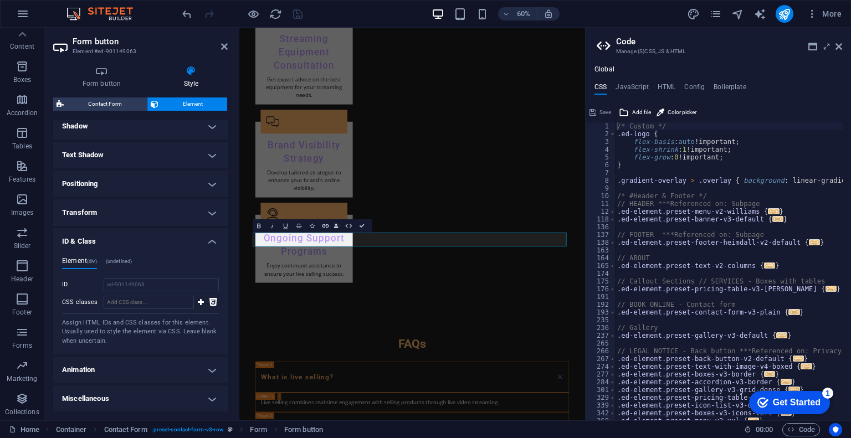
click at [157, 398] on h4 "Miscellaneous" at bounding box center [140, 399] width 175 height 27
click at [168, 373] on h4 "Animation" at bounding box center [140, 370] width 175 height 27
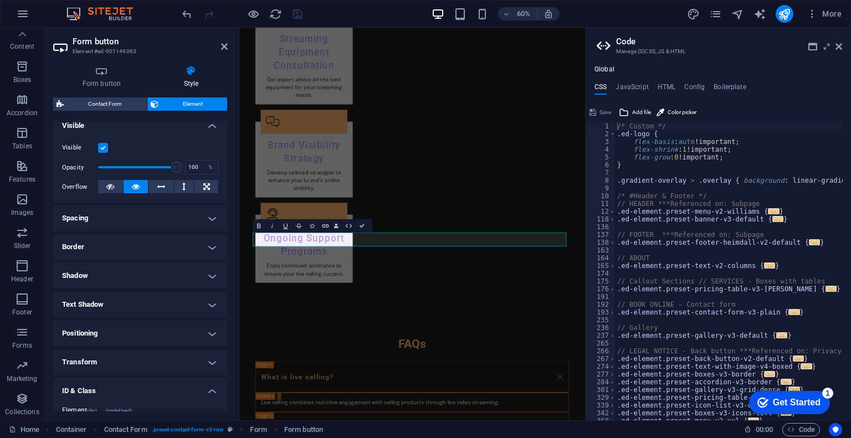
scroll to position [54, 0]
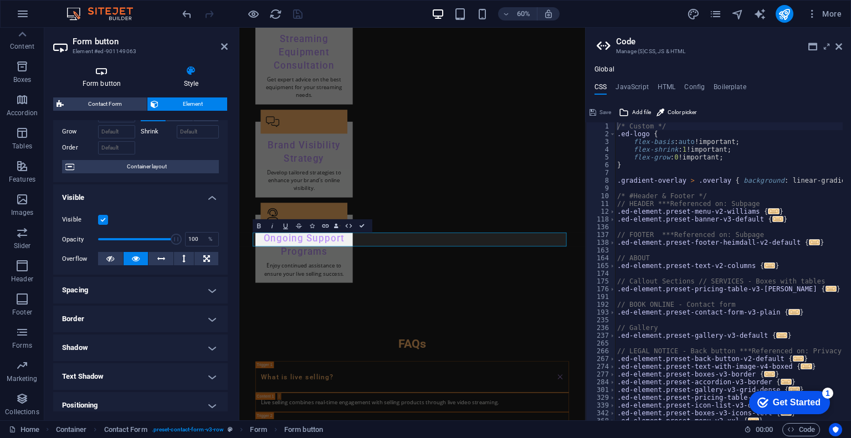
click at [109, 71] on icon at bounding box center [101, 70] width 97 height 11
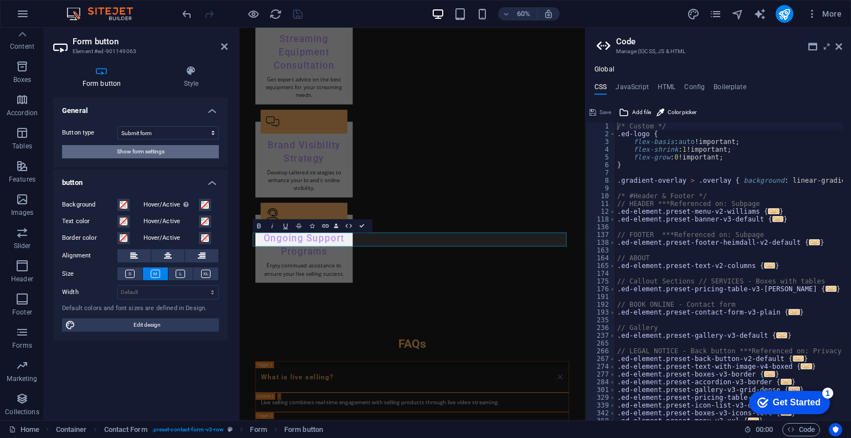
click at [160, 154] on span "Show form settings" at bounding box center [141, 151] width 48 height 13
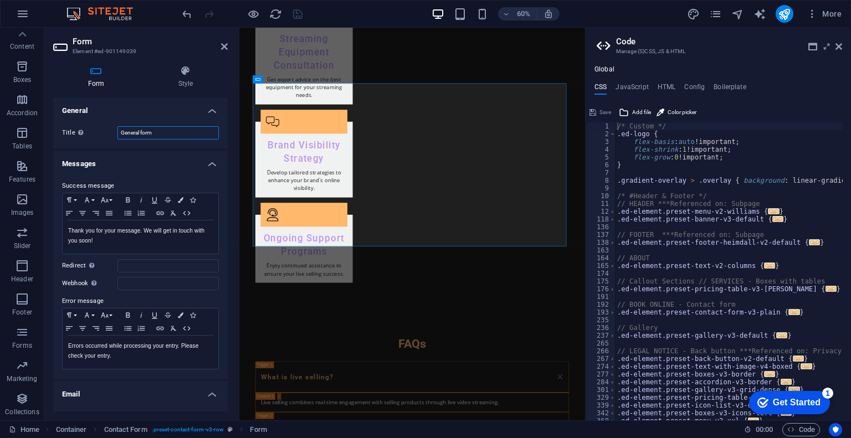
click at [163, 132] on input "General form" at bounding box center [167, 132] width 101 height 13
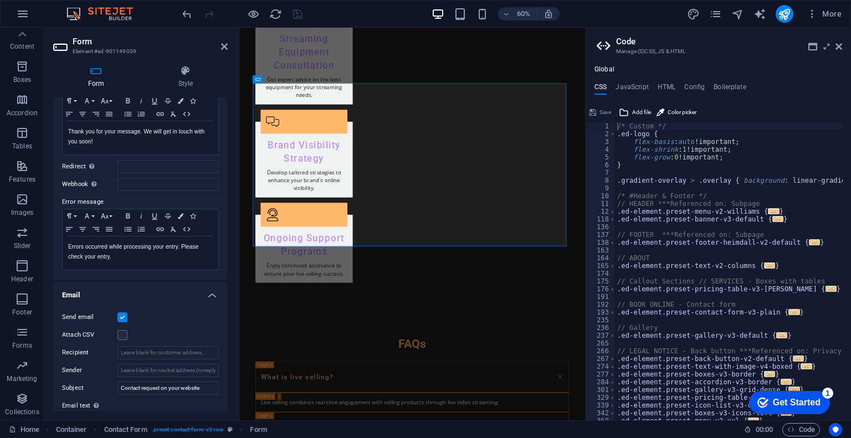
scroll to position [166, 0]
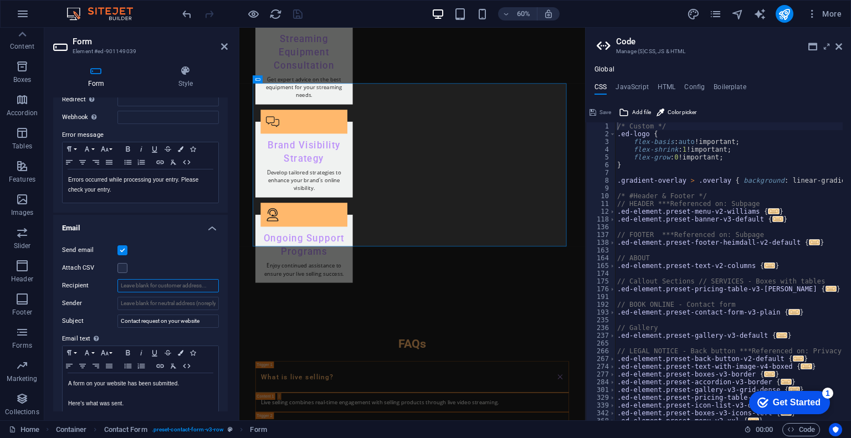
click at [194, 282] on input "Recipient" at bounding box center [167, 285] width 101 height 13
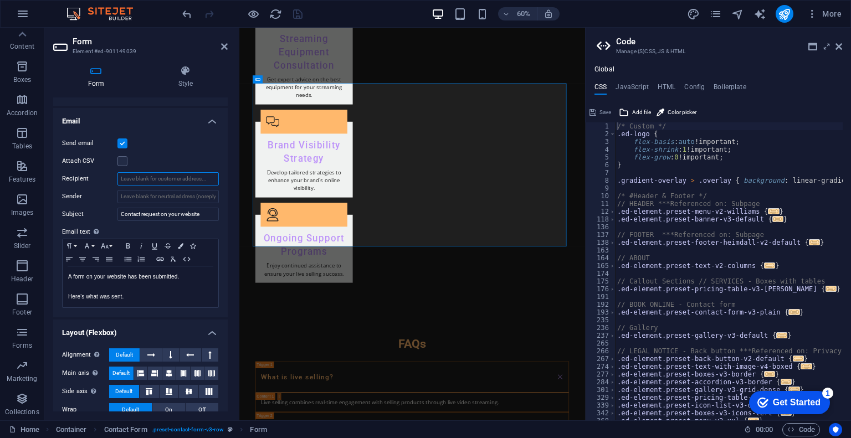
scroll to position [304, 0]
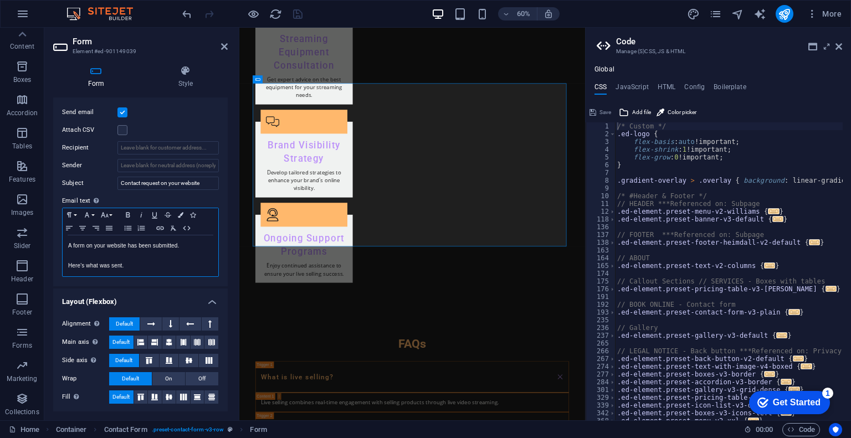
click at [153, 262] on p "Here's what was sent." at bounding box center [140, 266] width 145 height 10
click at [177, 73] on icon at bounding box center [186, 70] width 84 height 11
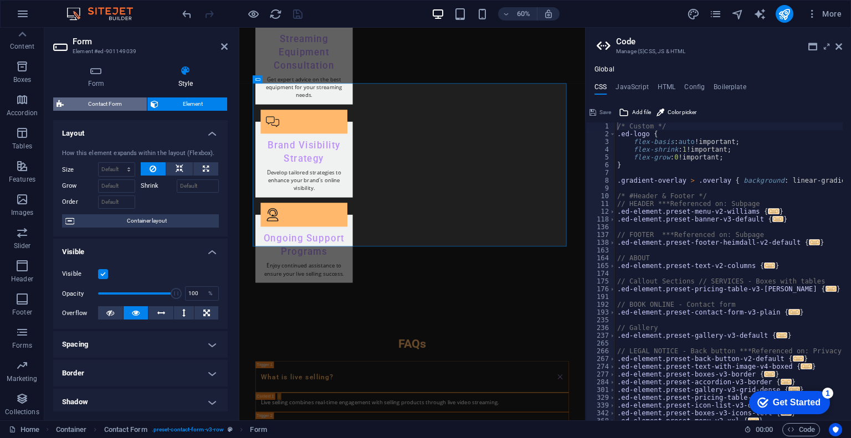
click at [99, 104] on span "Contact Form" at bounding box center [105, 104] width 76 height 13
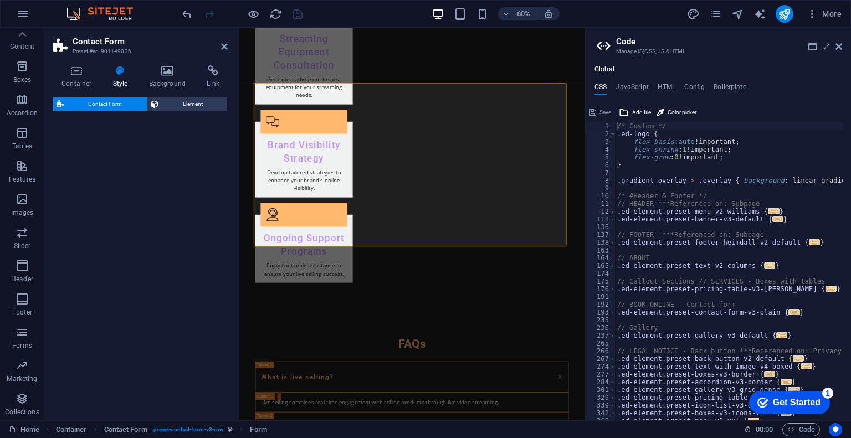
select select "rem"
select select "preset-contact-form-v3-row"
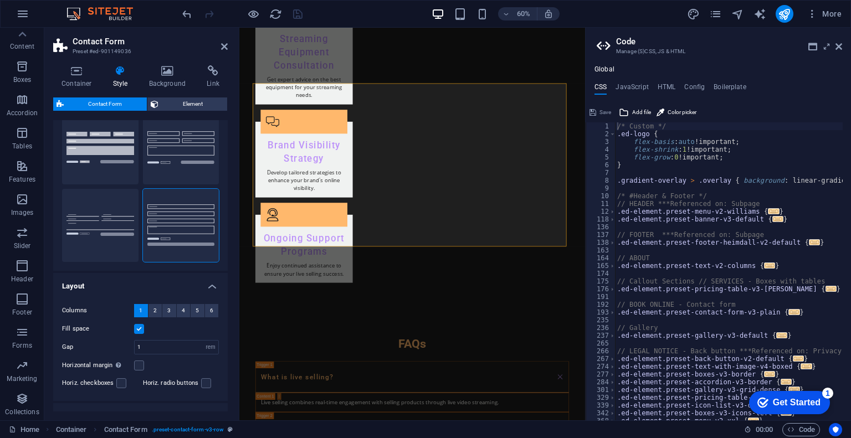
scroll to position [129, 0]
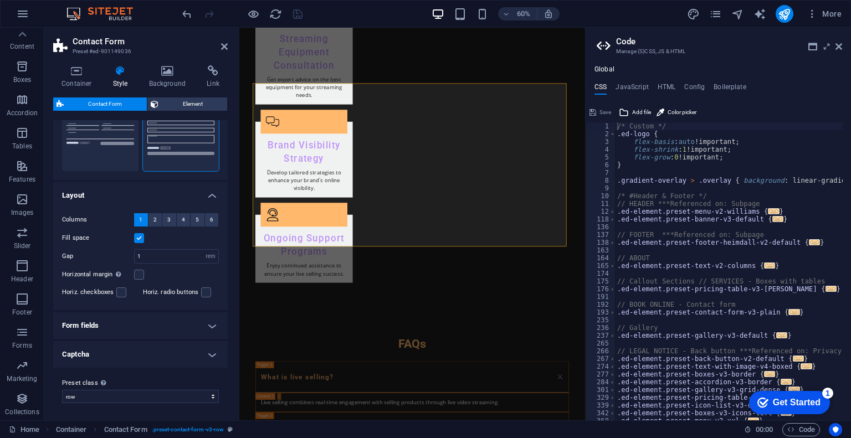
click at [206, 332] on h4 "Form fields" at bounding box center [140, 326] width 175 height 27
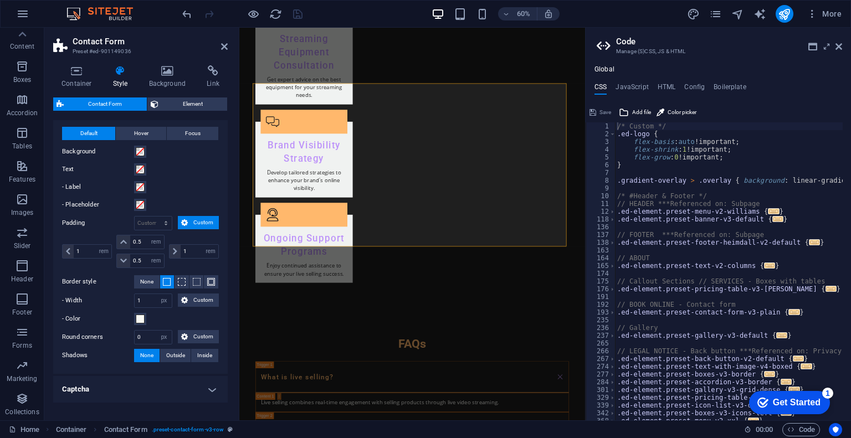
scroll to position [401, 0]
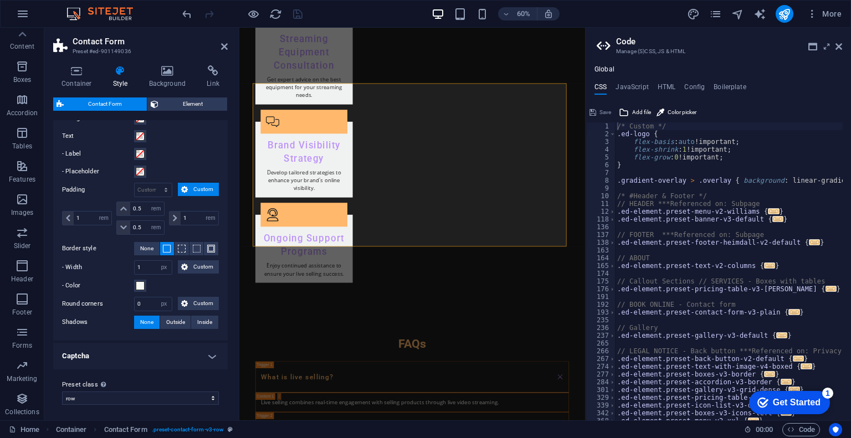
click at [212, 352] on h4 "Captcha" at bounding box center [140, 356] width 175 height 27
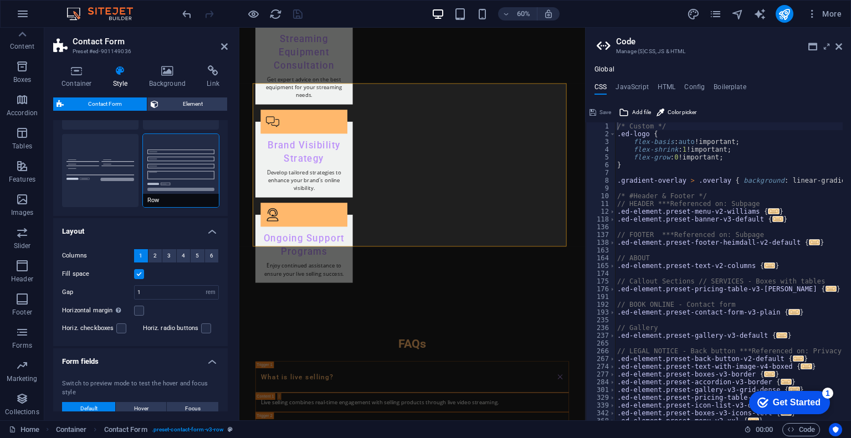
scroll to position [0, 0]
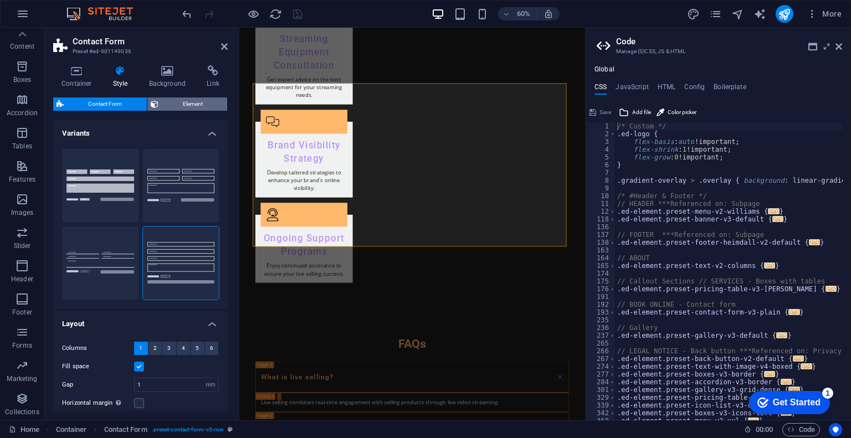
click at [189, 103] on span "Element" at bounding box center [193, 104] width 63 height 13
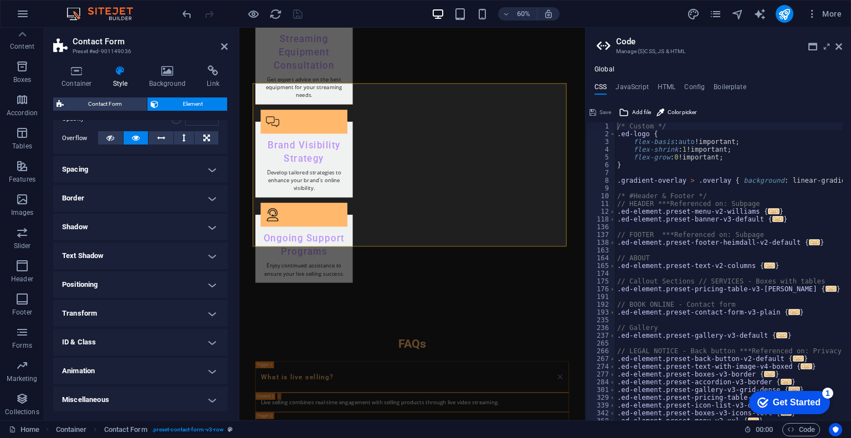
scroll to position [176, 0]
click at [187, 398] on h4 "Miscellaneous" at bounding box center [140, 399] width 175 height 27
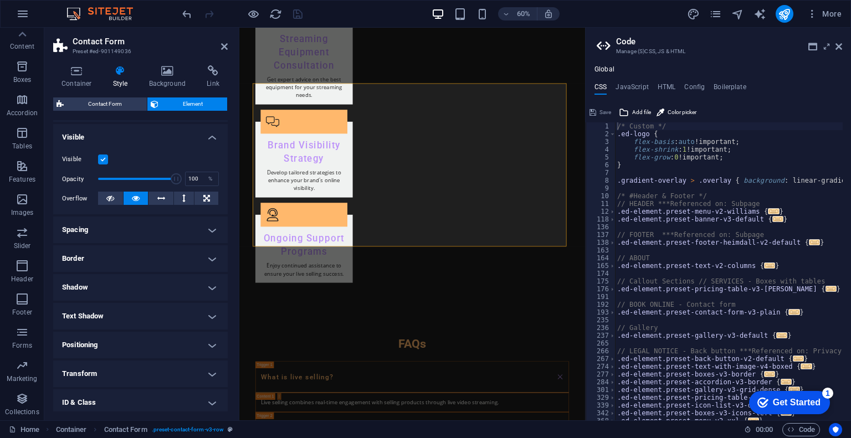
scroll to position [0, 0]
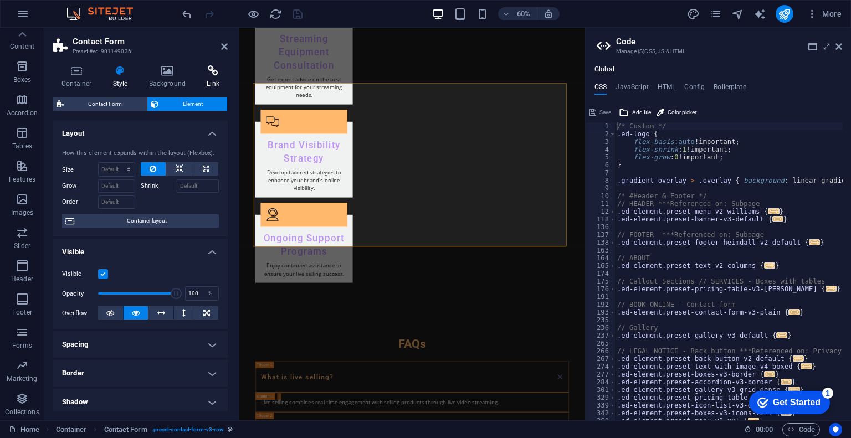
click at [209, 74] on icon at bounding box center [212, 70] width 29 height 11
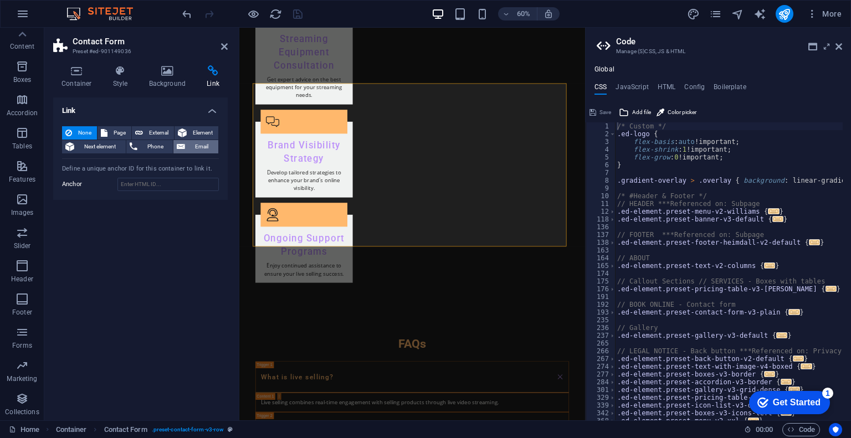
click at [205, 150] on span "Email" at bounding box center [201, 146] width 27 height 13
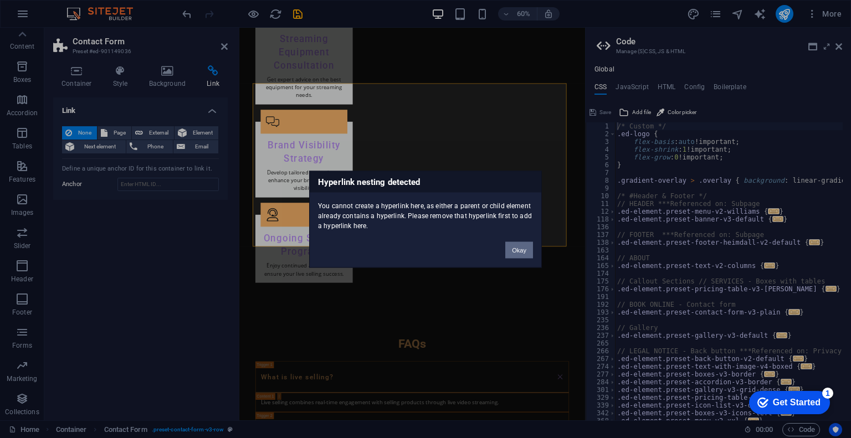
click at [523, 251] on button "Okay" at bounding box center [519, 250] width 28 height 17
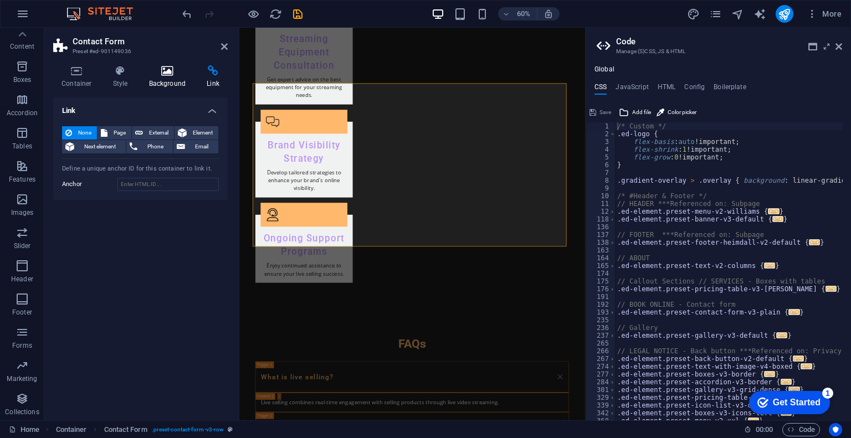
click at [173, 72] on icon at bounding box center [168, 70] width 54 height 11
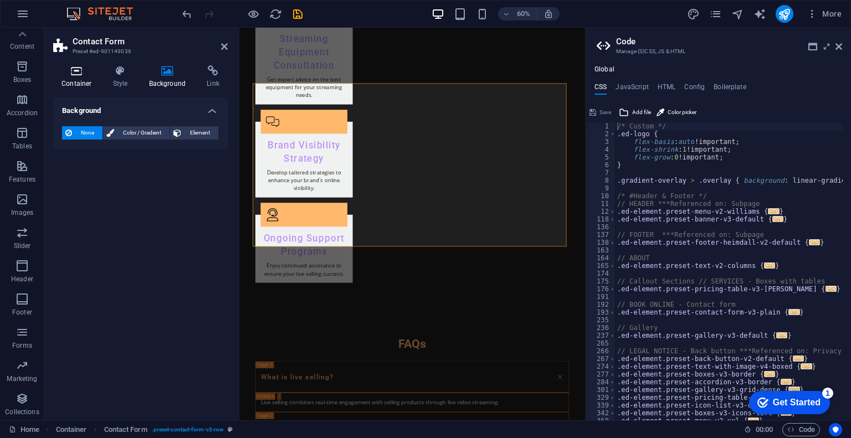
click at [74, 73] on icon at bounding box center [76, 70] width 47 height 11
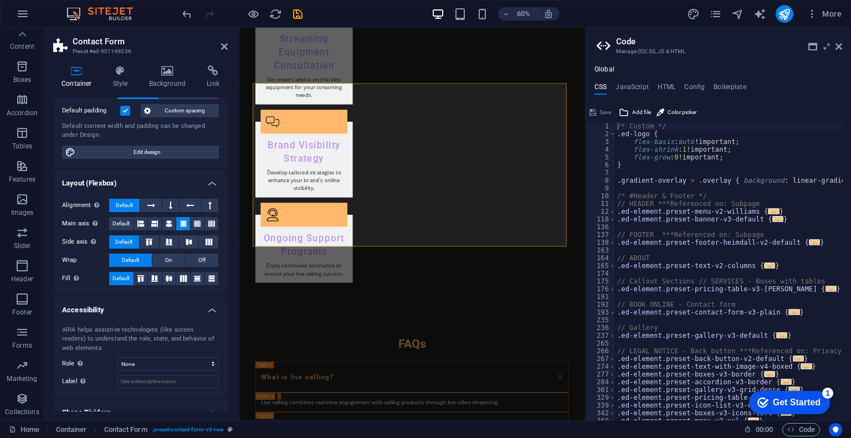
scroll to position [114, 0]
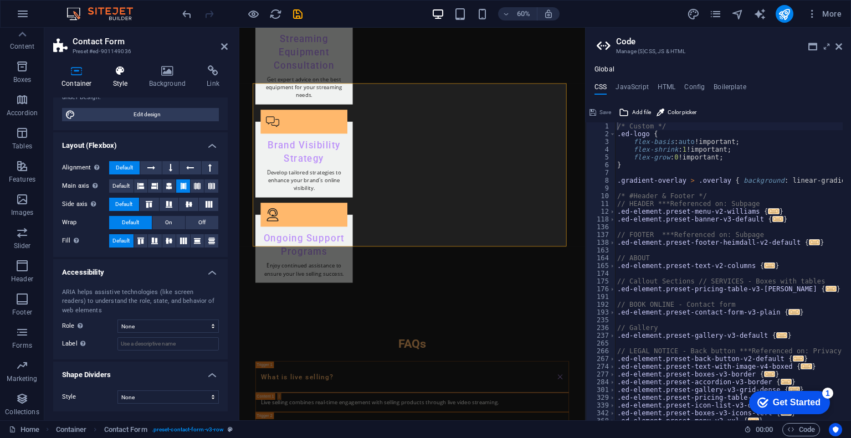
click at [126, 81] on h4 "Style" at bounding box center [123, 76] width 36 height 23
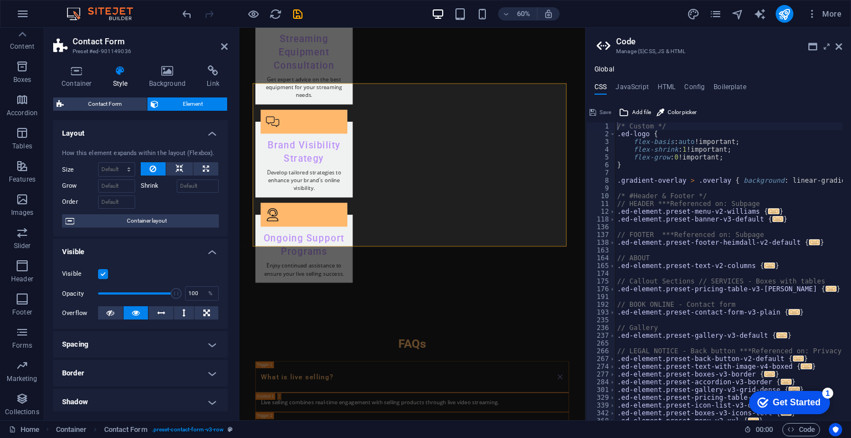
click at [122, 90] on div "Container Style Background Link Size Height Default px rem % vh vw Min. height …" at bounding box center [140, 238] width 175 height 346
click at [120, 99] on span "Contact Form" at bounding box center [105, 104] width 76 height 13
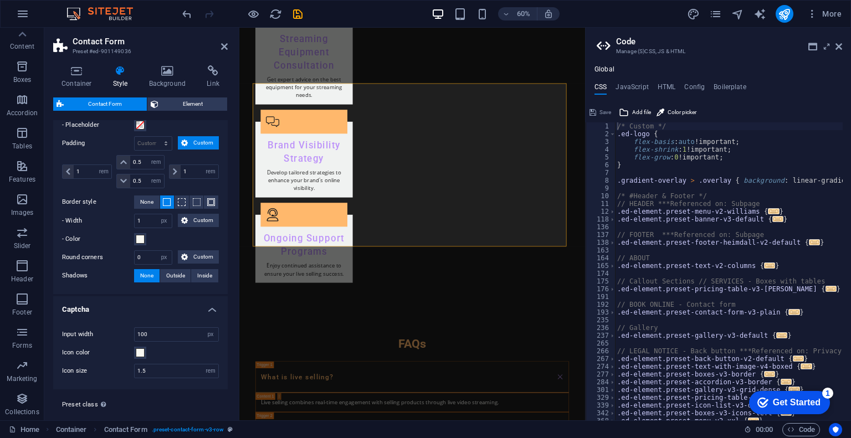
scroll to position [468, 0]
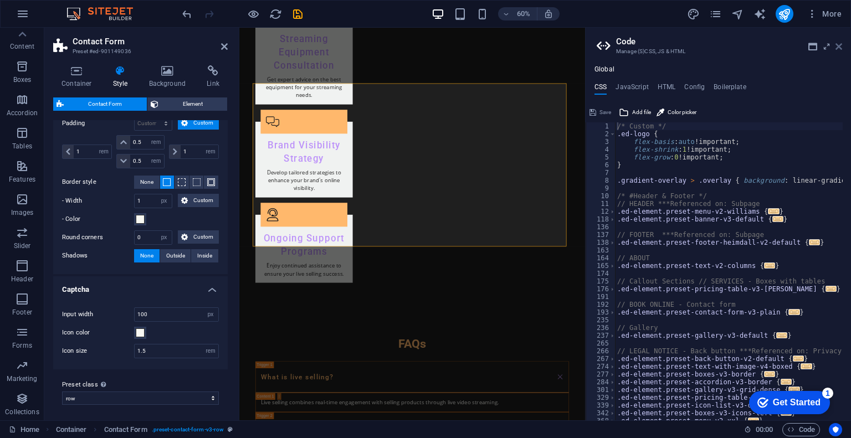
click at [836, 46] on icon at bounding box center [839, 46] width 7 height 9
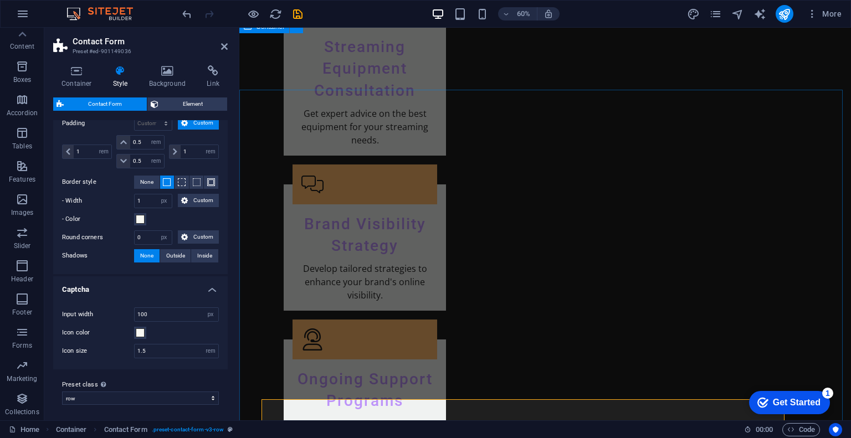
scroll to position [1820, 0]
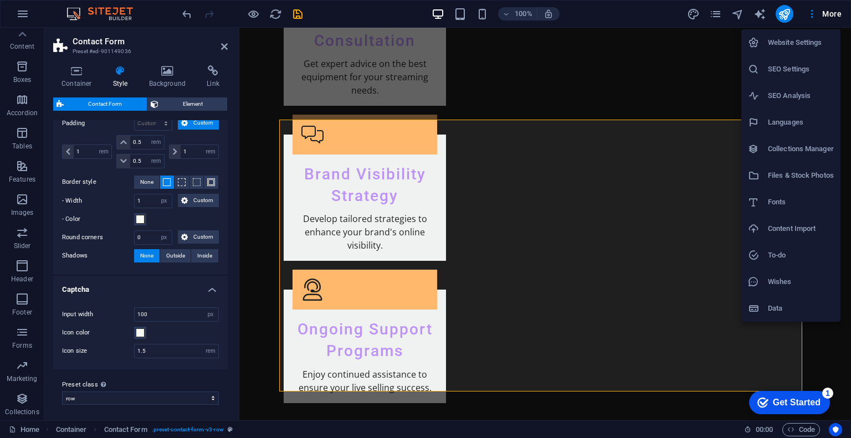
click at [801, 43] on h6 "Website Settings" at bounding box center [801, 42] width 66 height 13
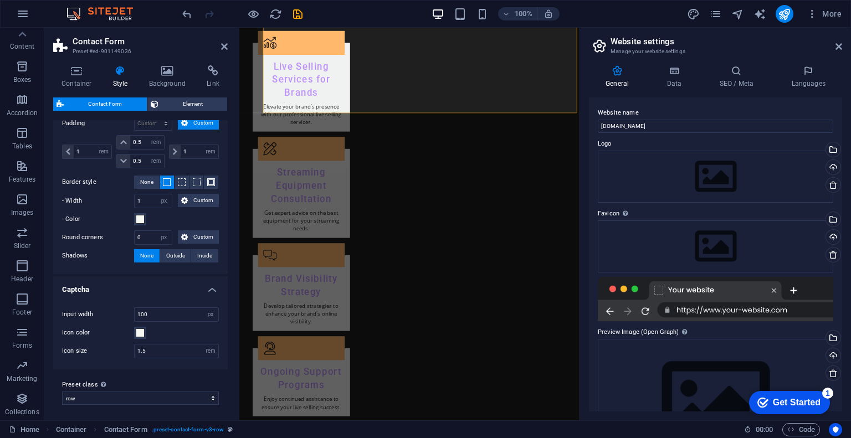
scroll to position [2042, 0]
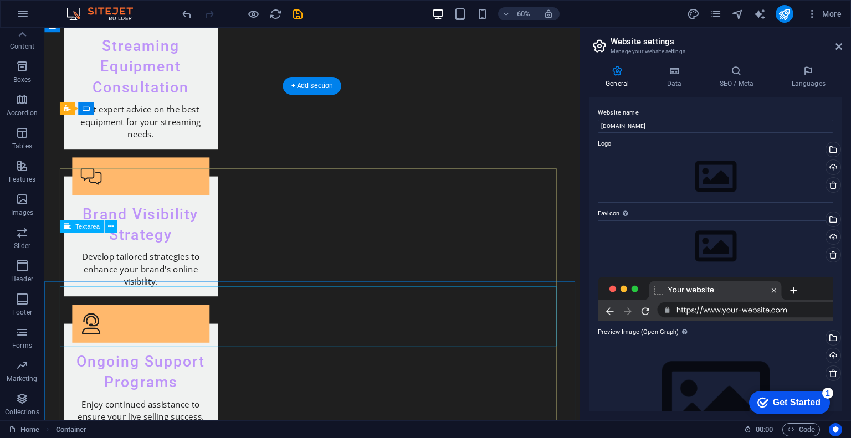
scroll to position [1837, 0]
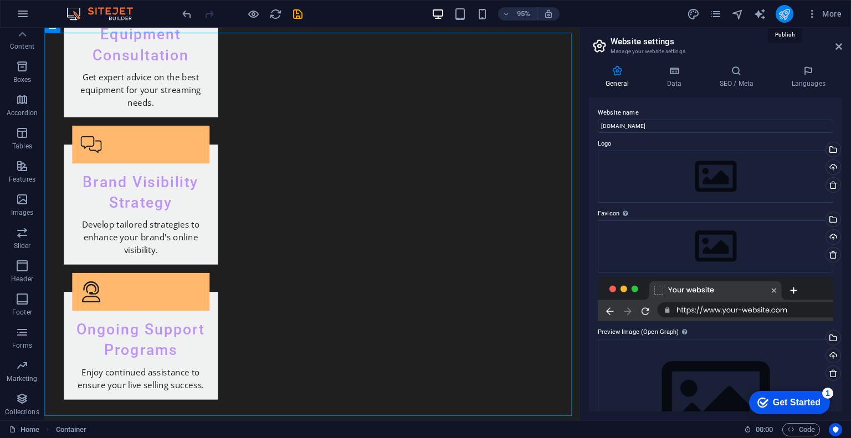
scroll to position [1820, 0]
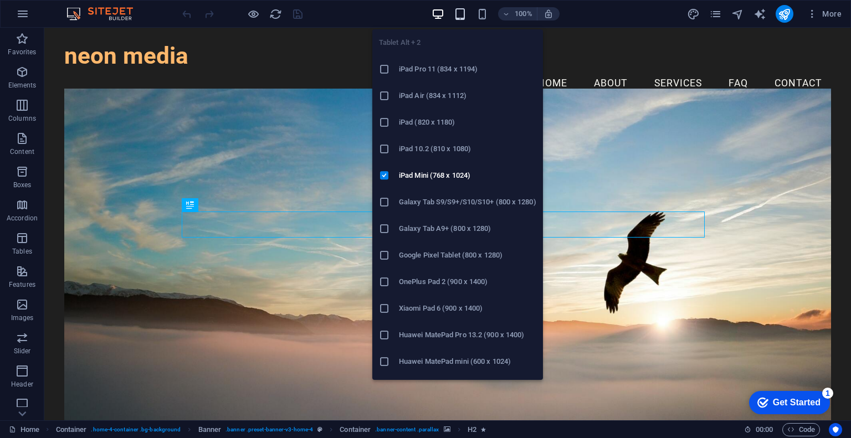
click at [461, 14] on icon "button" at bounding box center [460, 14] width 13 height 13
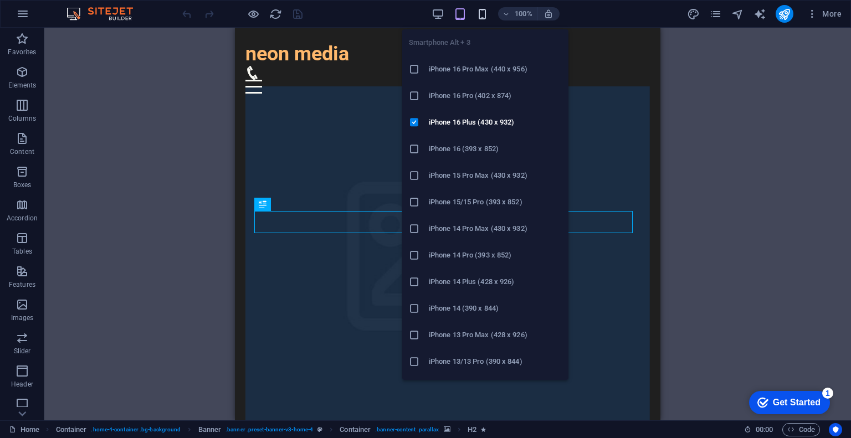
click at [482, 13] on icon "button" at bounding box center [482, 14] width 13 height 13
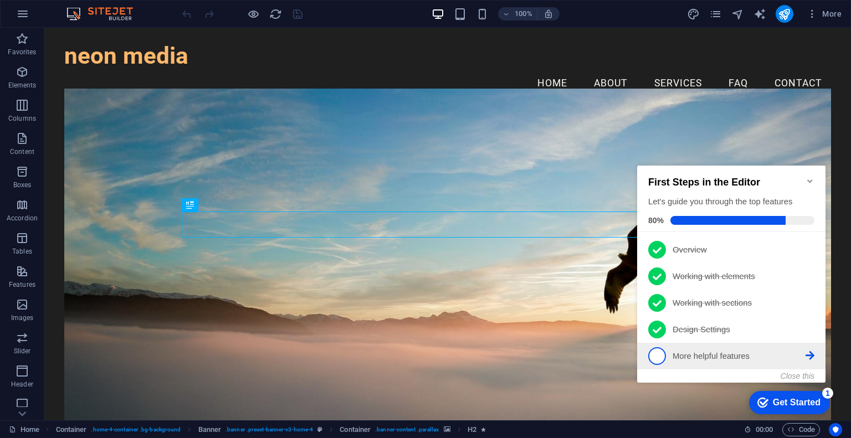
click at [809, 357] on icon at bounding box center [810, 355] width 9 height 9
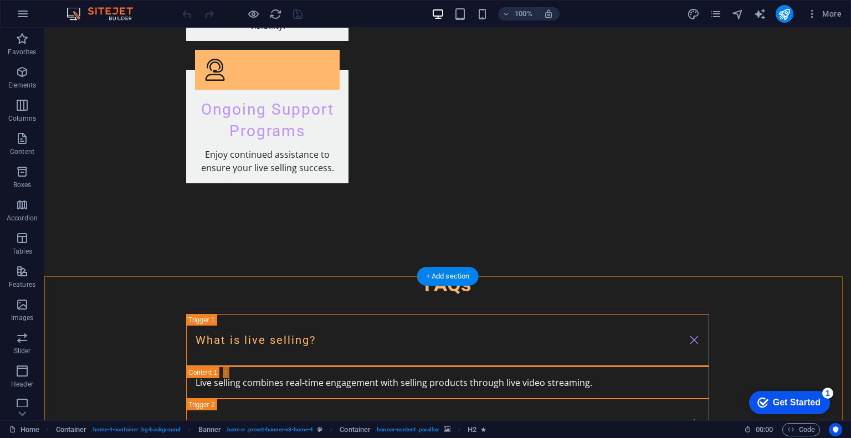
scroll to position [2081, 0]
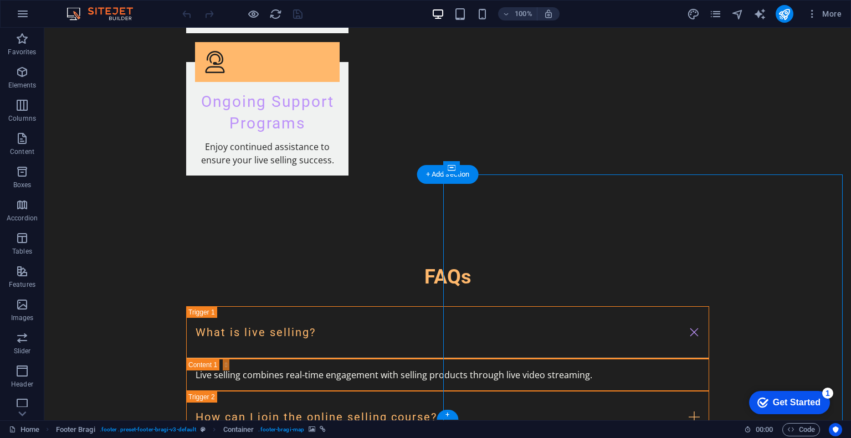
select select "px"
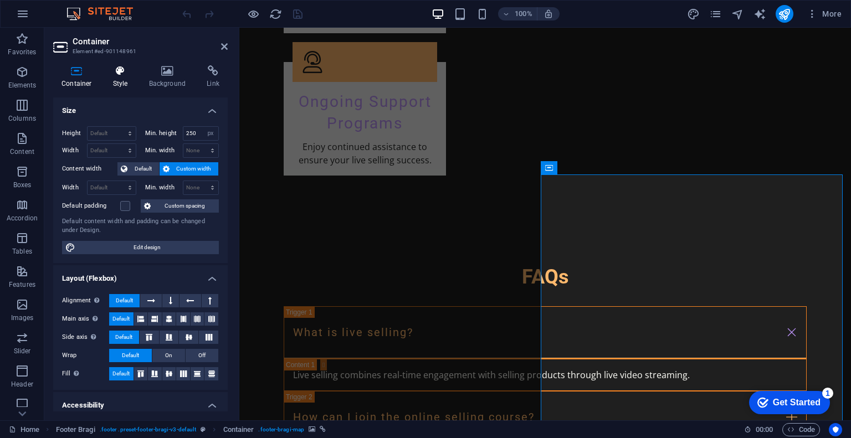
click at [121, 75] on icon at bounding box center [121, 70] width 32 height 11
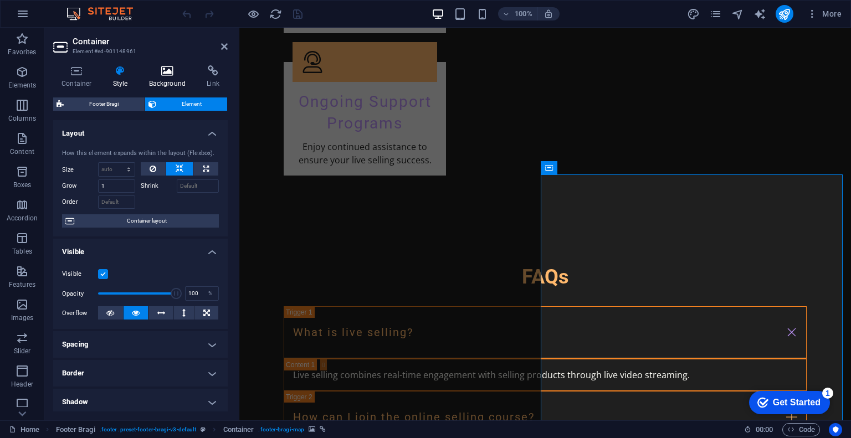
click at [161, 76] on h4 "Background" at bounding box center [170, 76] width 58 height 23
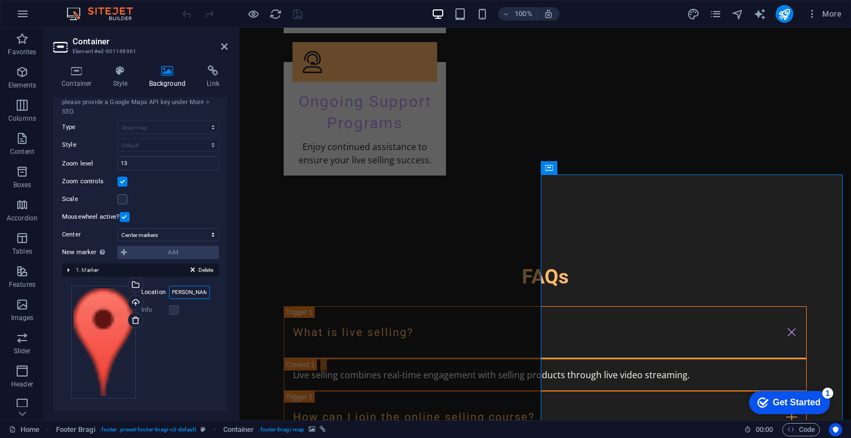
scroll to position [0, 124]
drag, startPoint x: 193, startPoint y: 292, endPoint x: 202, endPoint y: 295, distance: 10.0
click at [202, 295] on input "1A-3, wisma dang wangi, Jalan Dang Wangi, 50100 kuala lumpur" at bounding box center [189, 292] width 41 height 13
click at [170, 360] on div "Drag files here, click to choose files or select files from Files or our free s…" at bounding box center [140, 342] width 139 height 113
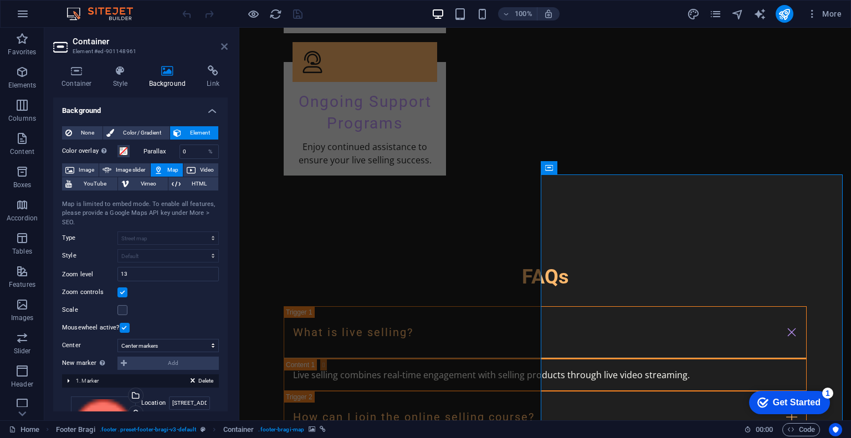
click at [223, 47] on icon at bounding box center [224, 46] width 7 height 9
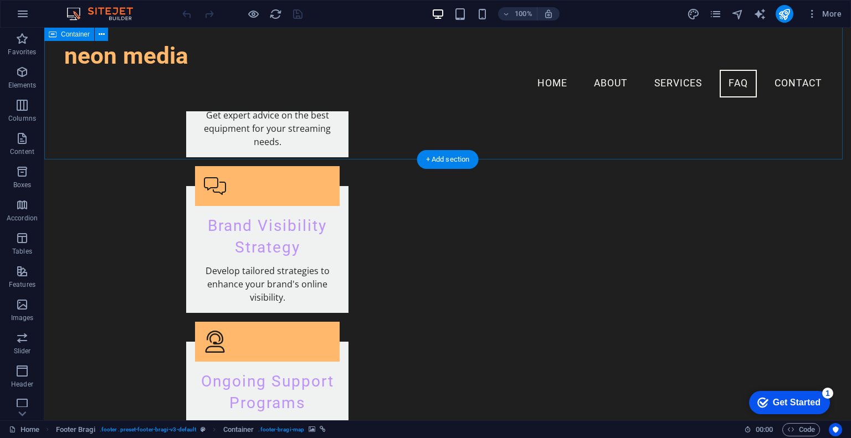
scroll to position [1636, 0]
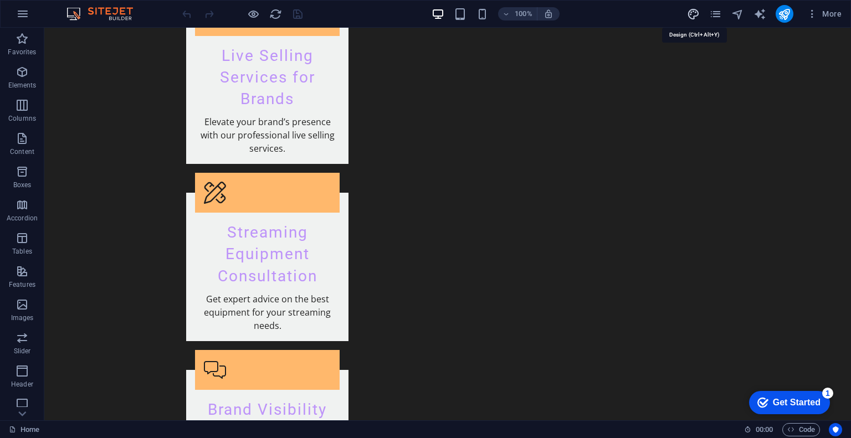
select select "px"
select select "200"
select select "px"
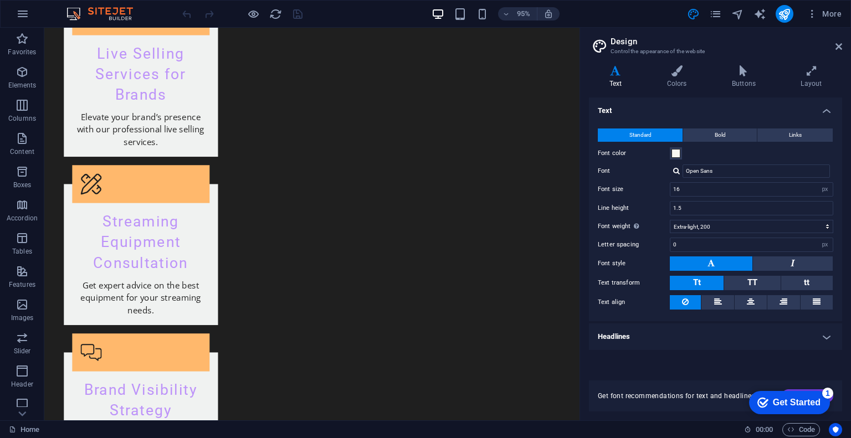
scroll to position [1710, 0]
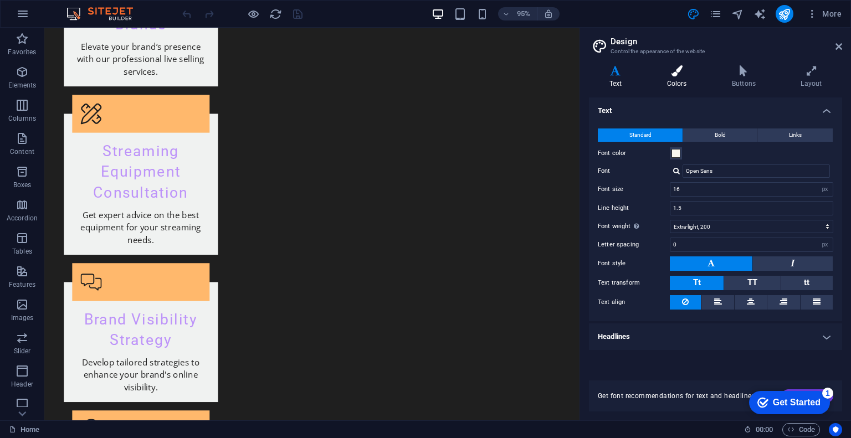
click at [678, 67] on icon at bounding box center [677, 70] width 60 height 11
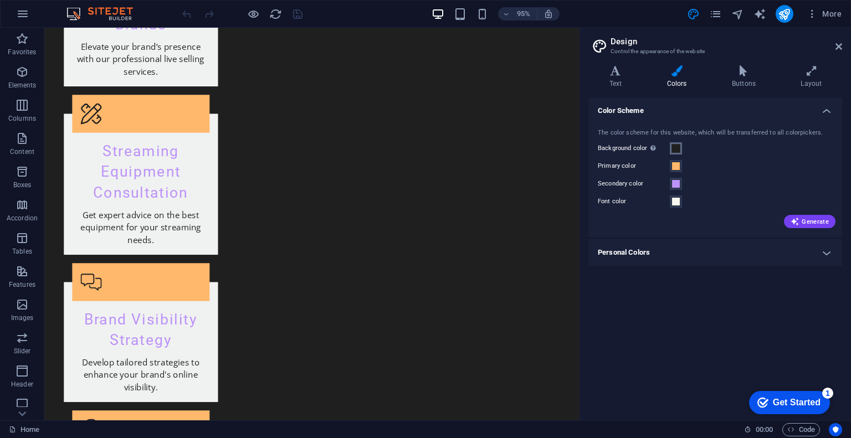
click at [676, 152] on span at bounding box center [676, 148] width 9 height 9
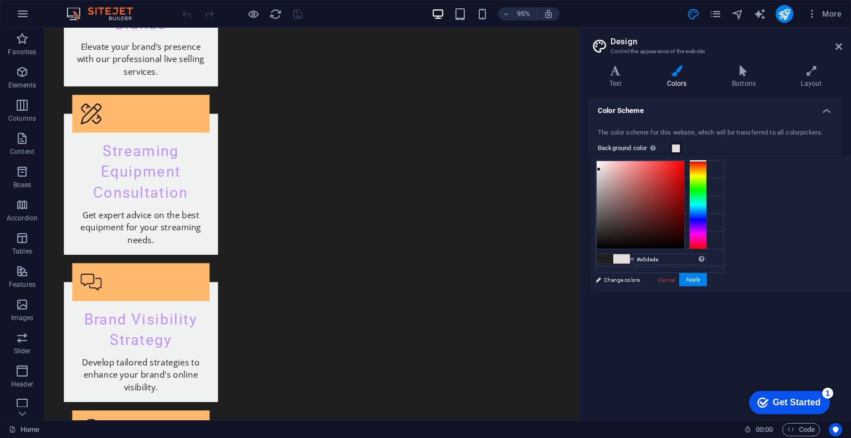
click at [684, 169] on div at bounding box center [641, 205] width 88 height 88
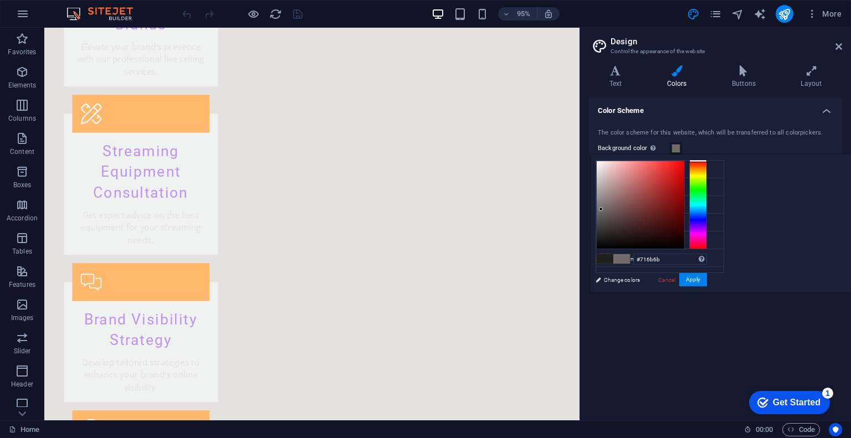
click at [684, 209] on div at bounding box center [641, 205] width 88 height 88
click at [602, 209] on div at bounding box center [600, 209] width 4 height 4
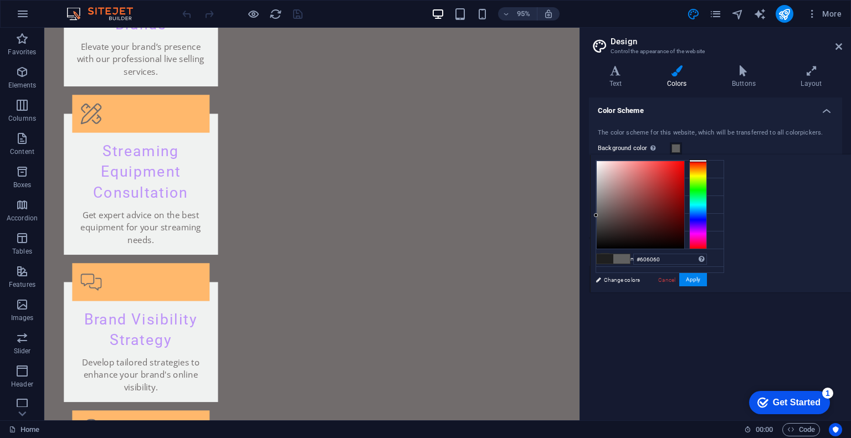
drag, startPoint x: 738, startPoint y: 214, endPoint x: 732, endPoint y: 216, distance: 6.2
click at [684, 216] on div at bounding box center [641, 205] width 88 height 88
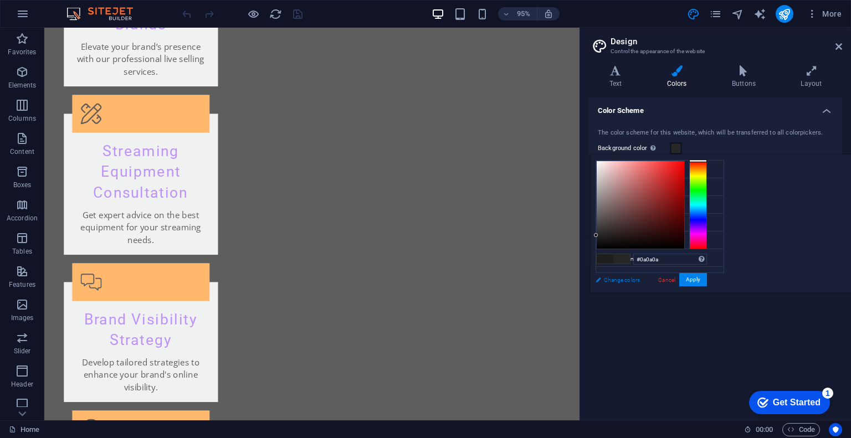
type input "#000000"
drag, startPoint x: 733, startPoint y: 213, endPoint x: 711, endPoint y: 283, distance: 72.7
click at [711, 281] on div "less Background color #5e5e5e Primary color #FFB86C Secondary color #BD93F9 Fon…" at bounding box center [720, 224] width 261 height 138
click at [707, 283] on button "Apply" at bounding box center [693, 279] width 28 height 13
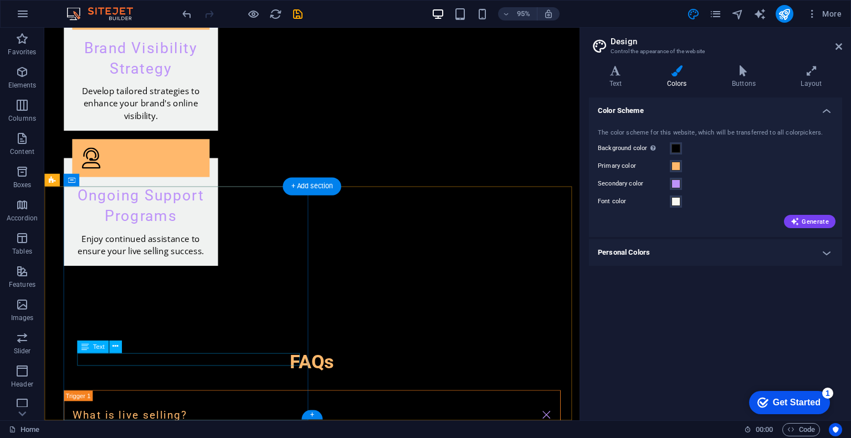
scroll to position [2078, 0]
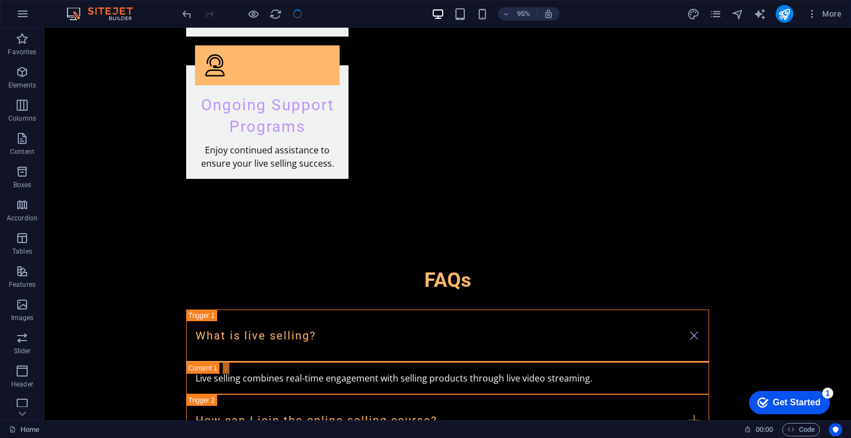
scroll to position [2061, 0]
